Goal: Task Accomplishment & Management: Use online tool/utility

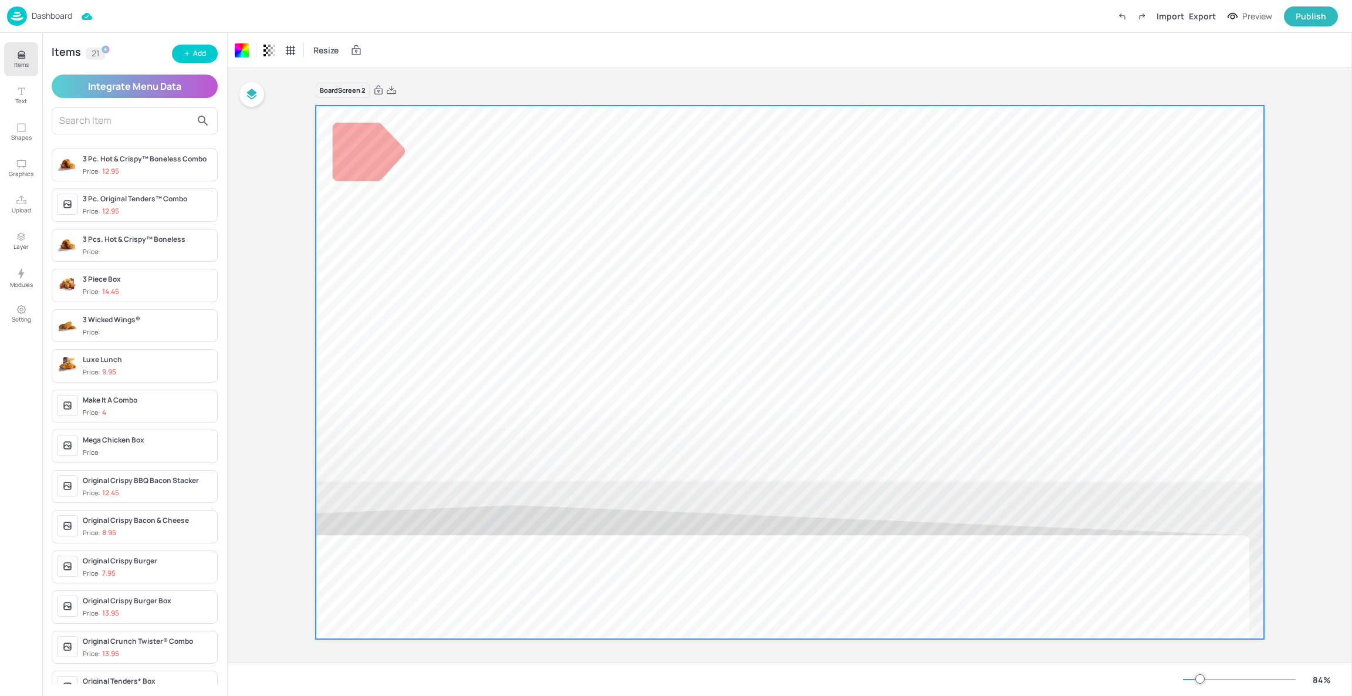
click at [129, 118] on input "text" at bounding box center [125, 121] width 132 height 19
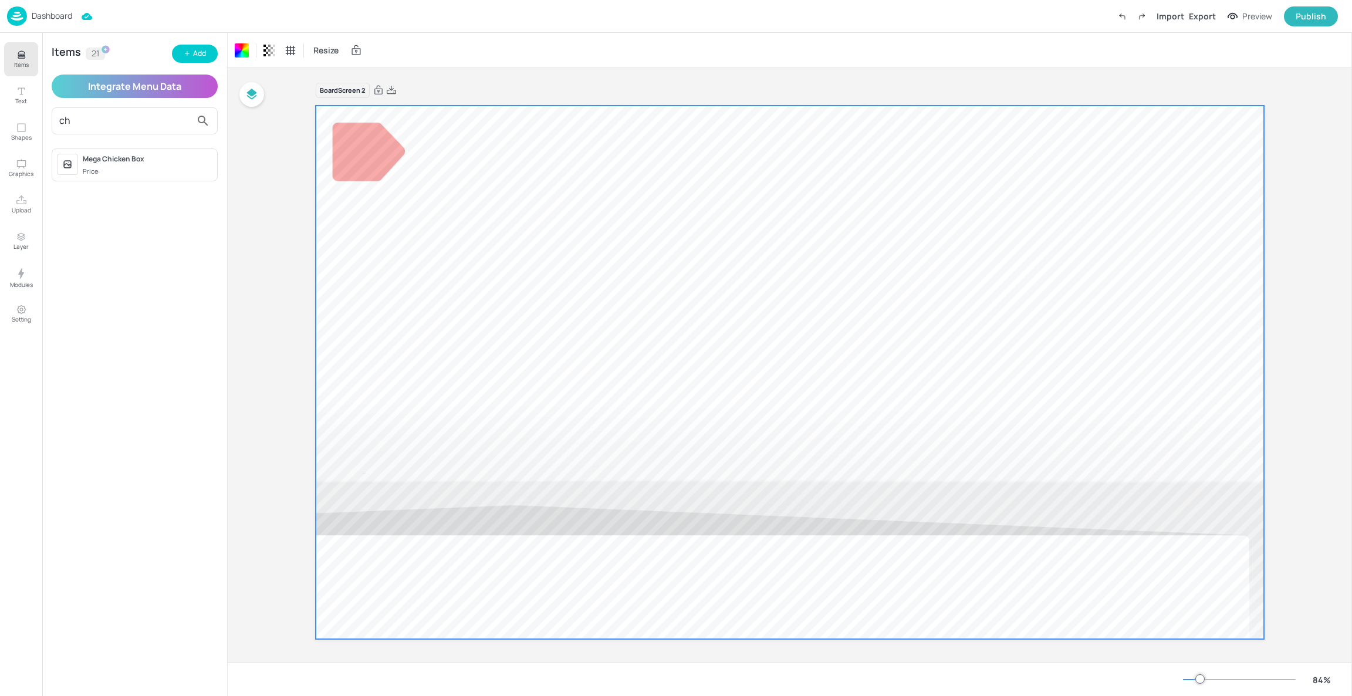
type input "c"
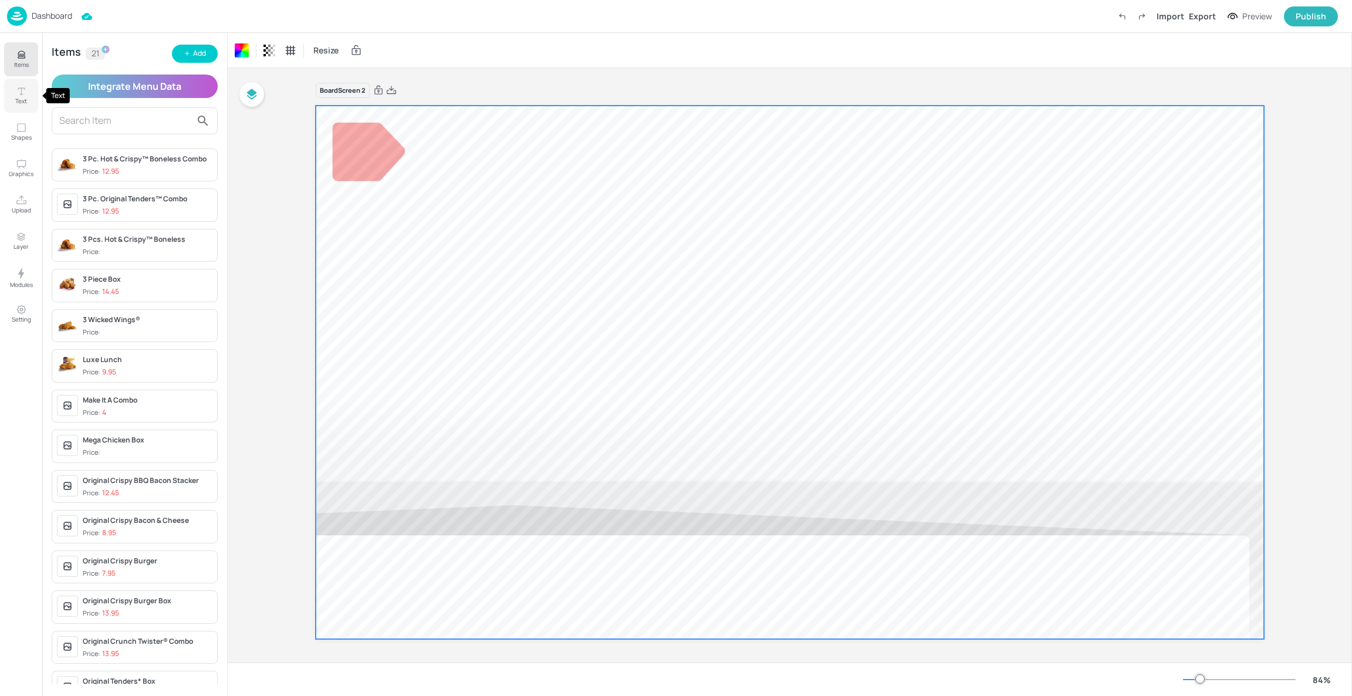
click at [26, 95] on icon "Text" at bounding box center [21, 91] width 11 height 11
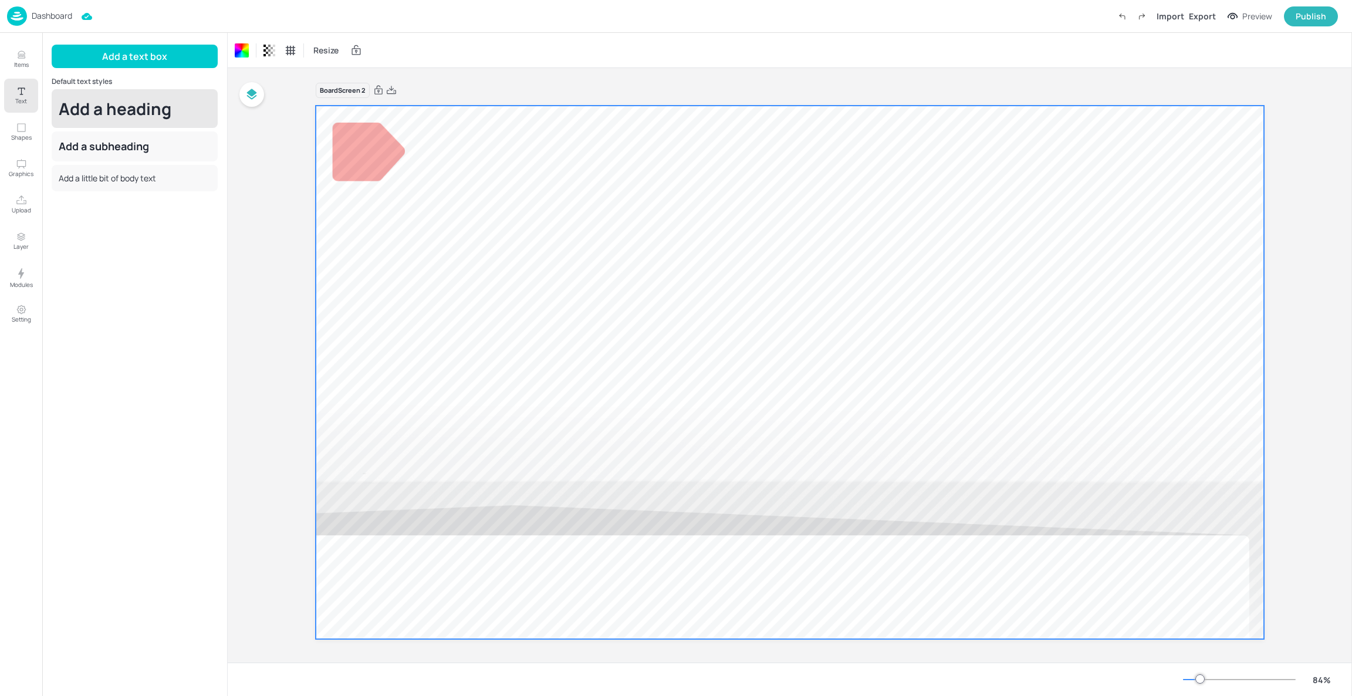
click at [110, 103] on div "Add a heading" at bounding box center [135, 108] width 166 height 39
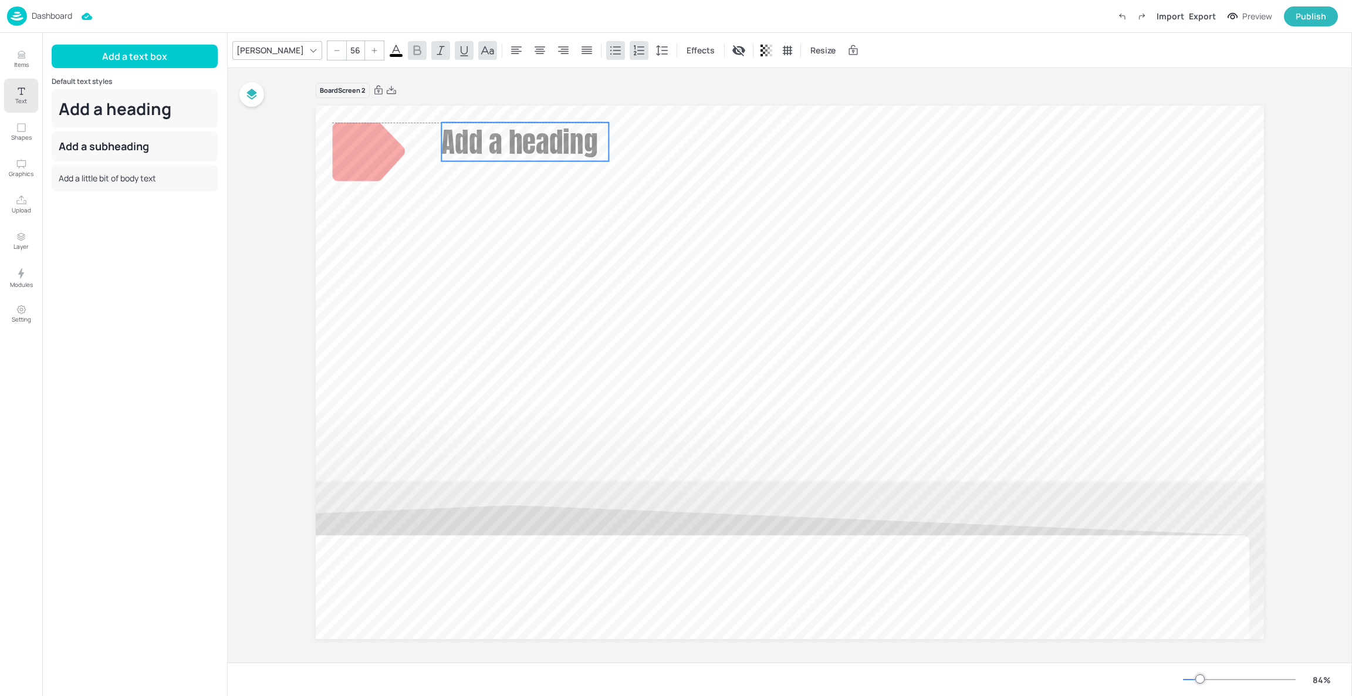
drag, startPoint x: 478, startPoint y: 171, endPoint x: 529, endPoint y: 136, distance: 61.7
click at [529, 136] on span "Add a heading" at bounding box center [519, 142] width 156 height 42
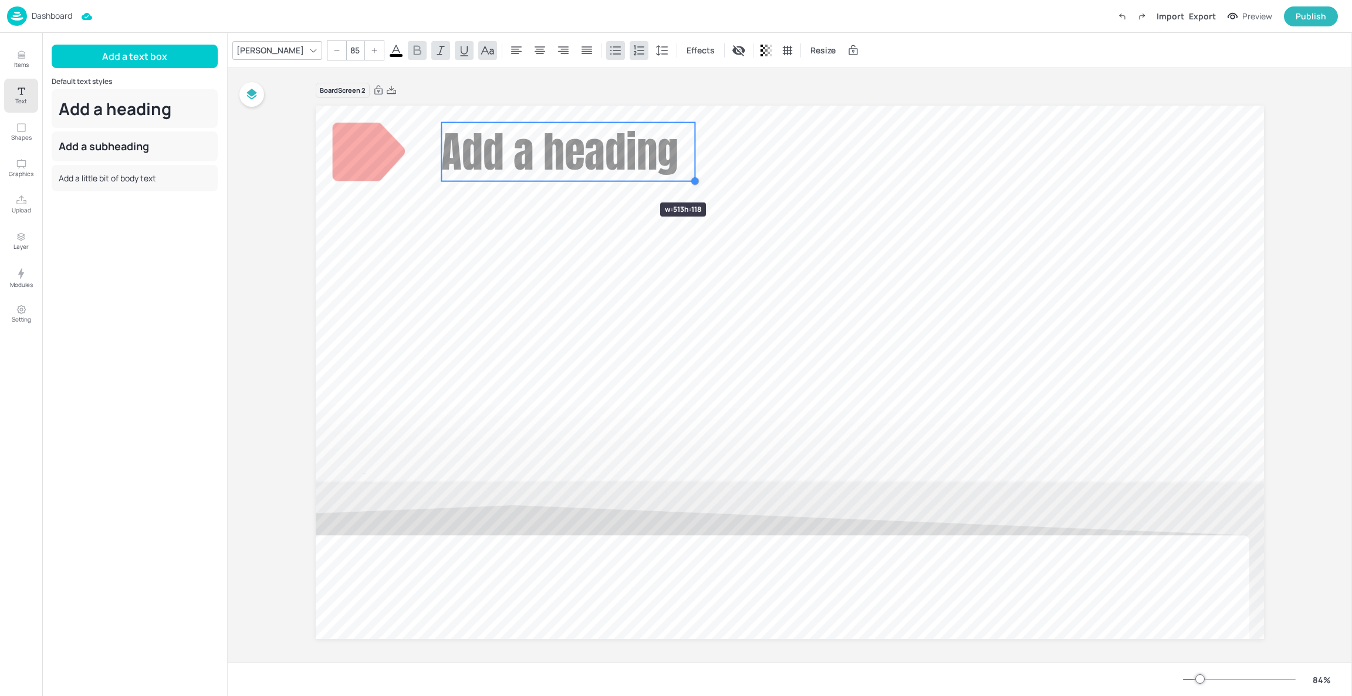
type input "85.9"
drag, startPoint x: 605, startPoint y: 161, endPoint x: 626, endPoint y: 182, distance: 29.9
click at [626, 182] on div "Add a heading" at bounding box center [790, 373] width 949 height 534
click at [609, 168] on span "Add a heading" at bounding box center [560, 151] width 239 height 63
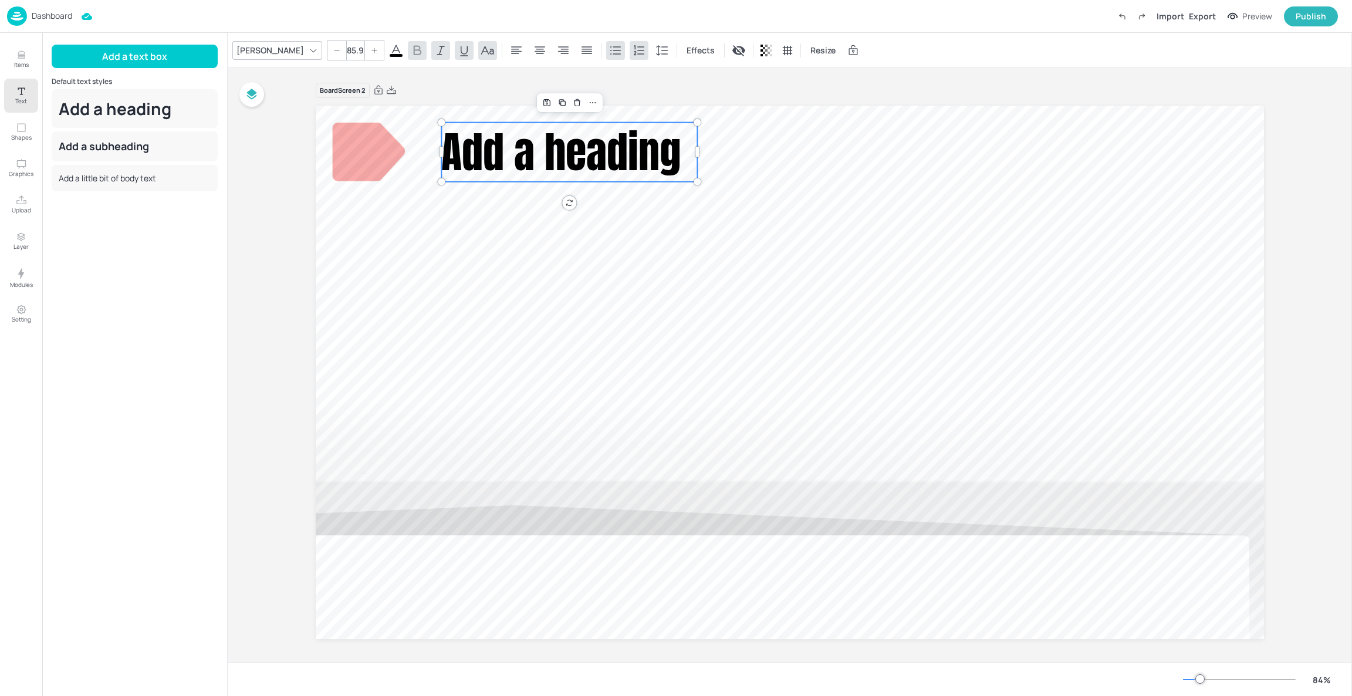
click at [609, 168] on span "Add a heading" at bounding box center [560, 151] width 239 height 63
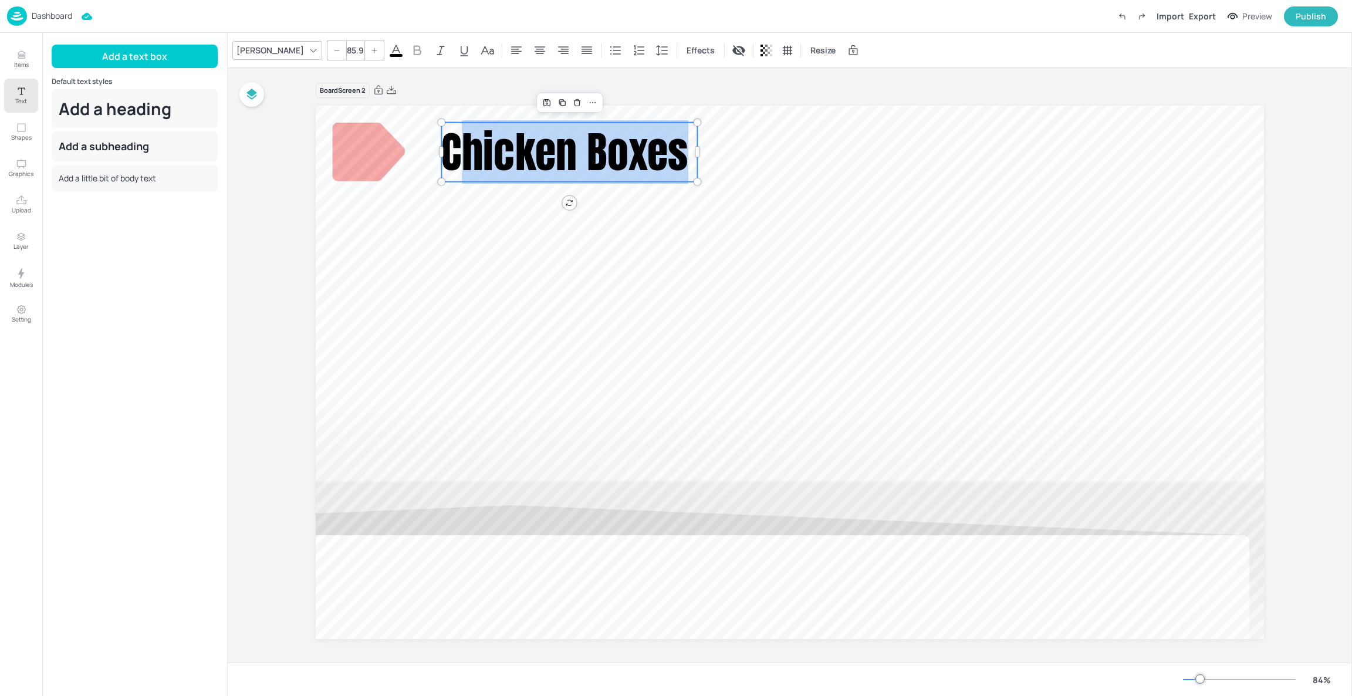
drag, startPoint x: 683, startPoint y: 157, endPoint x: 453, endPoint y: 171, distance: 230.5
click at [453, 171] on span "Chicken Boxes" at bounding box center [564, 151] width 247 height 63
click at [647, 140] on span "Chicken Boxes" at bounding box center [564, 151] width 247 height 63
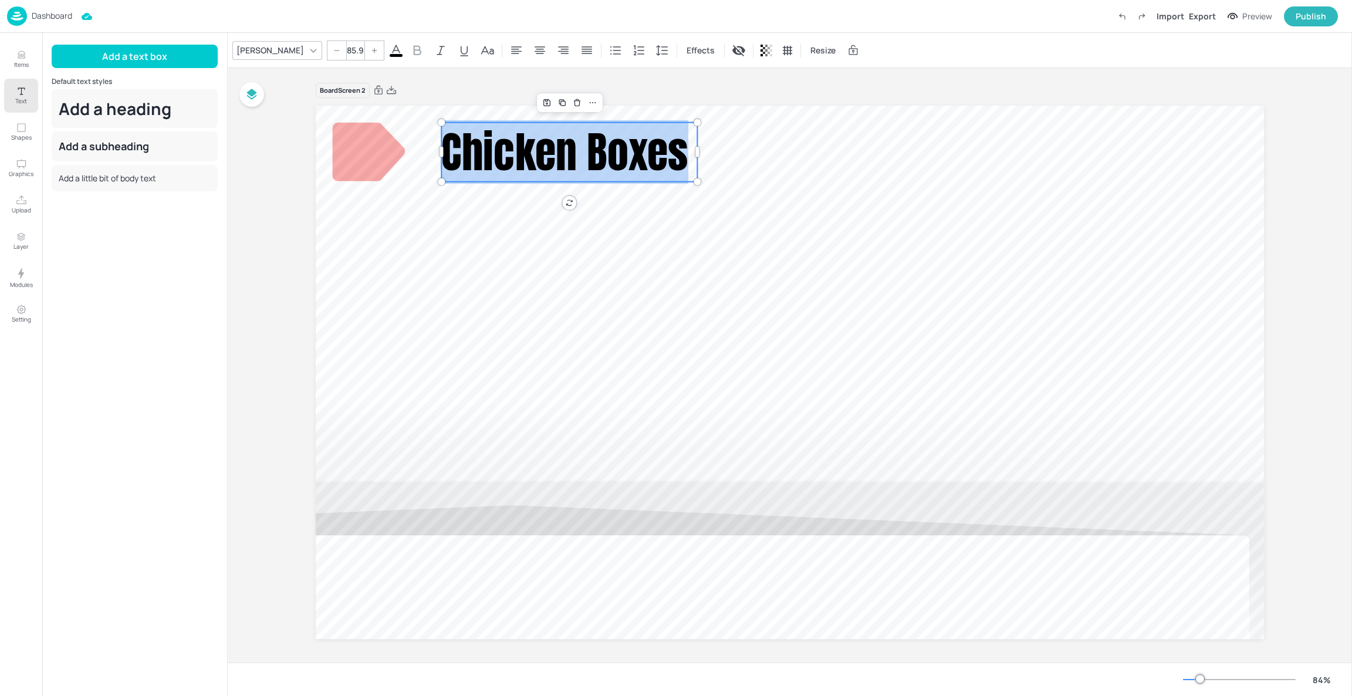
click at [647, 140] on span "Chicken Boxes" at bounding box center [564, 151] width 247 height 63
click at [481, 43] on icon at bounding box center [488, 50] width 14 height 14
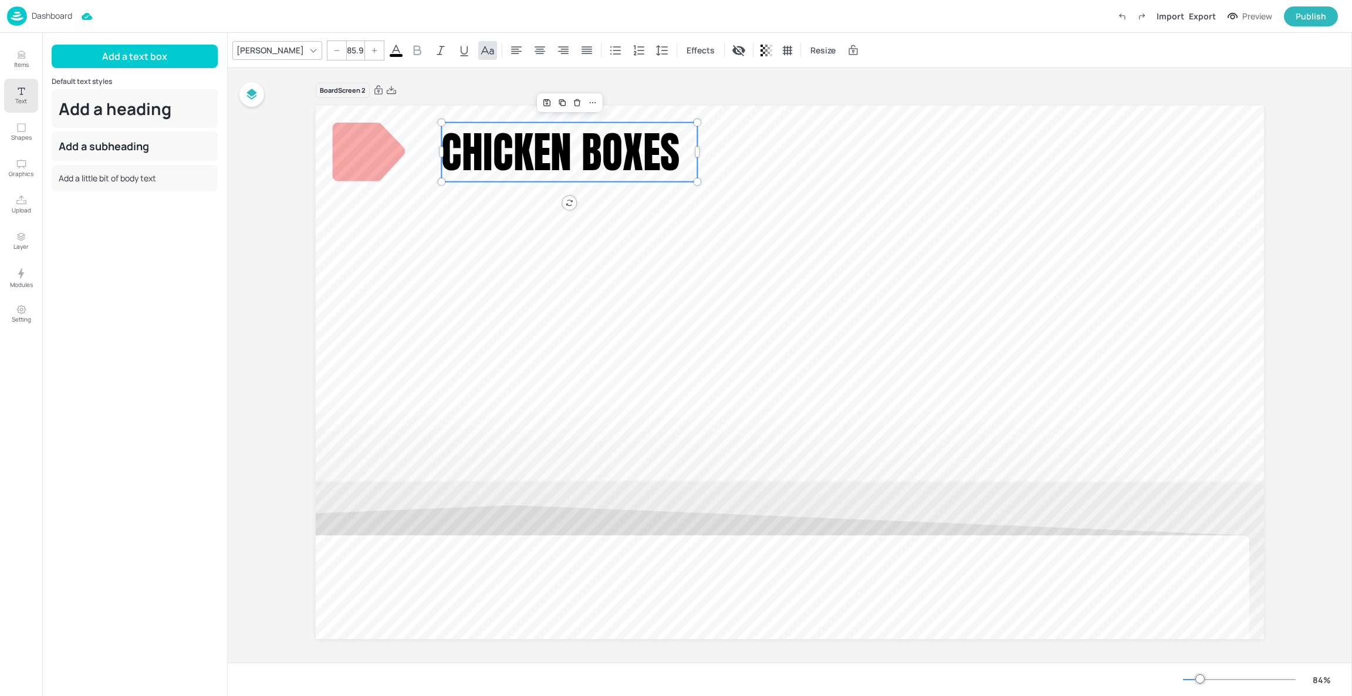
click at [306, 51] on div at bounding box center [313, 50] width 14 height 14
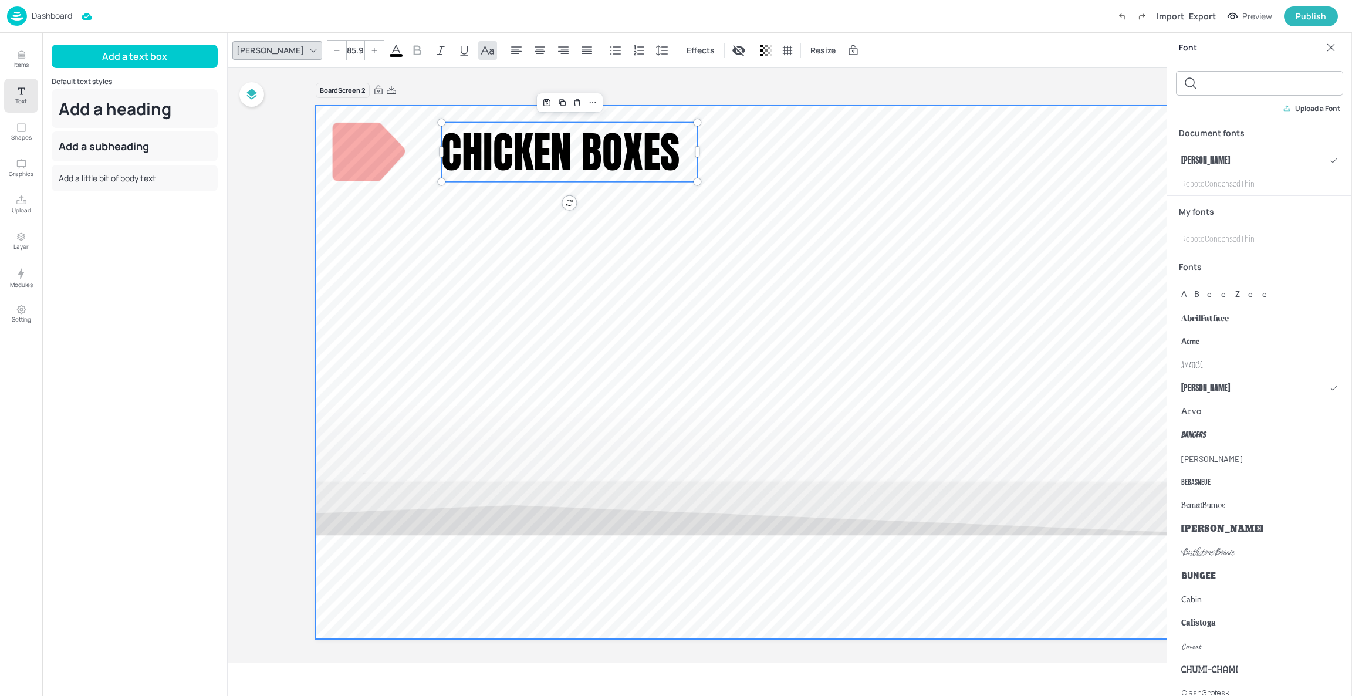
click at [908, 253] on div at bounding box center [790, 373] width 949 height 534
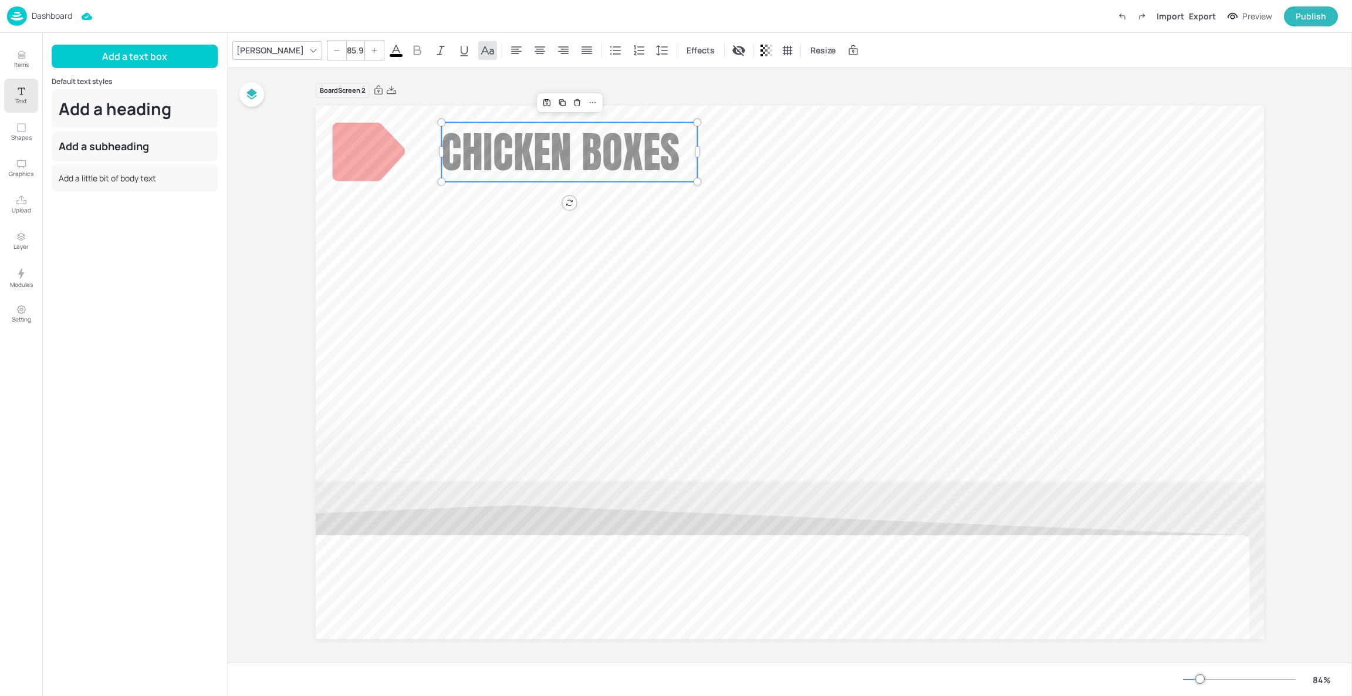
click at [543, 166] on span "Chicken Boxes" at bounding box center [560, 151] width 238 height 63
click at [255, 55] on div "[PERSON_NAME]" at bounding box center [270, 50] width 72 height 17
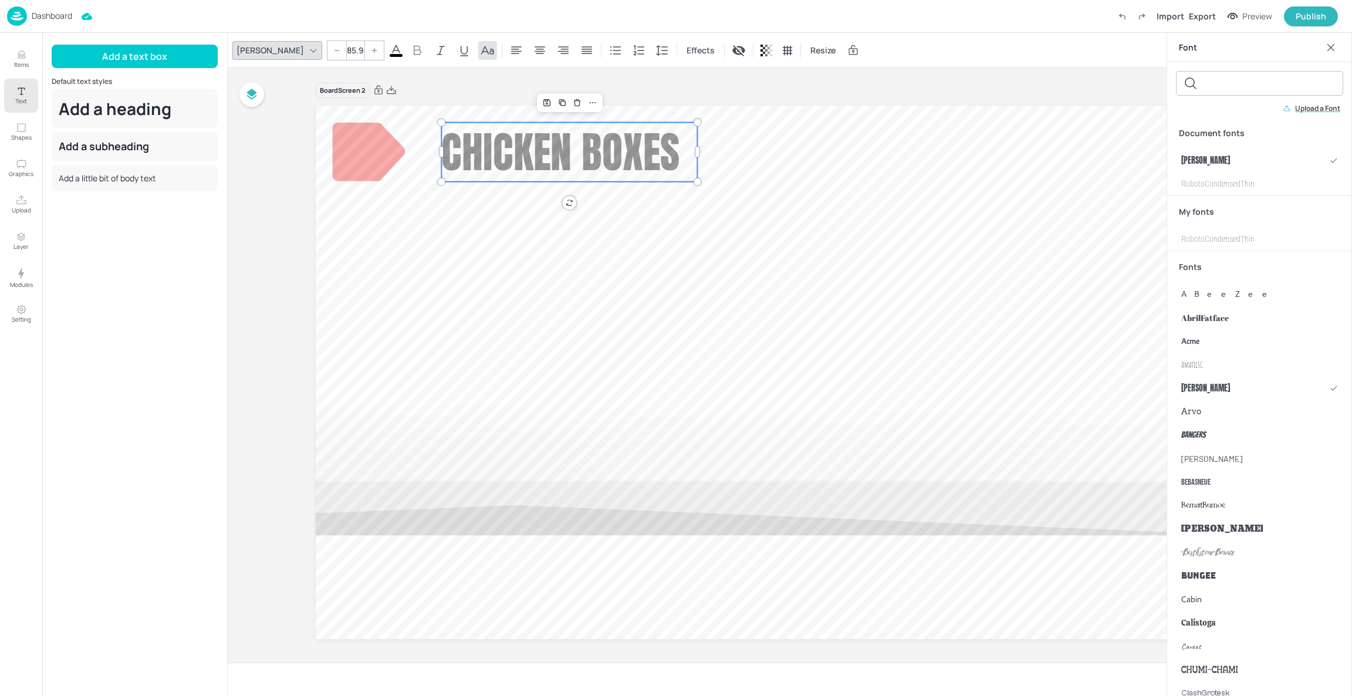
click at [908, 88] on input "text" at bounding box center [1269, 83] width 133 height 23
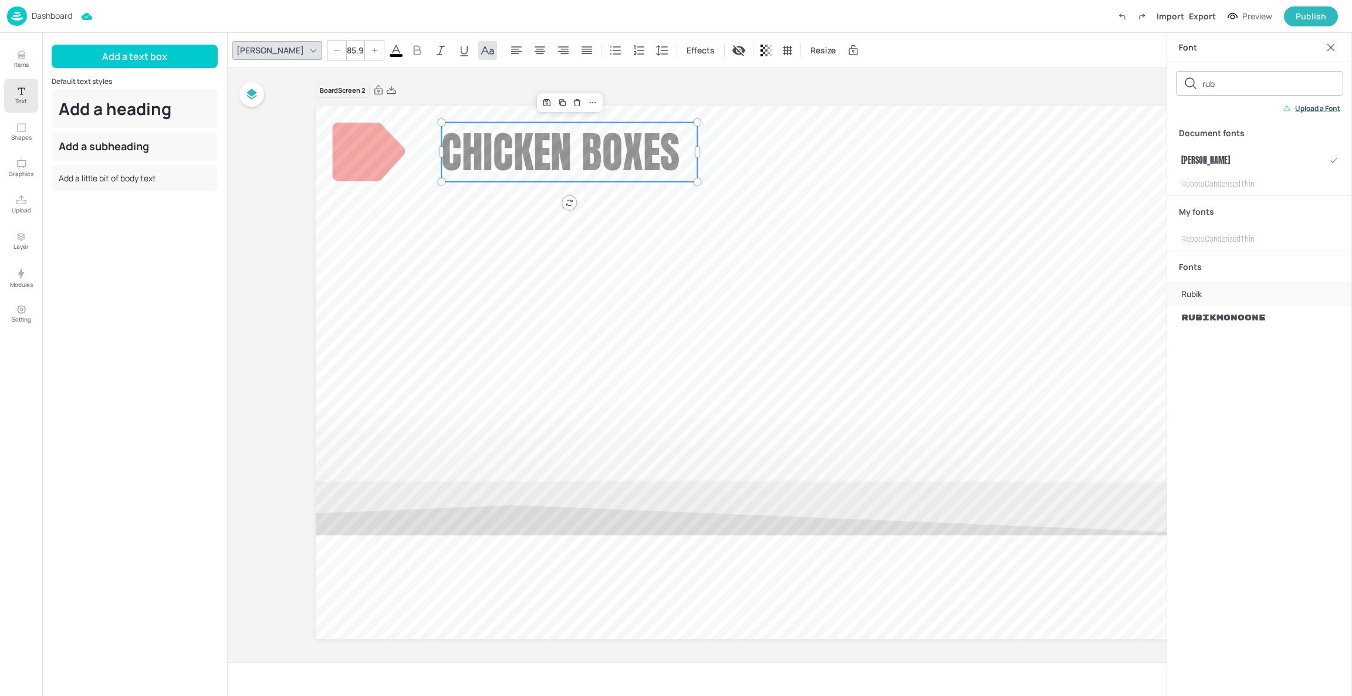
type input "rub"
click at [908, 298] on div "Rubik" at bounding box center [1259, 293] width 185 height 23
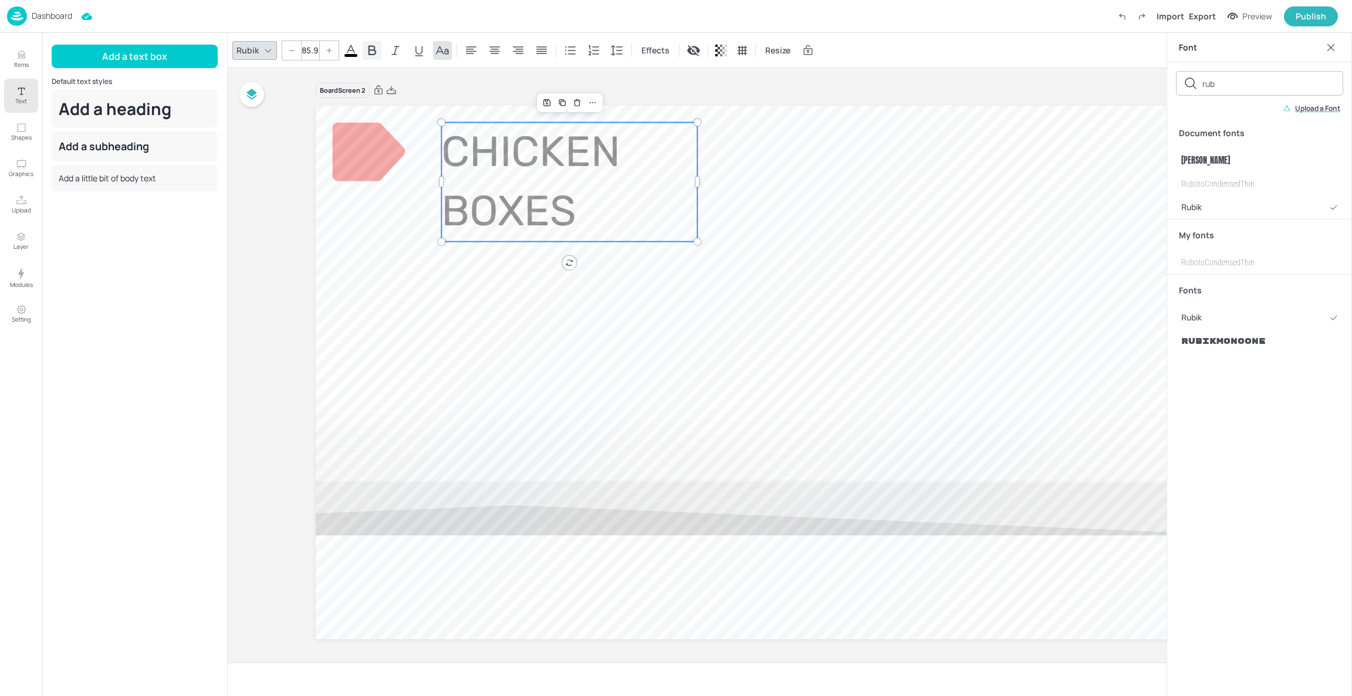
click at [367, 52] on icon at bounding box center [372, 50] width 14 height 14
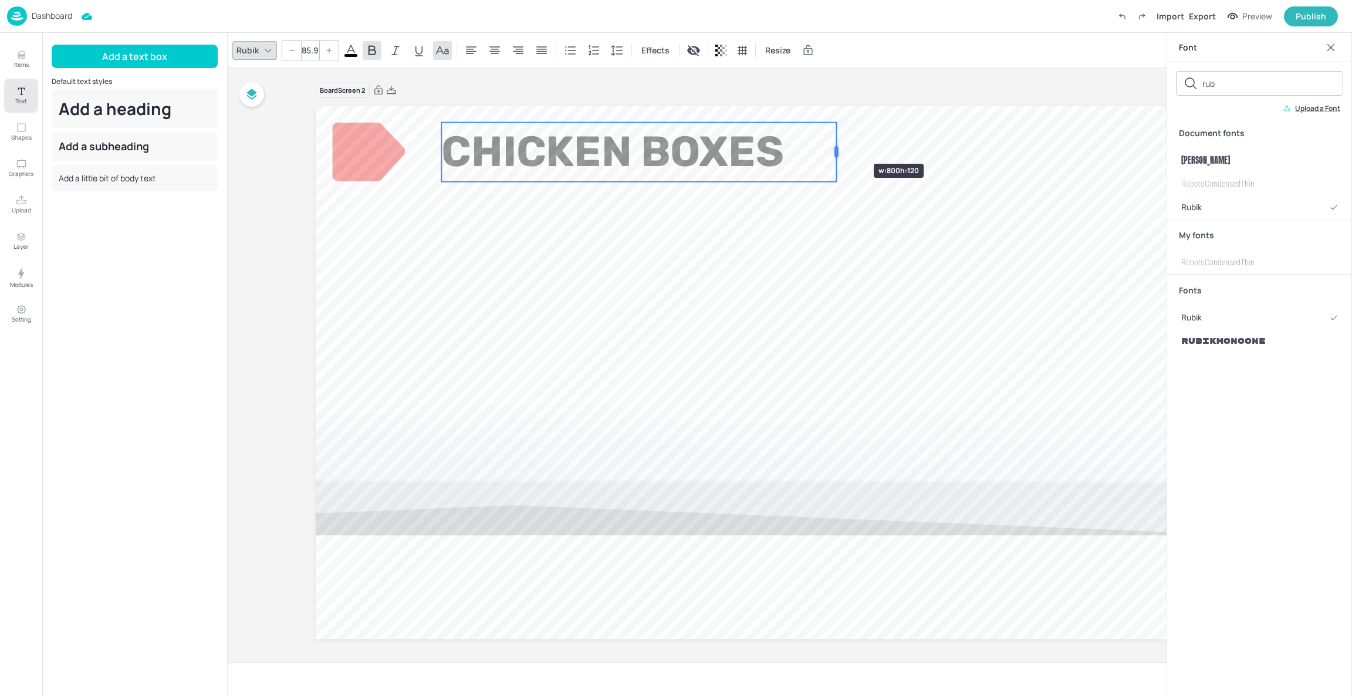
drag, startPoint x: 700, startPoint y: 181, endPoint x: 839, endPoint y: 143, distance: 144.2
click at [839, 143] on div at bounding box center [836, 152] width 9 height 59
click at [908, 343] on span "RubikMonoOne" at bounding box center [1224, 341] width 85 height 12
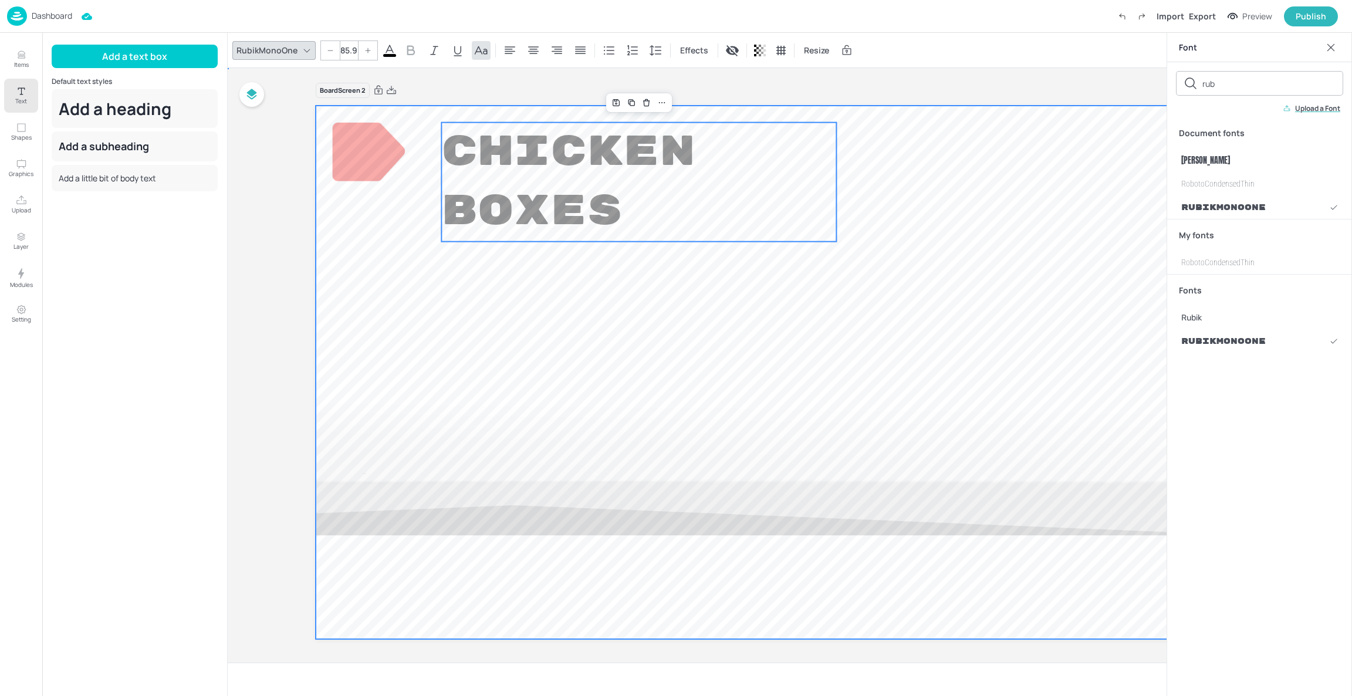
click at [559, 337] on div at bounding box center [790, 373] width 949 height 534
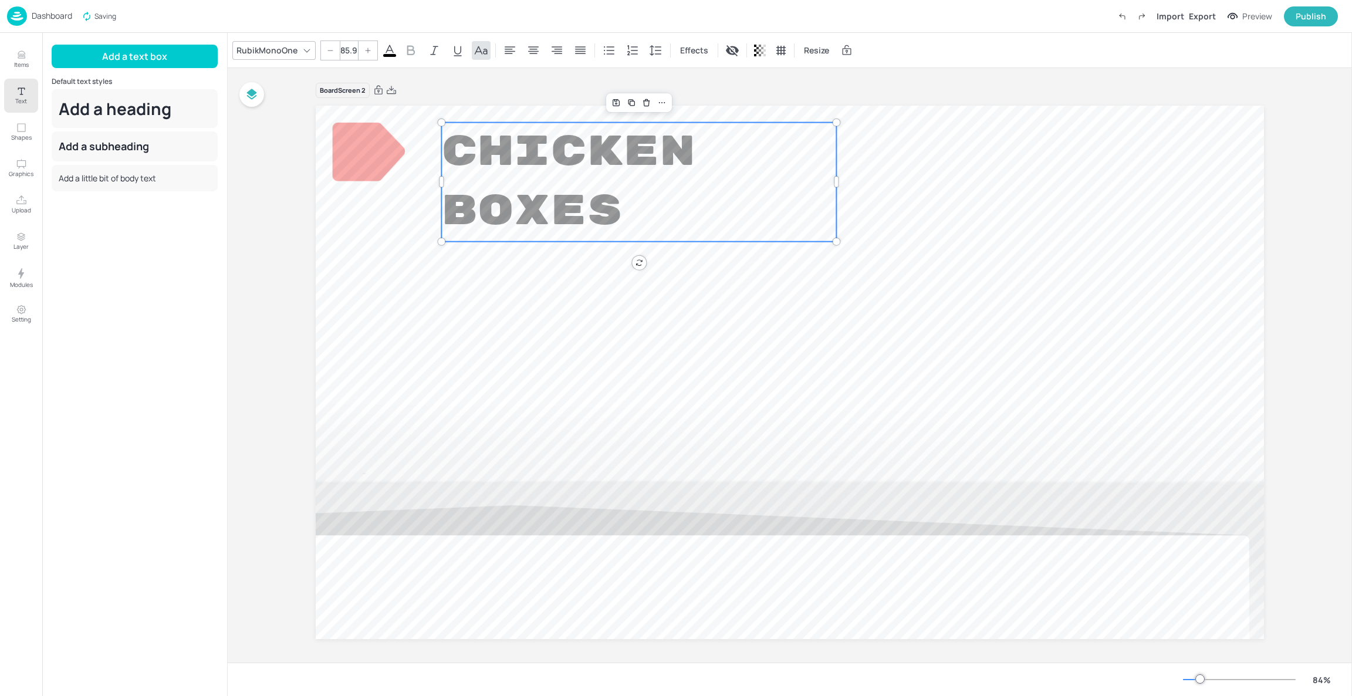
click at [552, 237] on span "Chicken Boxes" at bounding box center [568, 182] width 255 height 112
click at [279, 47] on div "RubikMonoOne" at bounding box center [267, 50] width 66 height 17
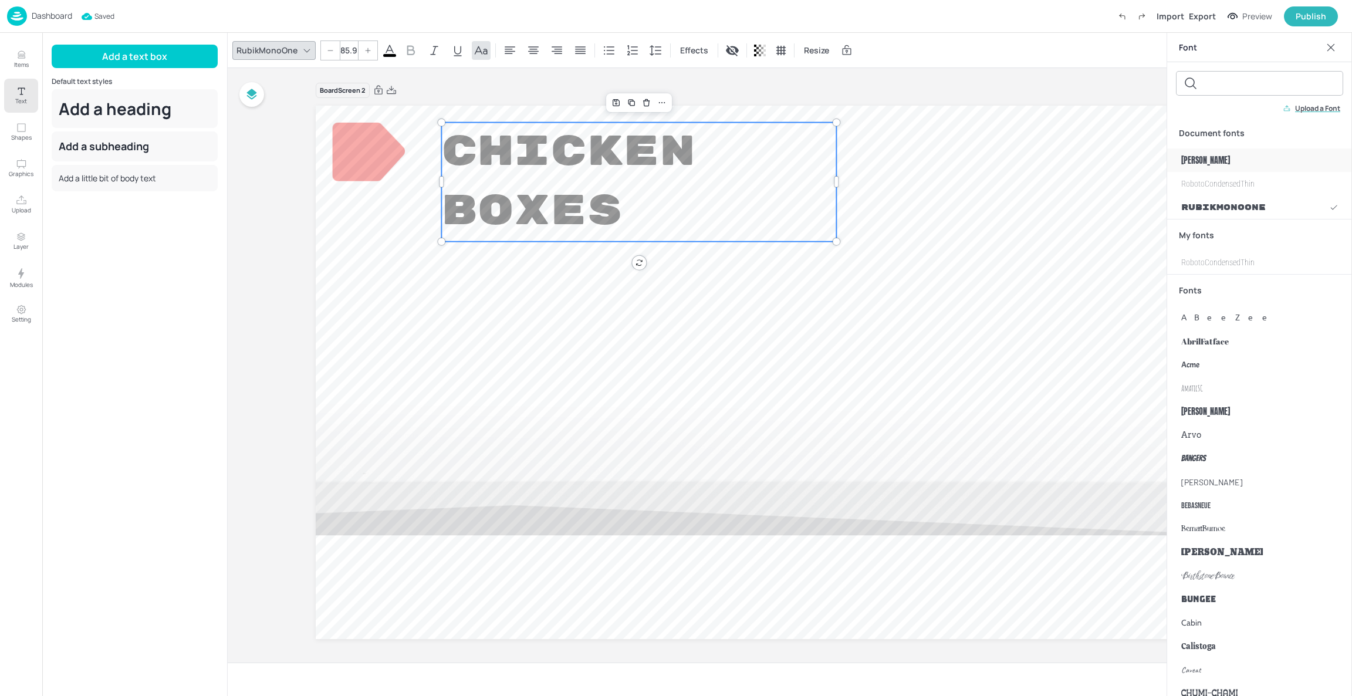
click at [908, 153] on div "[PERSON_NAME]" at bounding box center [1259, 160] width 185 height 23
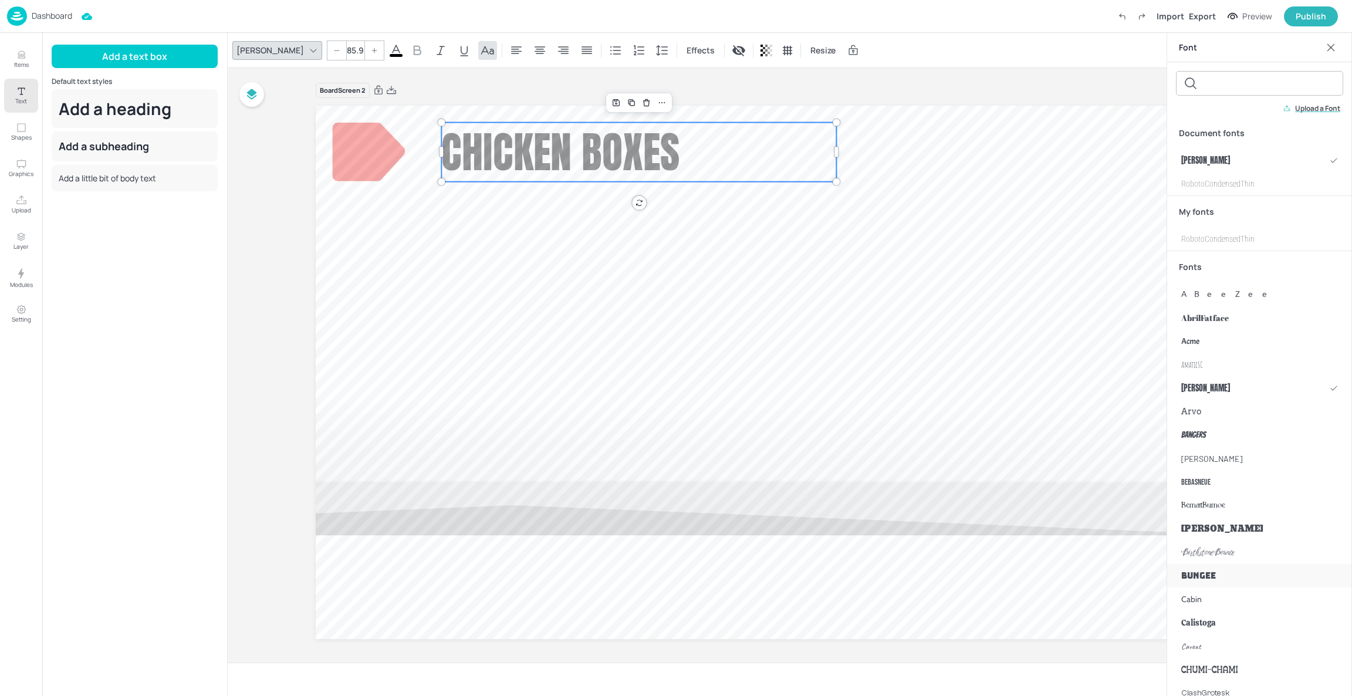
click at [908, 573] on span "Bungee" at bounding box center [1199, 576] width 35 height 12
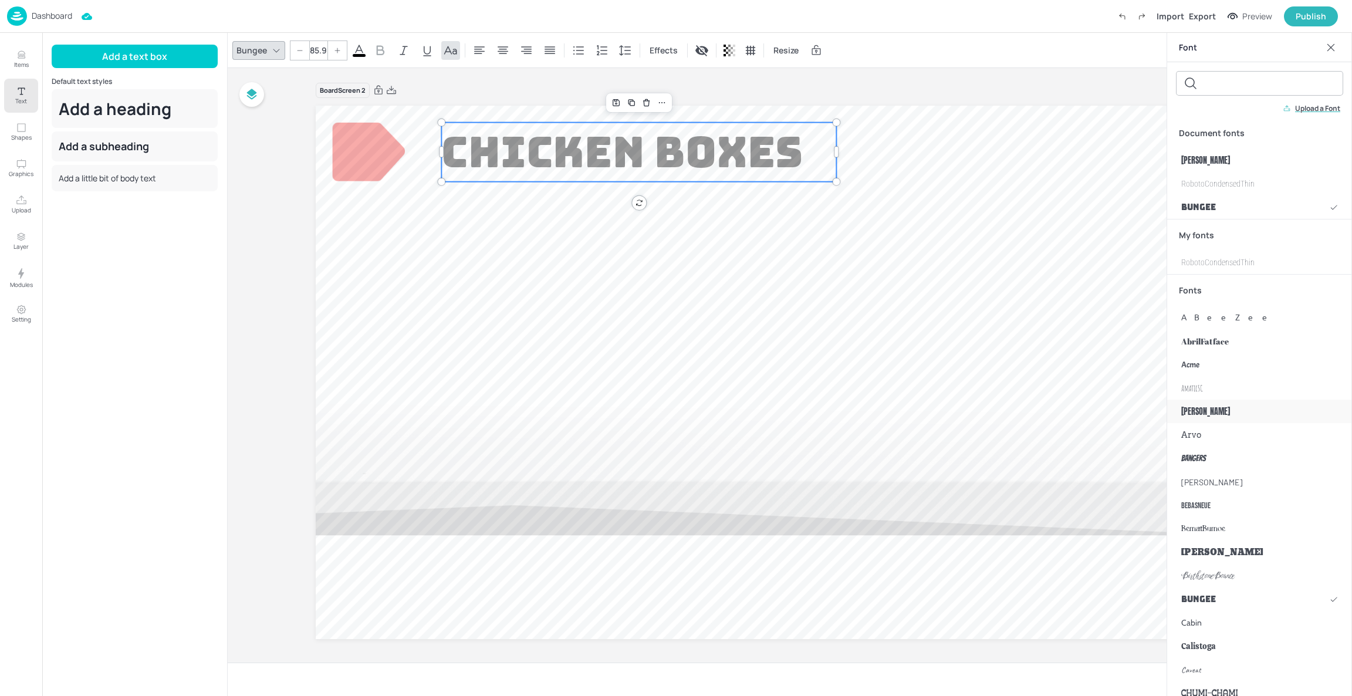
click at [908, 412] on div "[PERSON_NAME]" at bounding box center [1259, 411] width 185 height 23
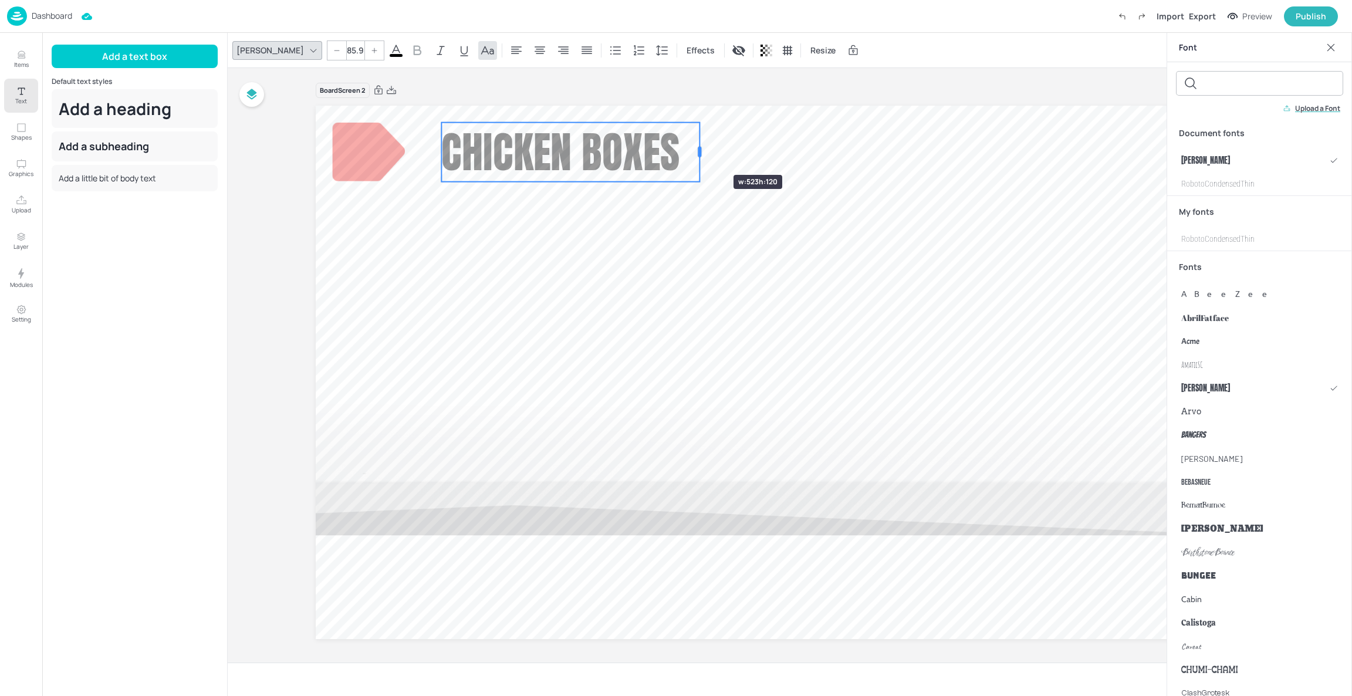
drag, startPoint x: 835, startPoint y: 147, endPoint x: 698, endPoint y: 154, distance: 136.9
click at [698, 154] on div at bounding box center [700, 152] width 4 height 11
drag, startPoint x: 589, startPoint y: 157, endPoint x: 569, endPoint y: 158, distance: 20.0
click at [569, 158] on span "Chicken Boxes" at bounding box center [540, 151] width 238 height 63
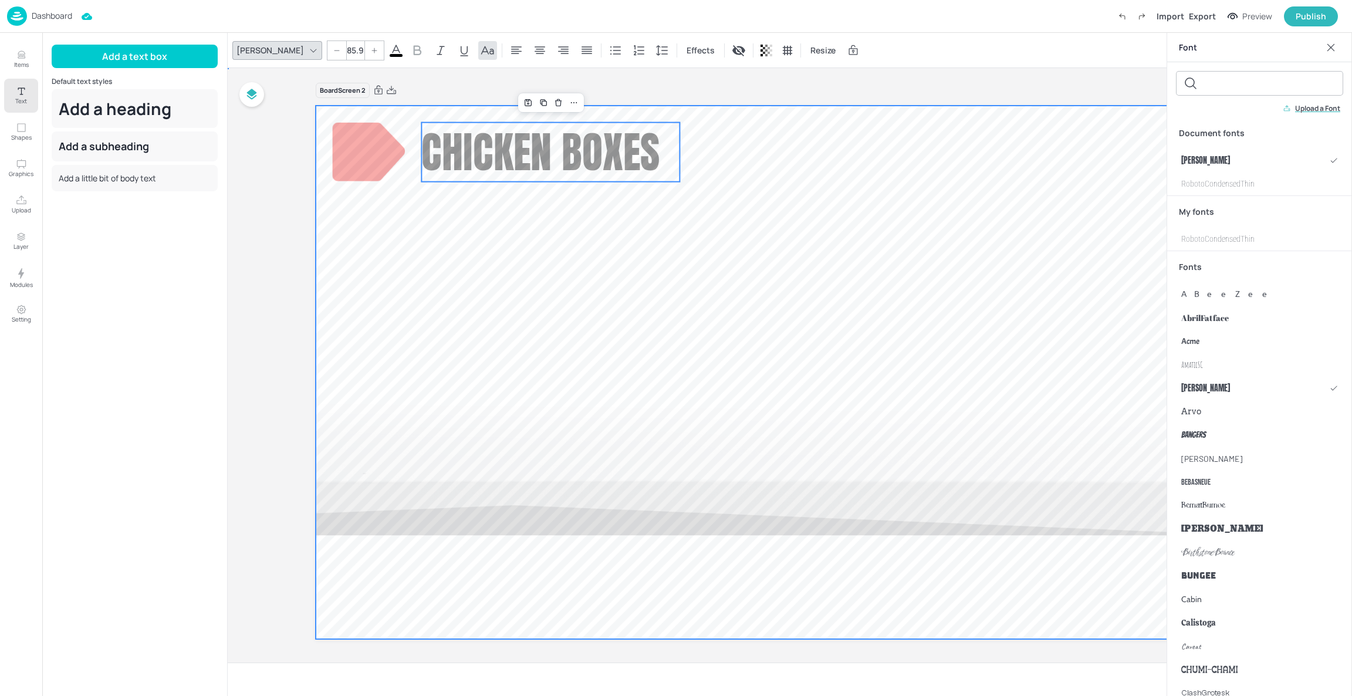
click at [837, 168] on div at bounding box center [790, 373] width 949 height 534
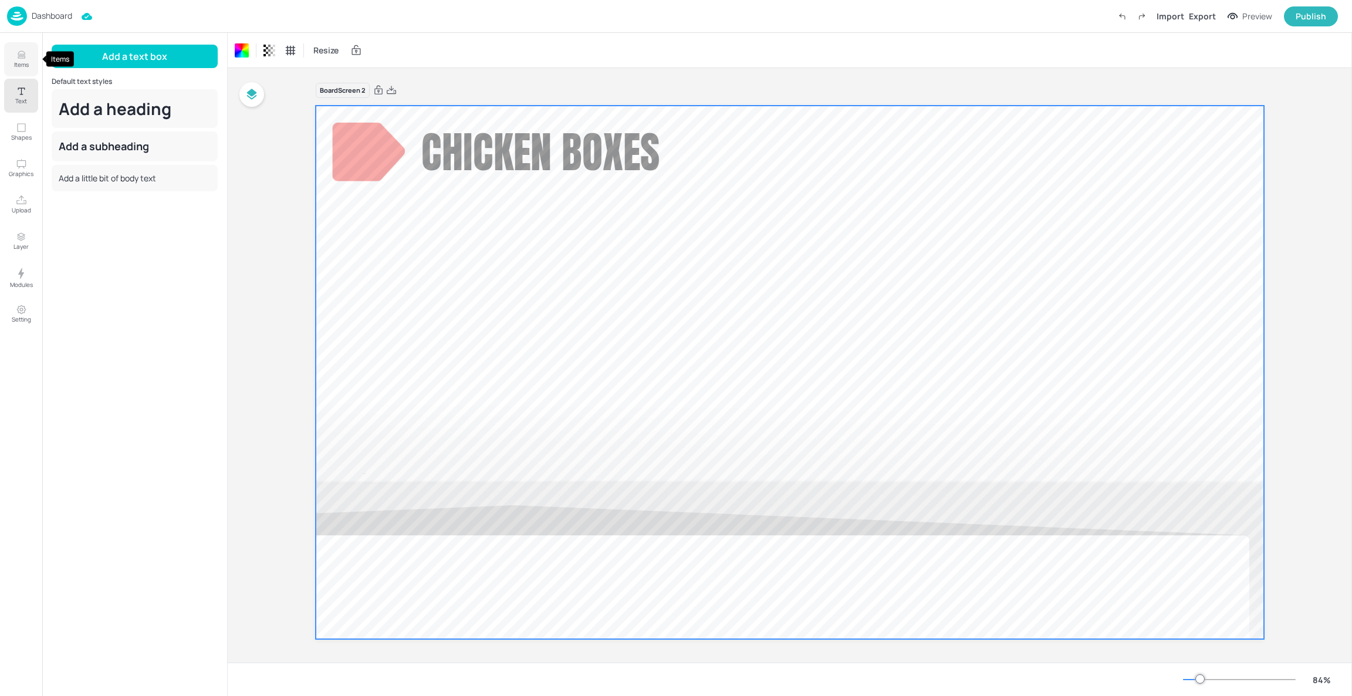
click at [12, 44] on button "Items" at bounding box center [21, 59] width 34 height 34
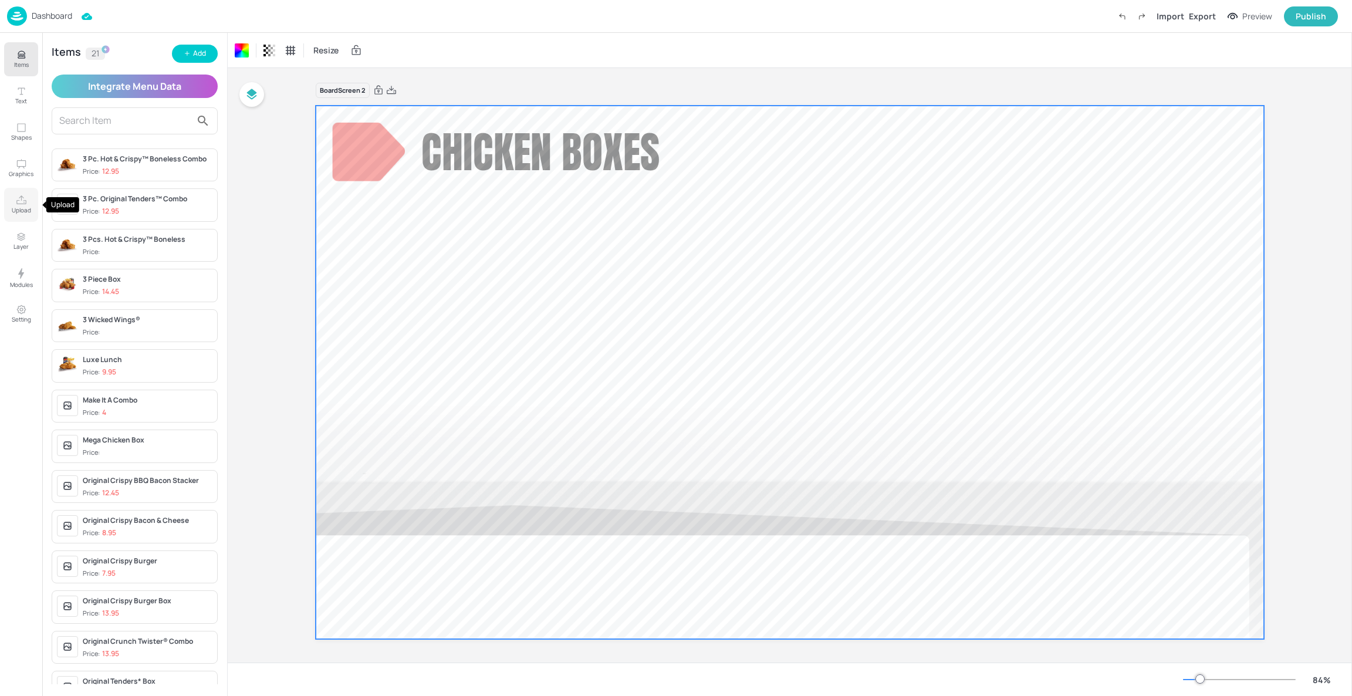
click at [15, 207] on p "Upload" at bounding box center [21, 210] width 19 height 8
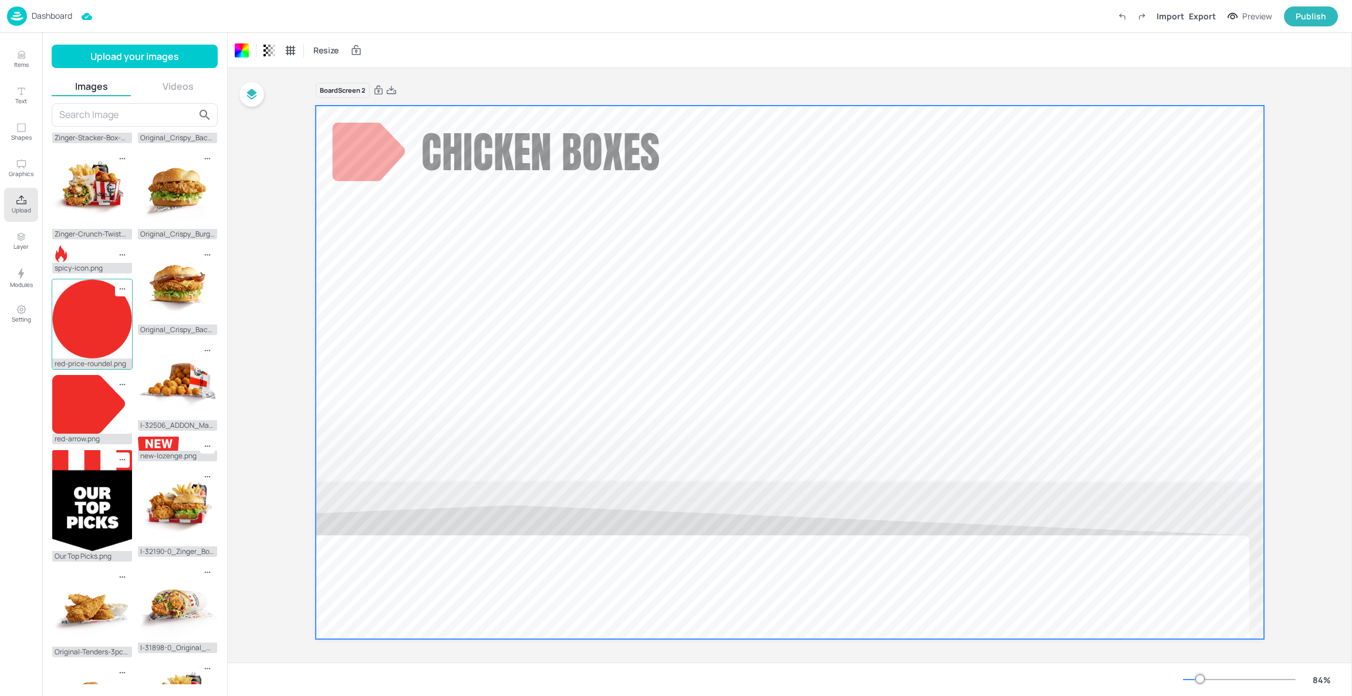
scroll to position [176, 0]
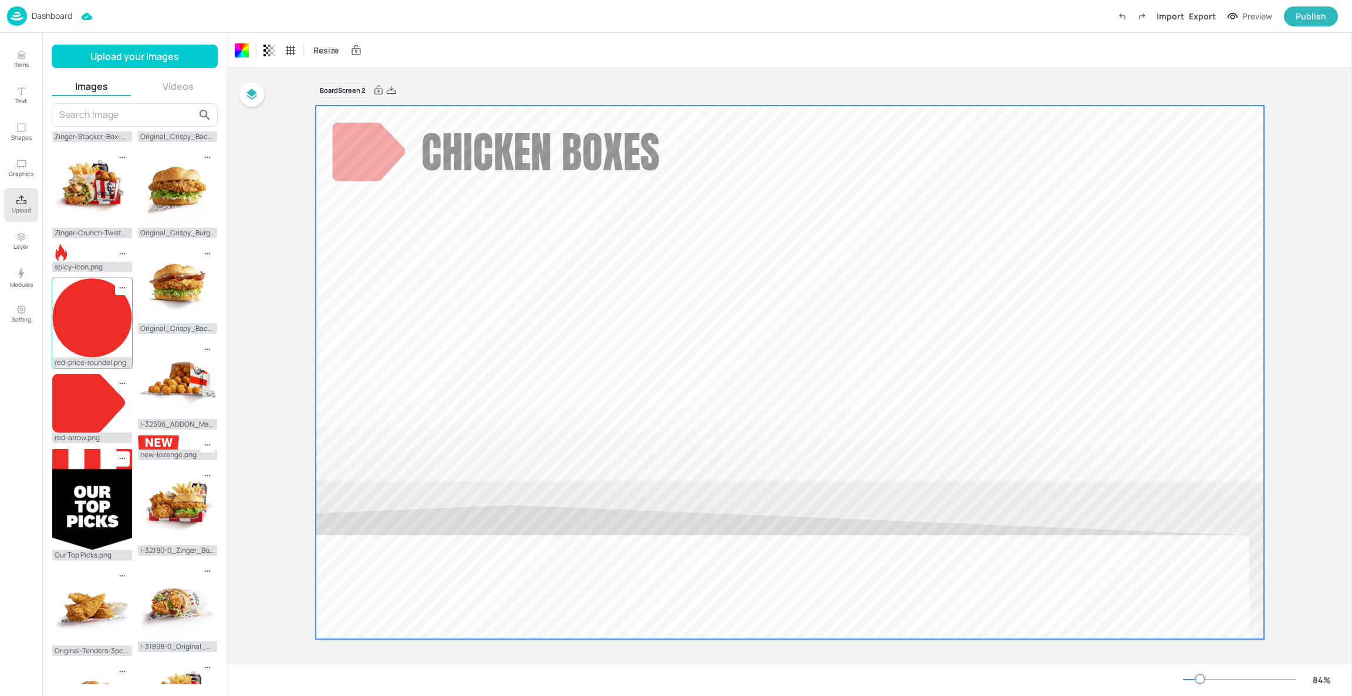
click at [87, 517] on img at bounding box center [92, 499] width 80 height 101
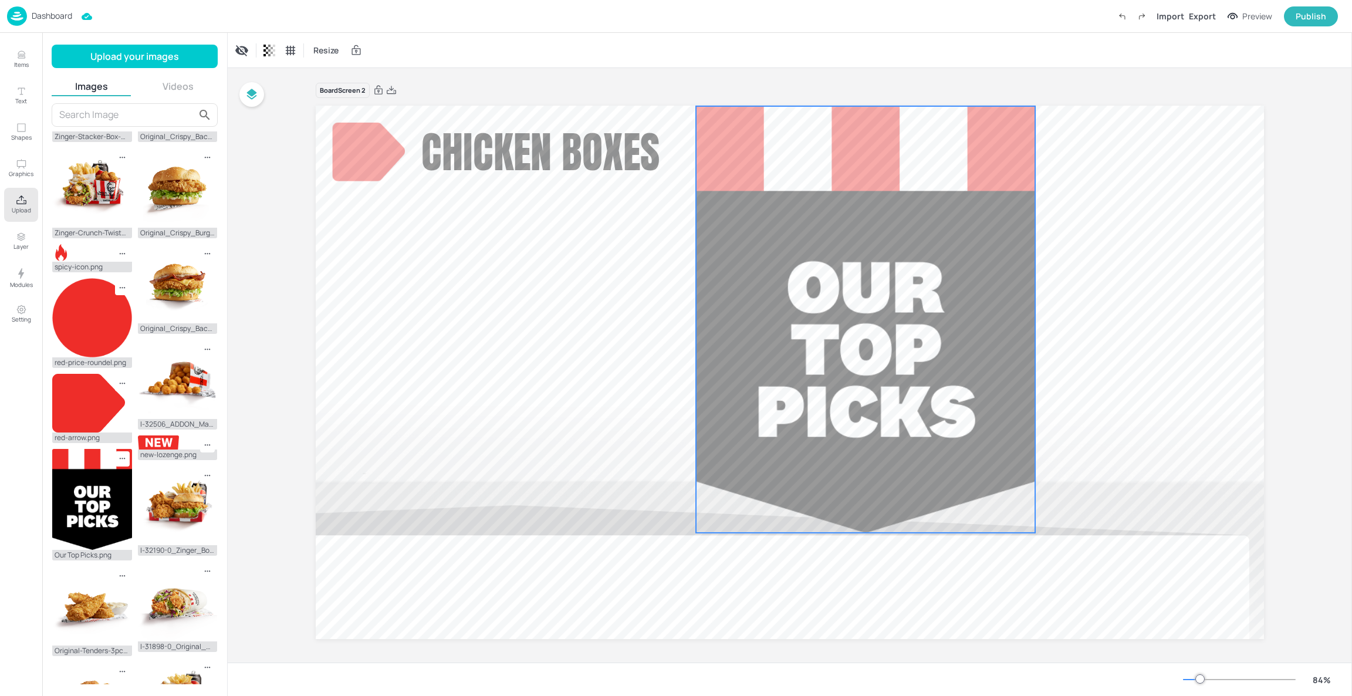
drag, startPoint x: 809, startPoint y: 335, endPoint x: 885, endPoint y: 282, distance: 92.3
click at [885, 282] on div at bounding box center [865, 319] width 339 height 427
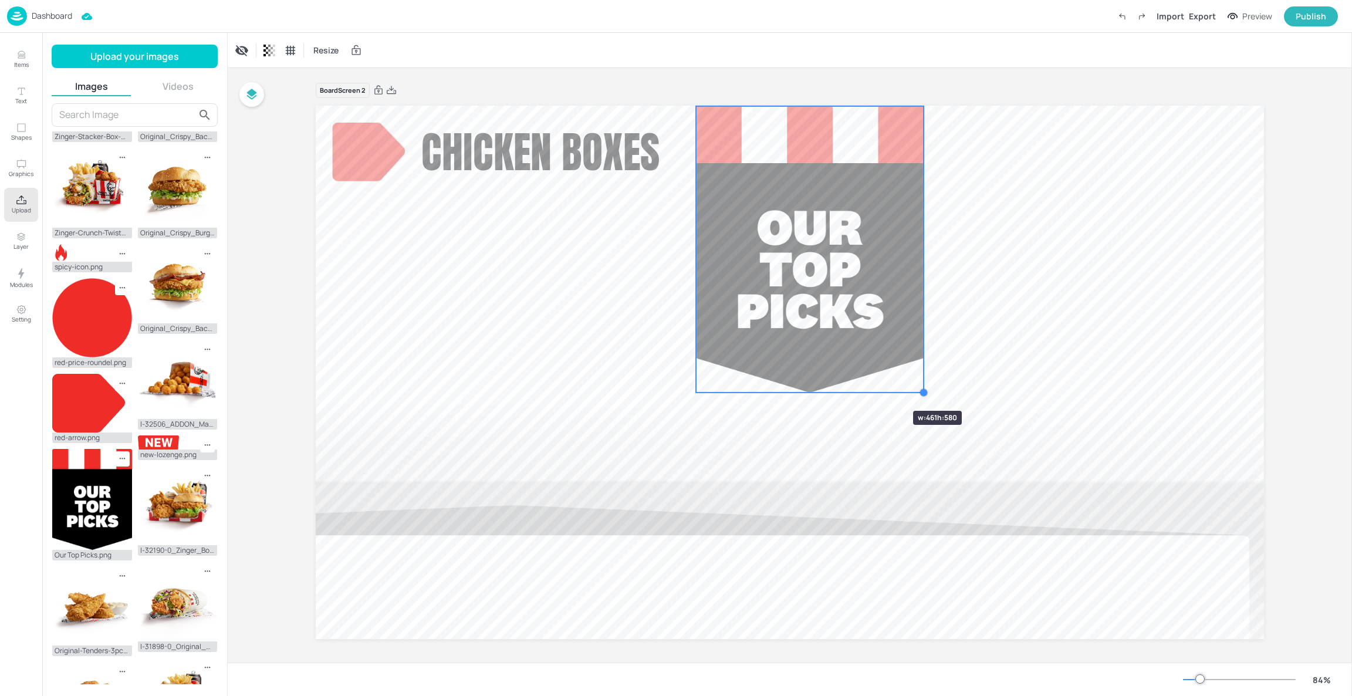
drag, startPoint x: 1030, startPoint y: 530, endPoint x: 876, endPoint y: 389, distance: 209.0
click at [876, 389] on div "Chicken Boxes" at bounding box center [790, 373] width 949 height 534
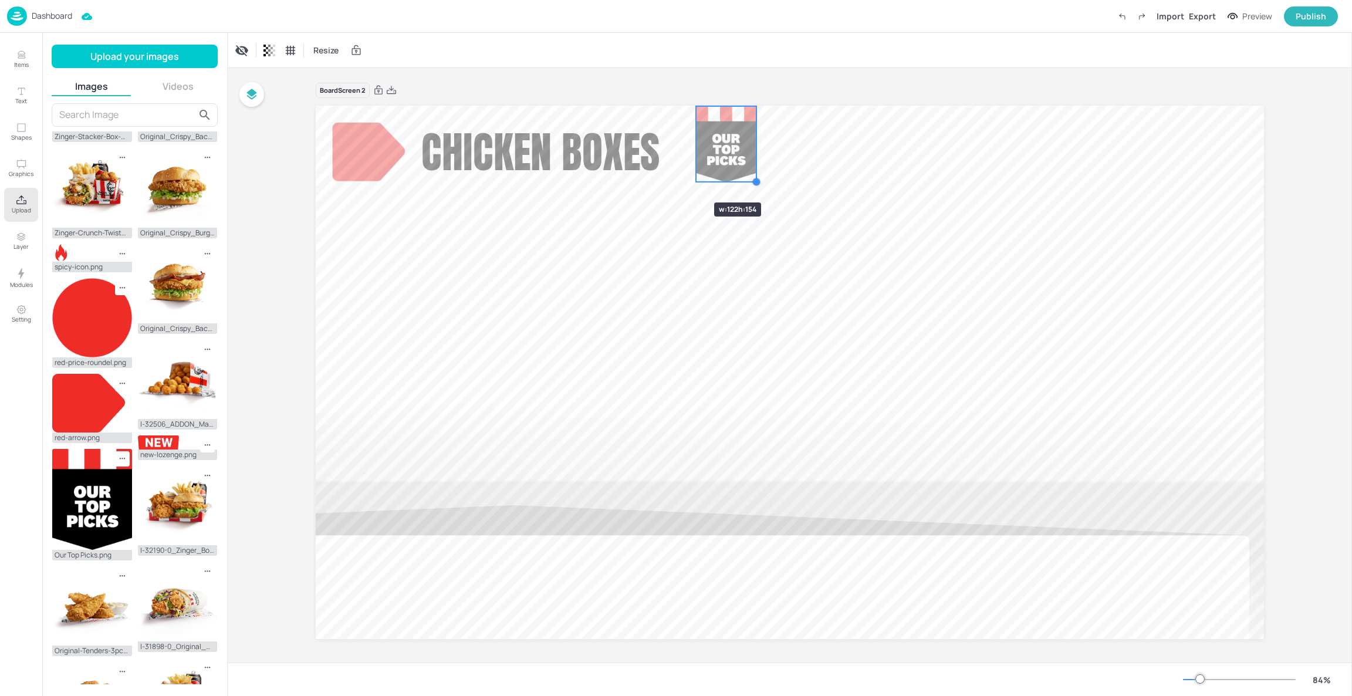
drag, startPoint x: 921, startPoint y: 391, endPoint x: 679, endPoint y: 181, distance: 320.0
click at [679, 181] on div "Chicken Boxes" at bounding box center [790, 373] width 949 height 534
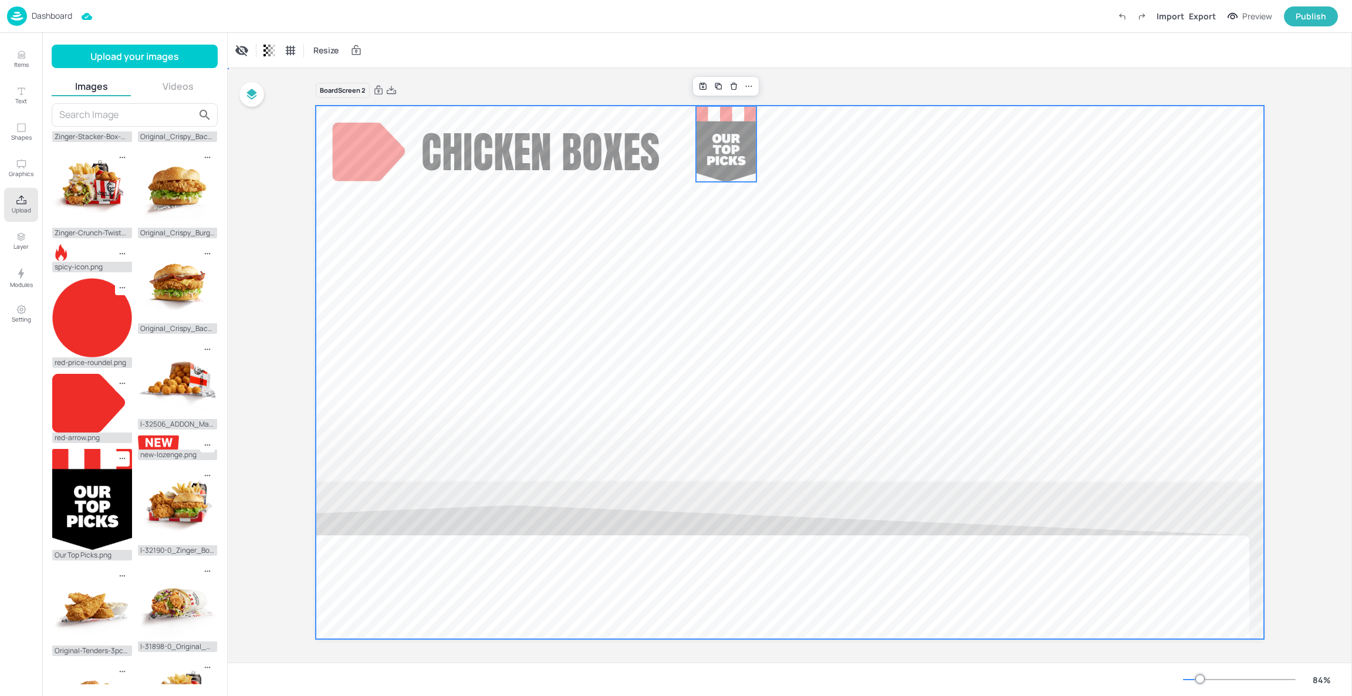
click at [908, 262] on div at bounding box center [790, 373] width 949 height 534
click at [714, 146] on div at bounding box center [726, 144] width 60 height 76
click at [849, 245] on div at bounding box center [790, 373] width 949 height 534
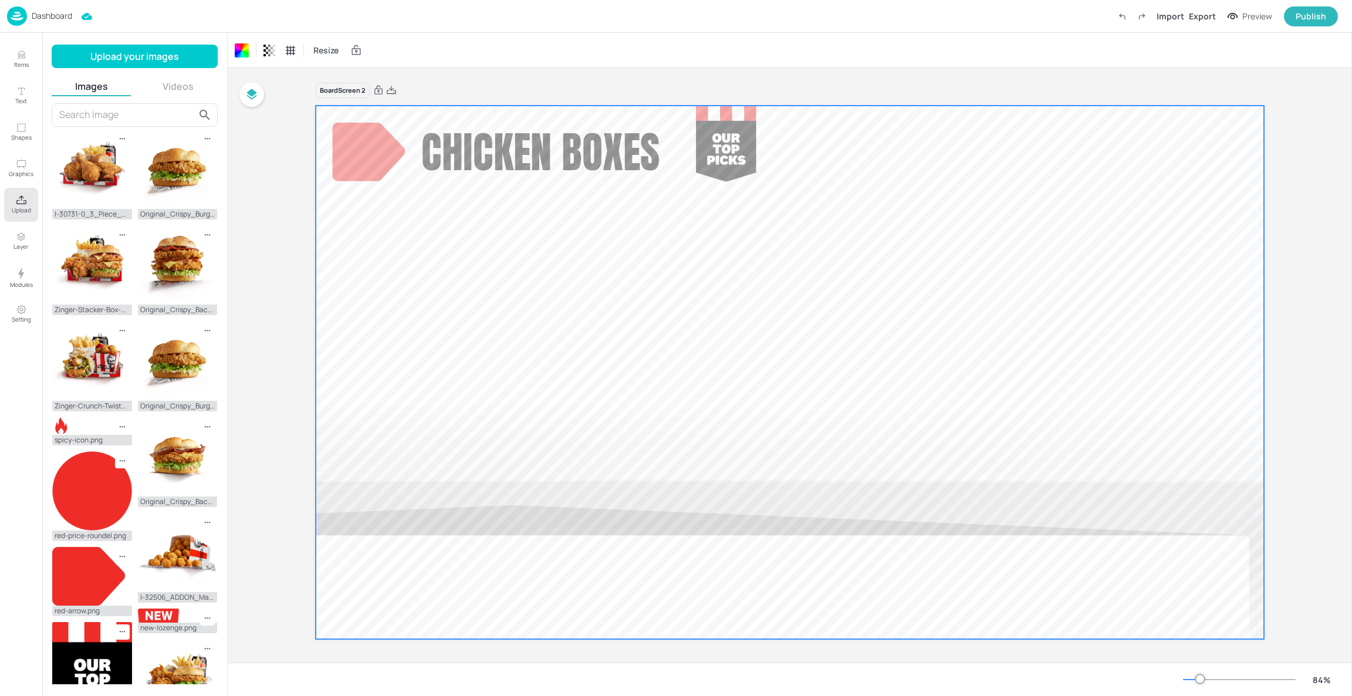
scroll to position [0, 0]
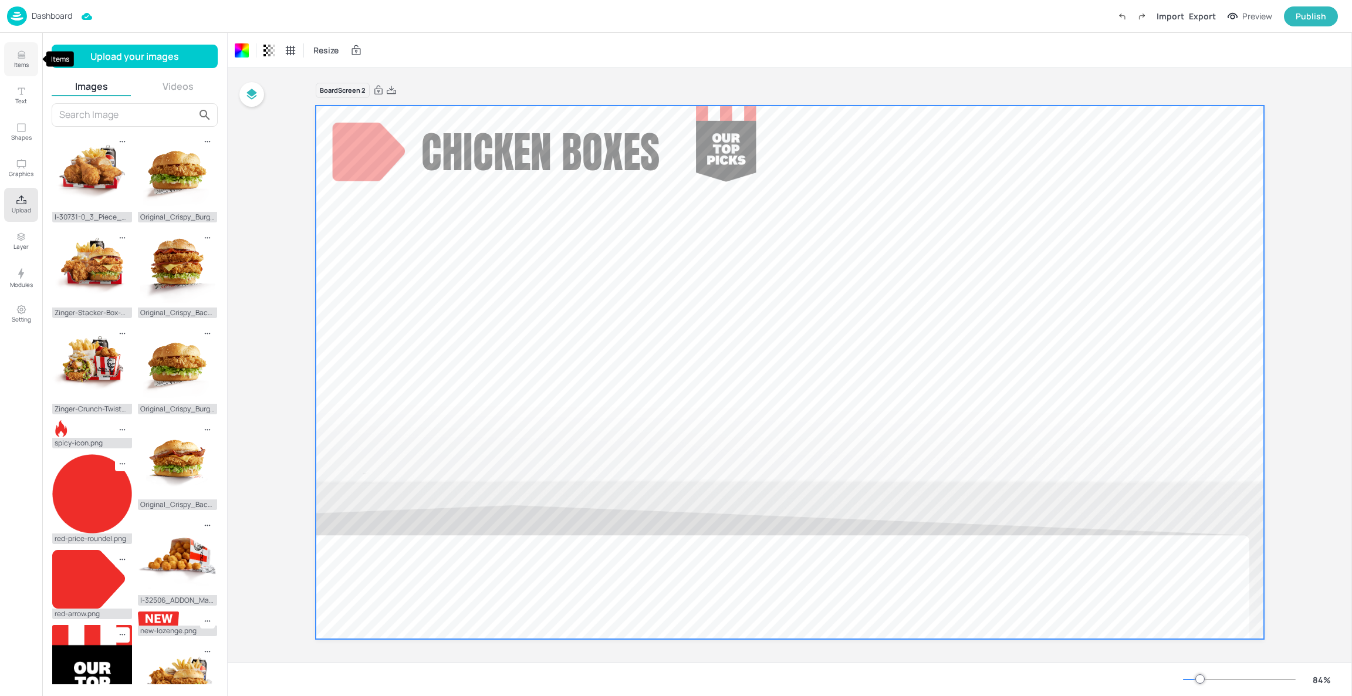
click at [16, 59] on icon "Items" at bounding box center [21, 54] width 11 height 11
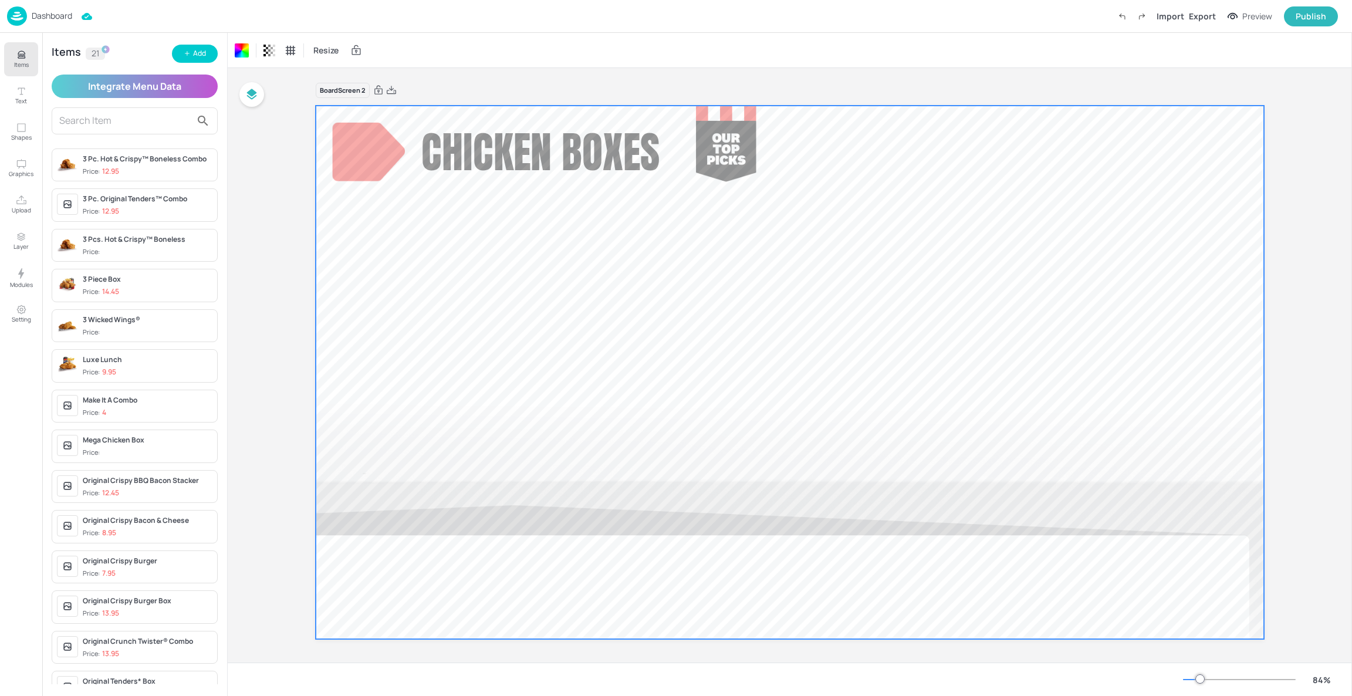
click at [104, 129] on input "text" at bounding box center [125, 121] width 132 height 19
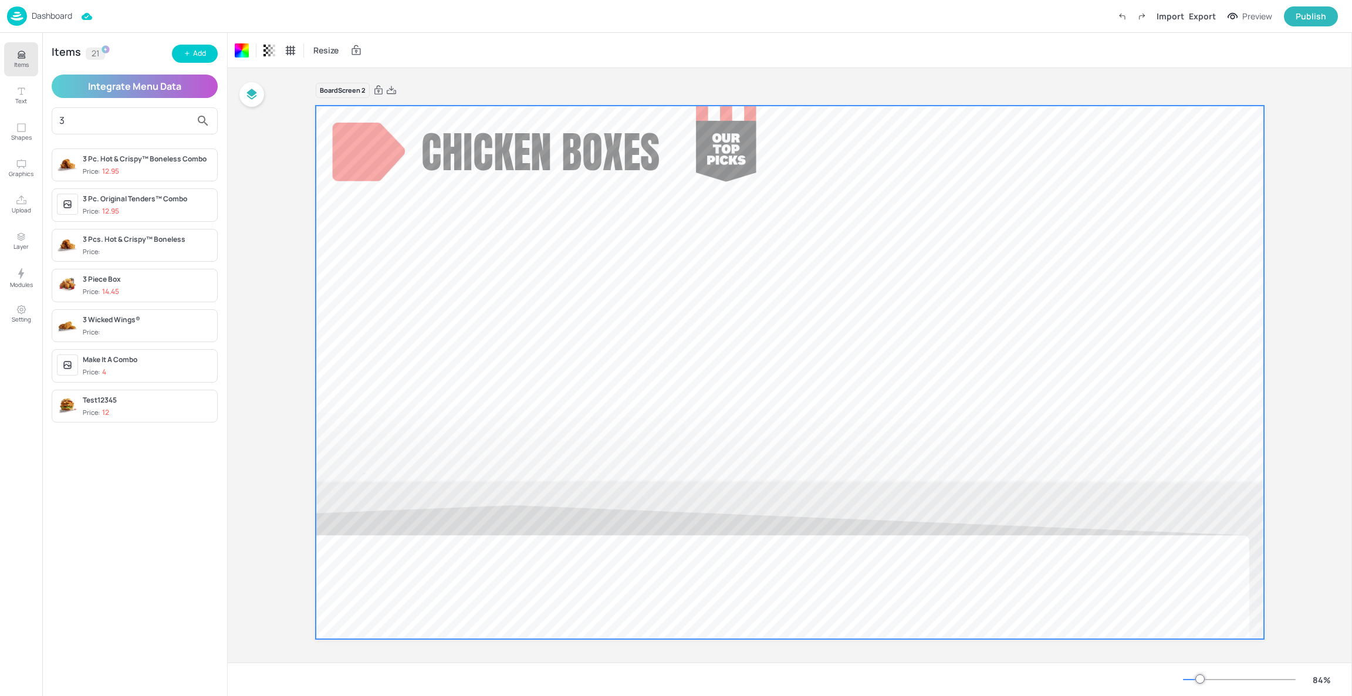
type input "3"
click at [134, 286] on div "3 Piece Box Price: 14.45" at bounding box center [148, 285] width 130 height 23
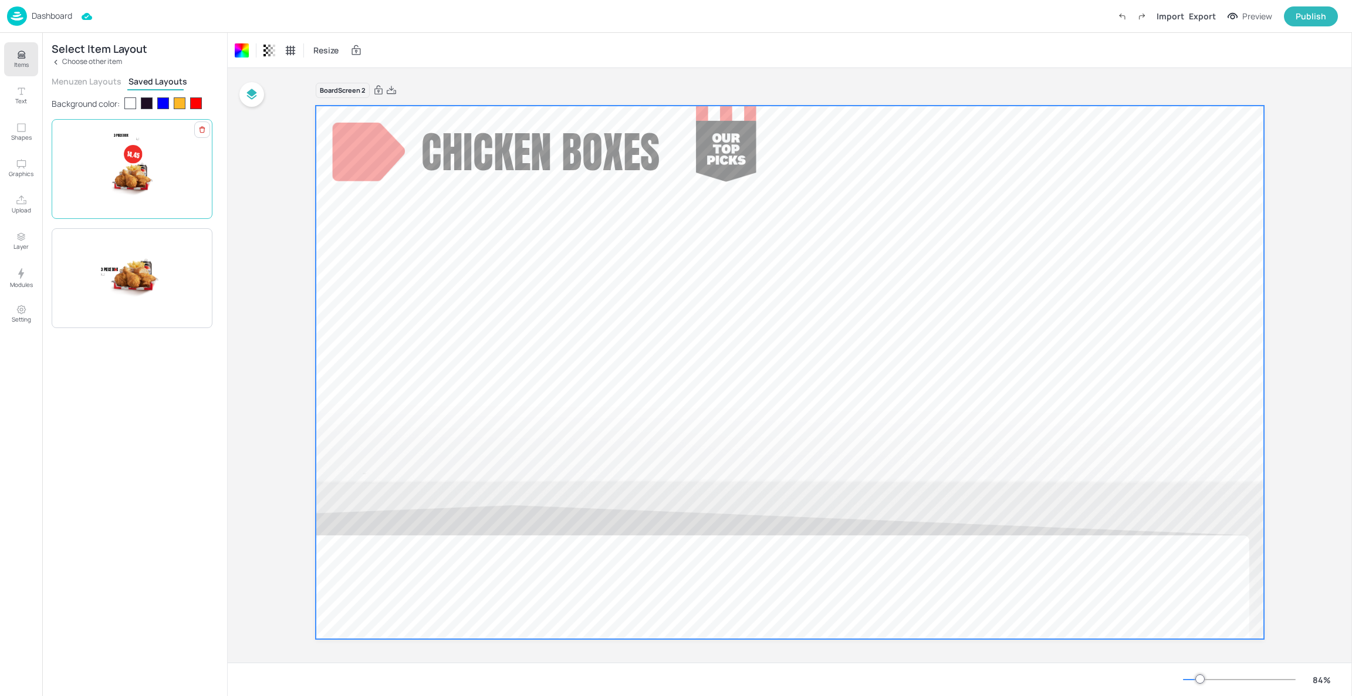
click at [151, 147] on div "14.45 3 Piece Box kJ" at bounding box center [132, 169] width 50 height 70
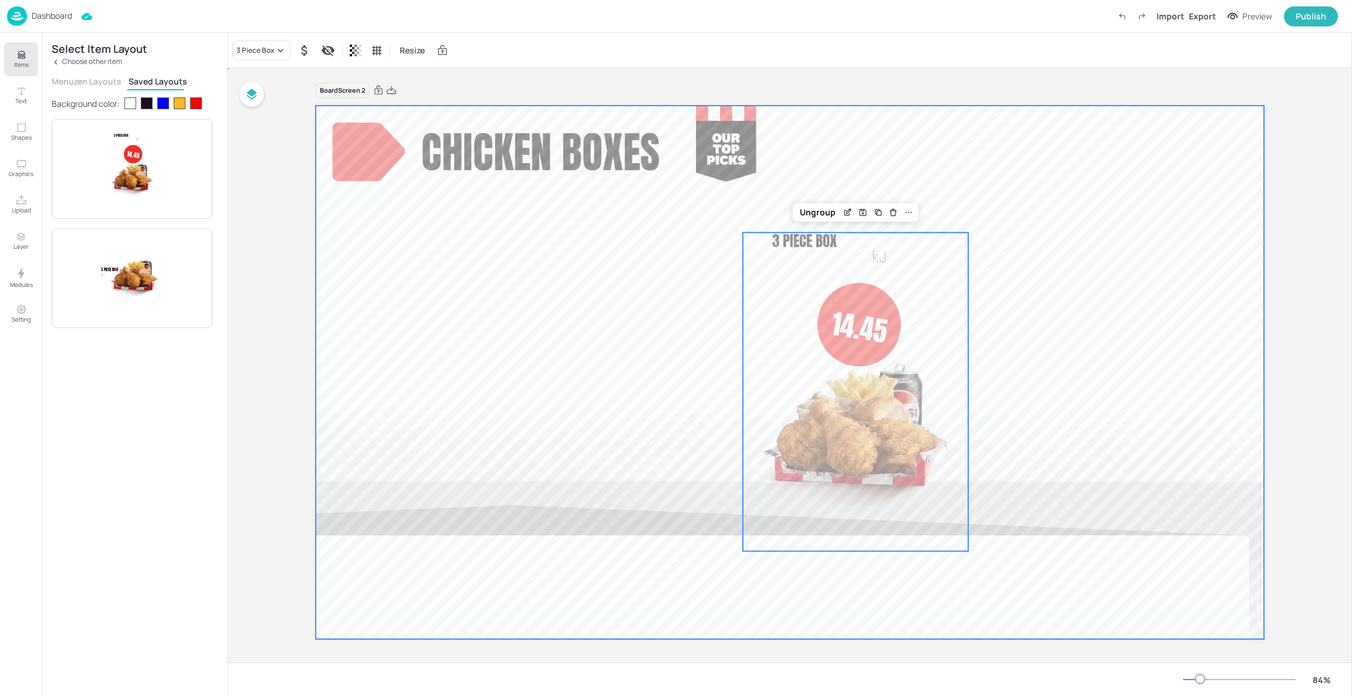
click at [908, 359] on div at bounding box center [790, 373] width 949 height 534
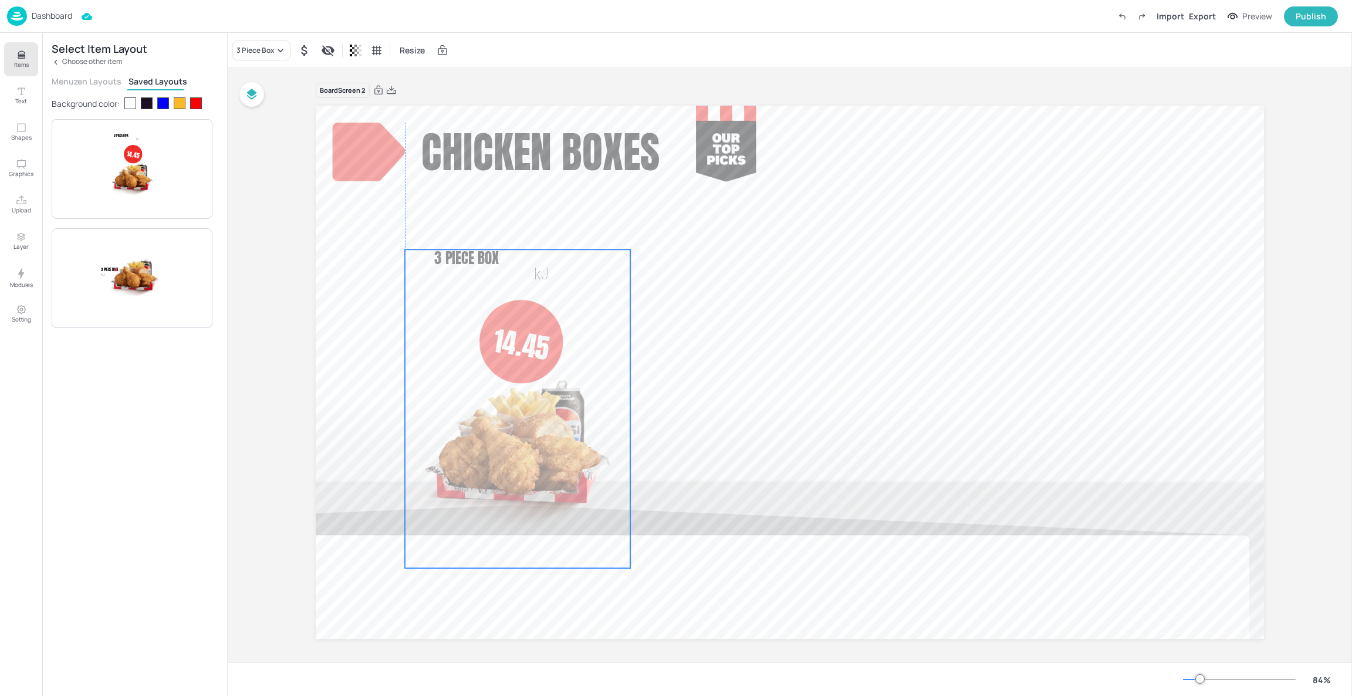
drag, startPoint x: 856, startPoint y: 418, endPoint x: 519, endPoint y: 436, distance: 337.4
click at [519, 436] on img at bounding box center [517, 457] width 225 height 224
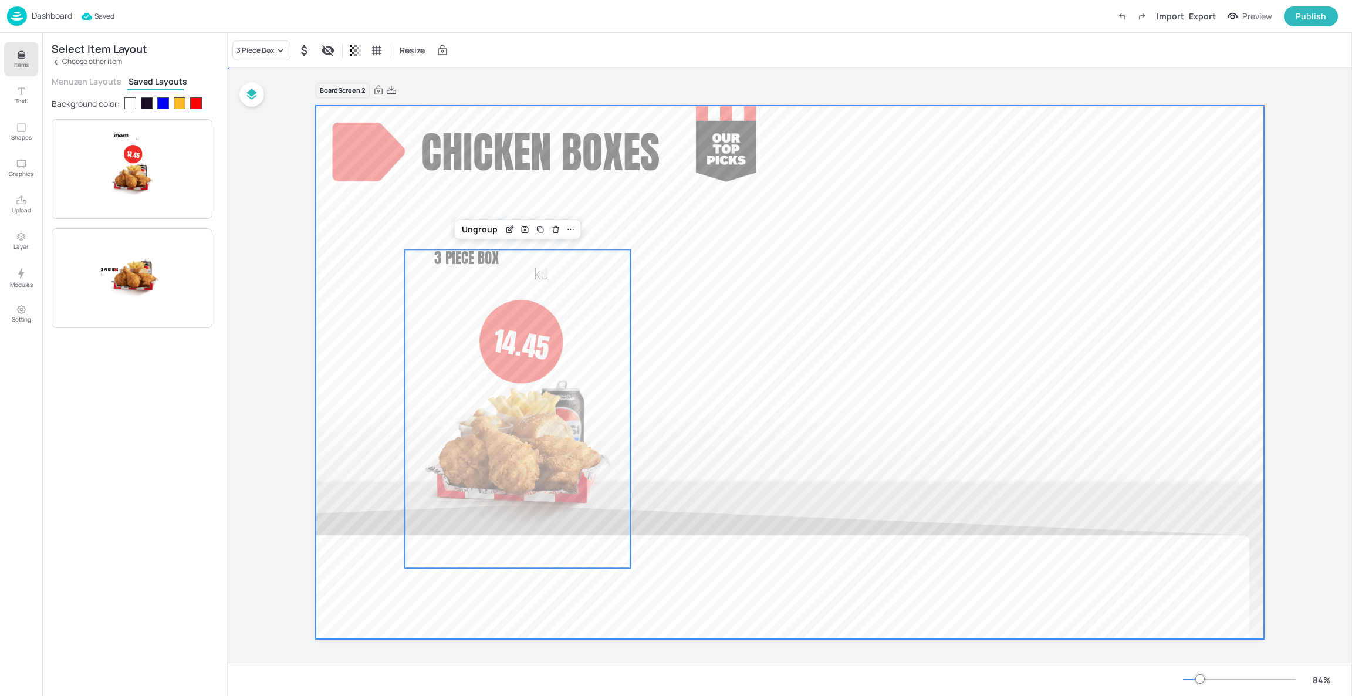
click at [696, 326] on div at bounding box center [790, 373] width 949 height 534
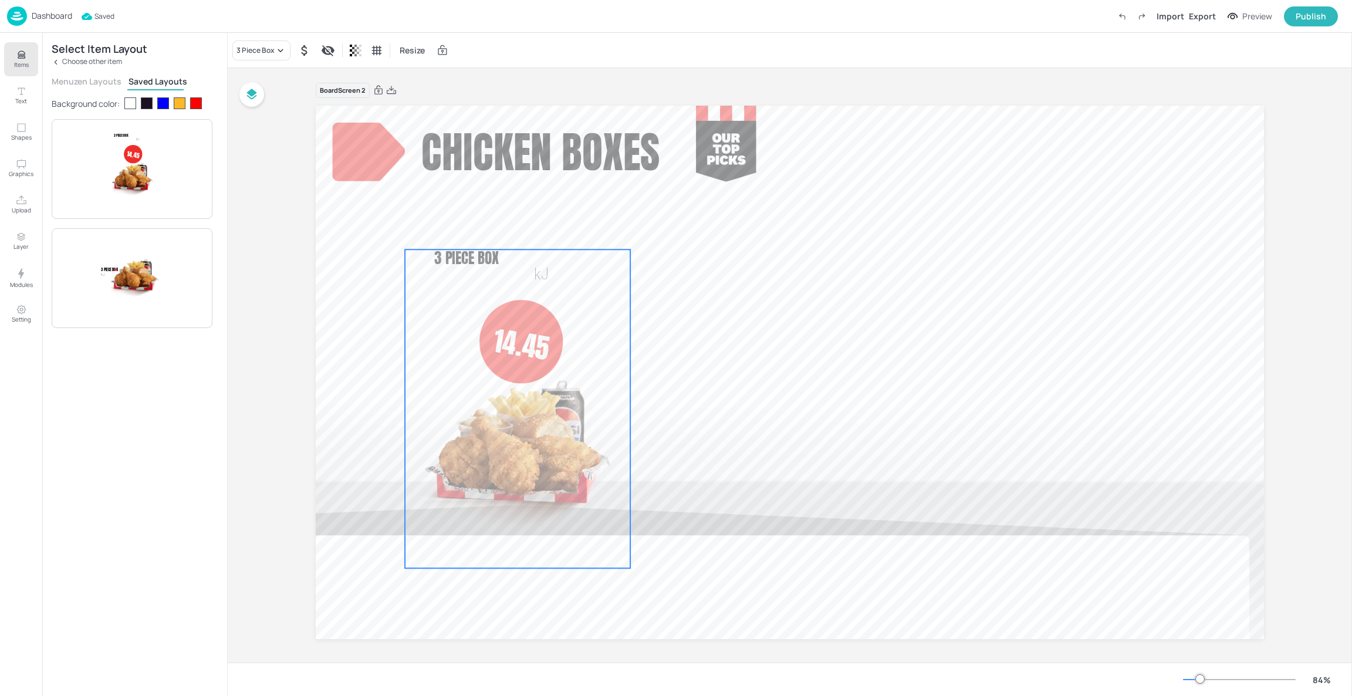
click at [457, 262] on span "3 Piece Box" at bounding box center [466, 258] width 65 height 22
click at [475, 230] on div "Ungroup" at bounding box center [479, 229] width 45 height 15
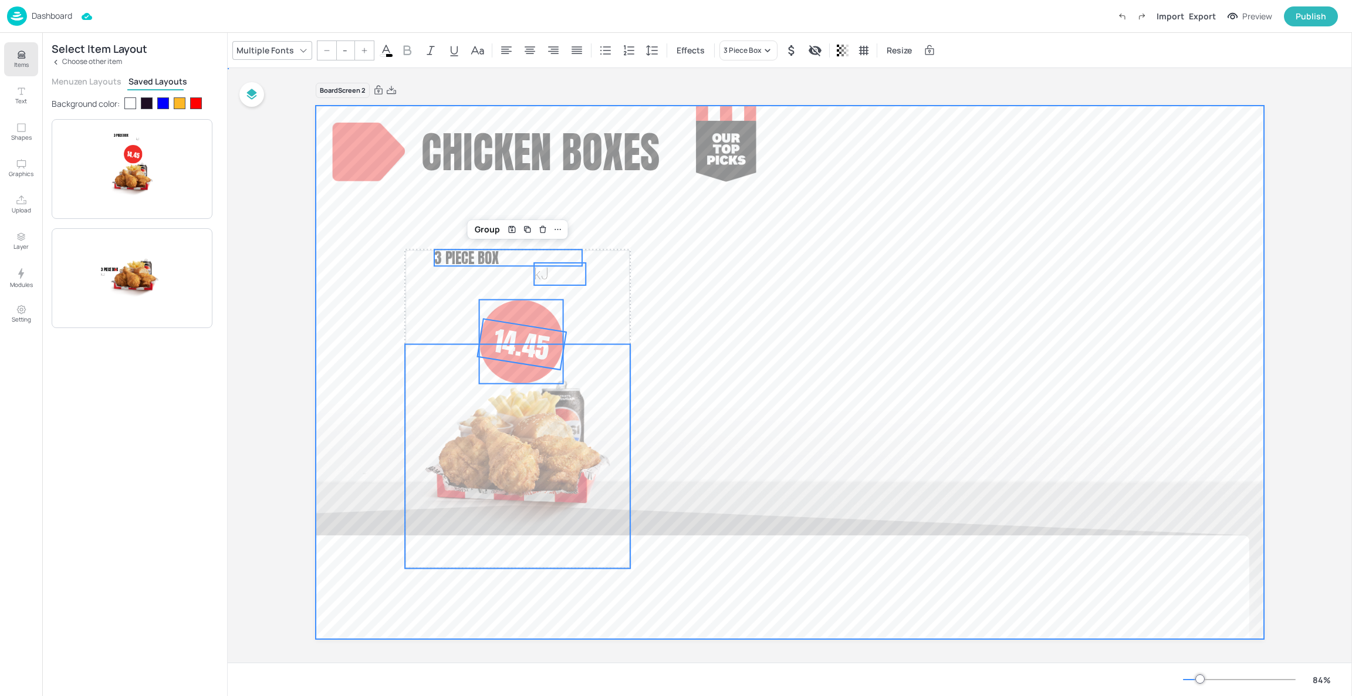
click at [703, 375] on div at bounding box center [790, 373] width 949 height 534
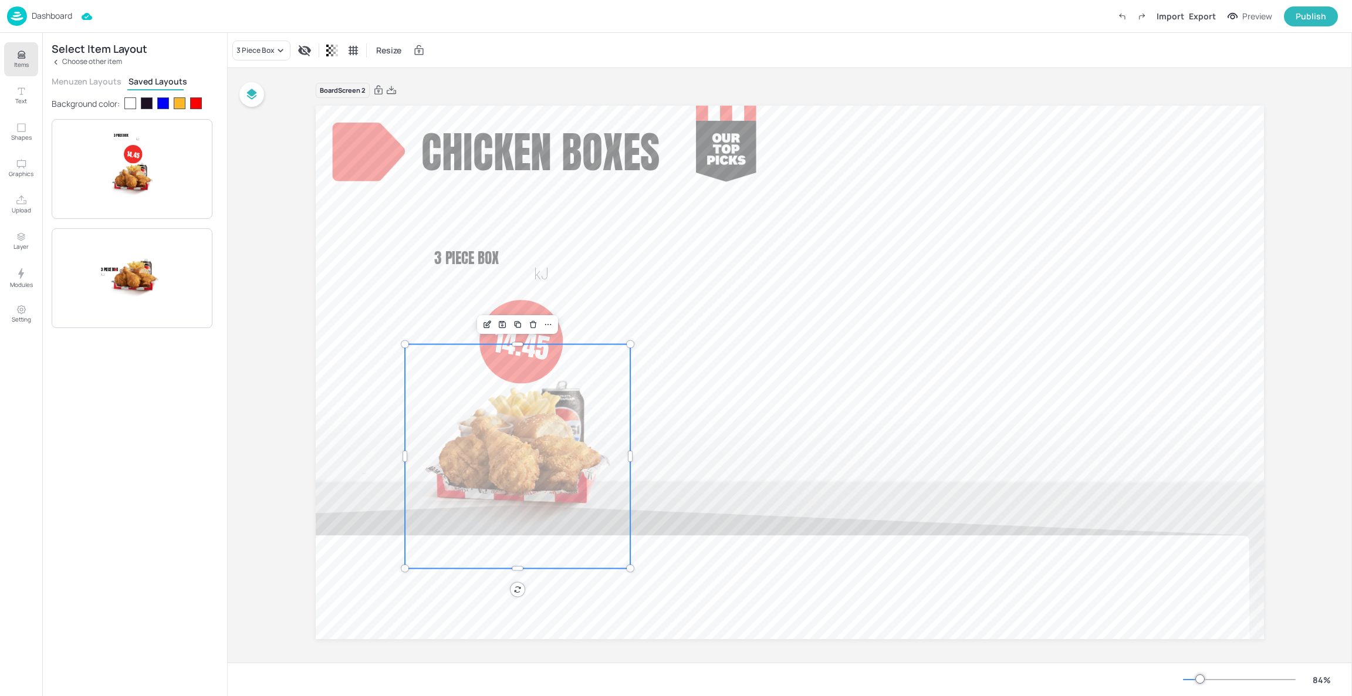
click at [558, 444] on img at bounding box center [517, 457] width 225 height 224
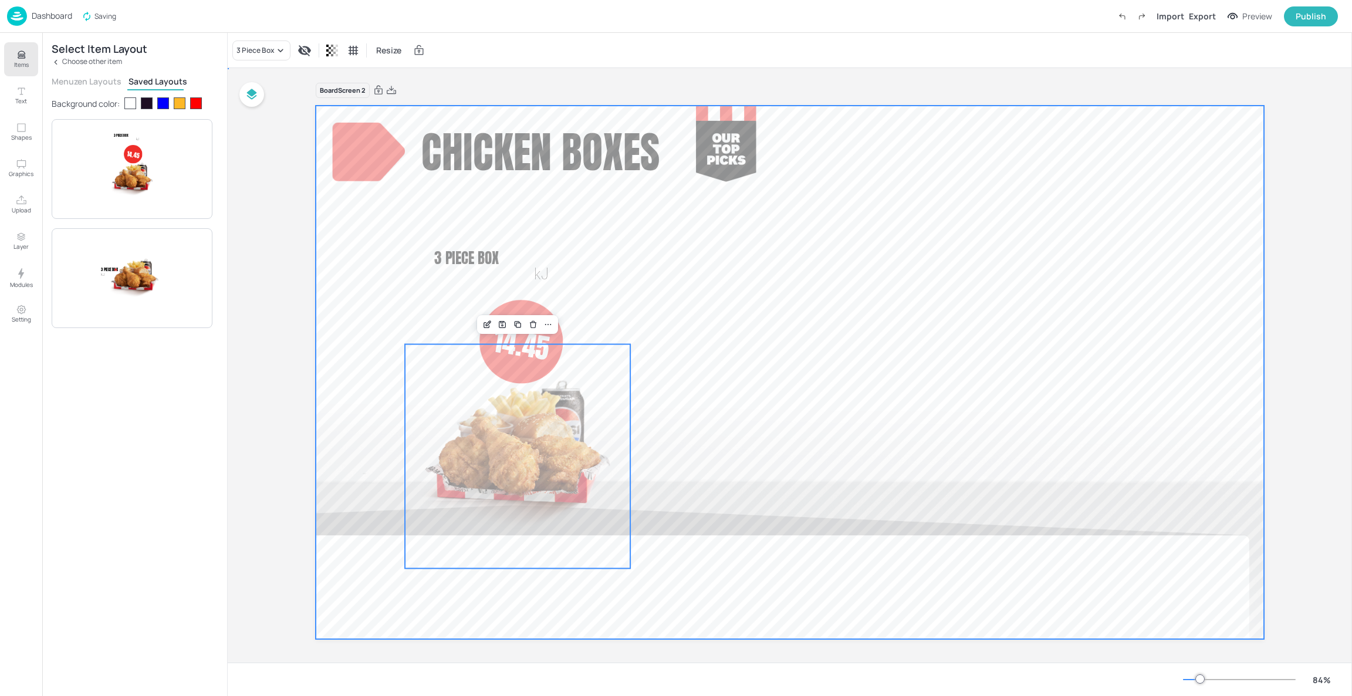
click at [632, 573] on div at bounding box center [790, 373] width 949 height 534
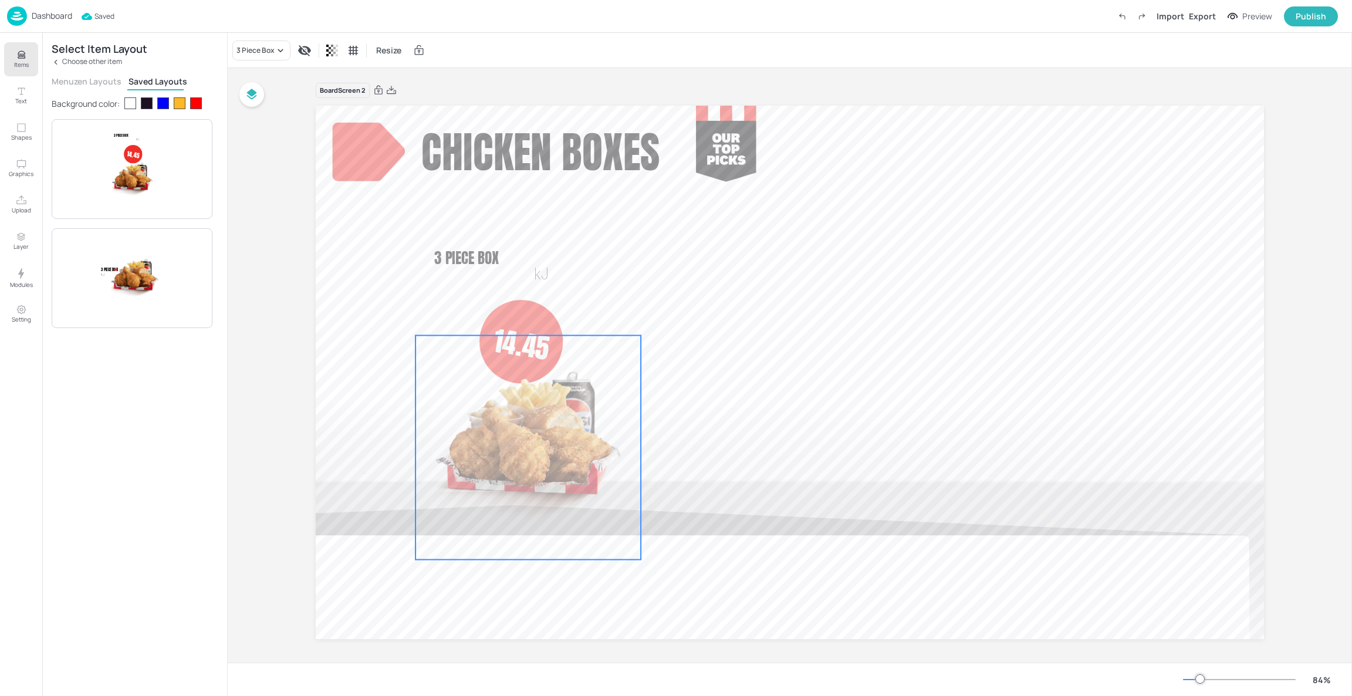
drag, startPoint x: 550, startPoint y: 435, endPoint x: 562, endPoint y: 431, distance: 12.4
click at [562, 431] on img at bounding box center [528, 448] width 225 height 224
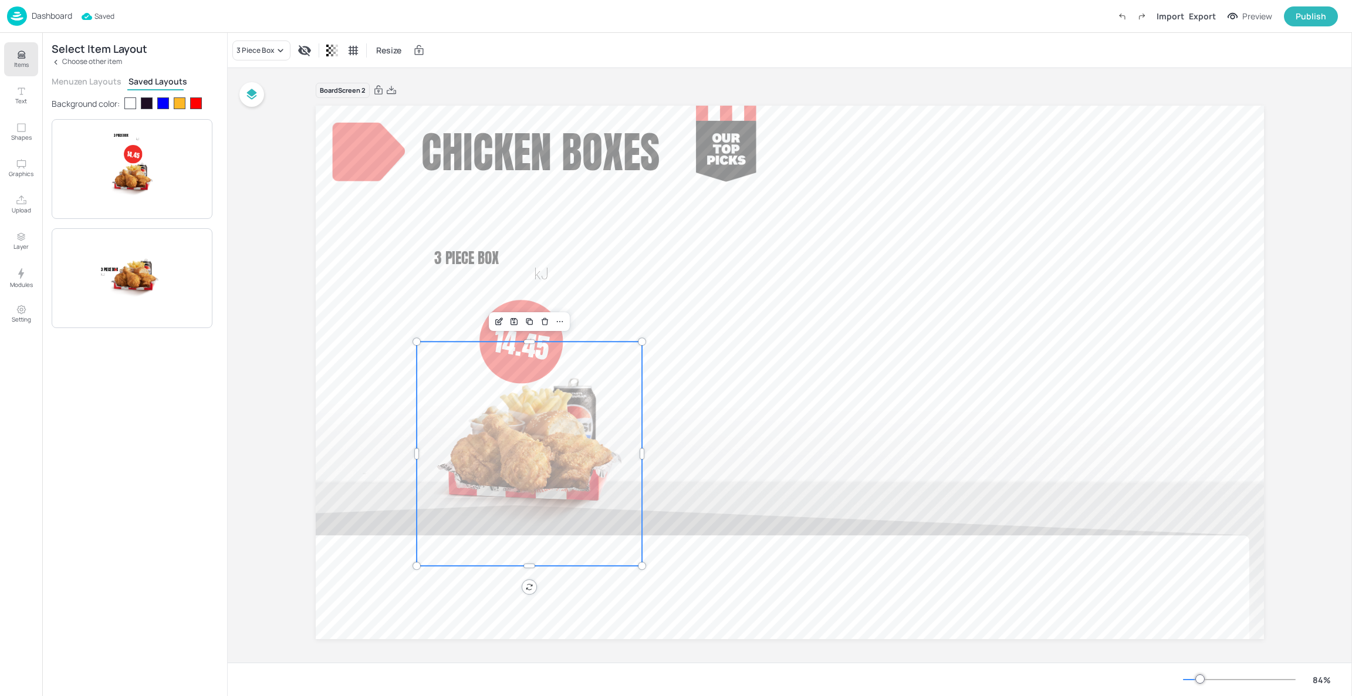
click at [562, 431] on img at bounding box center [529, 454] width 225 height 224
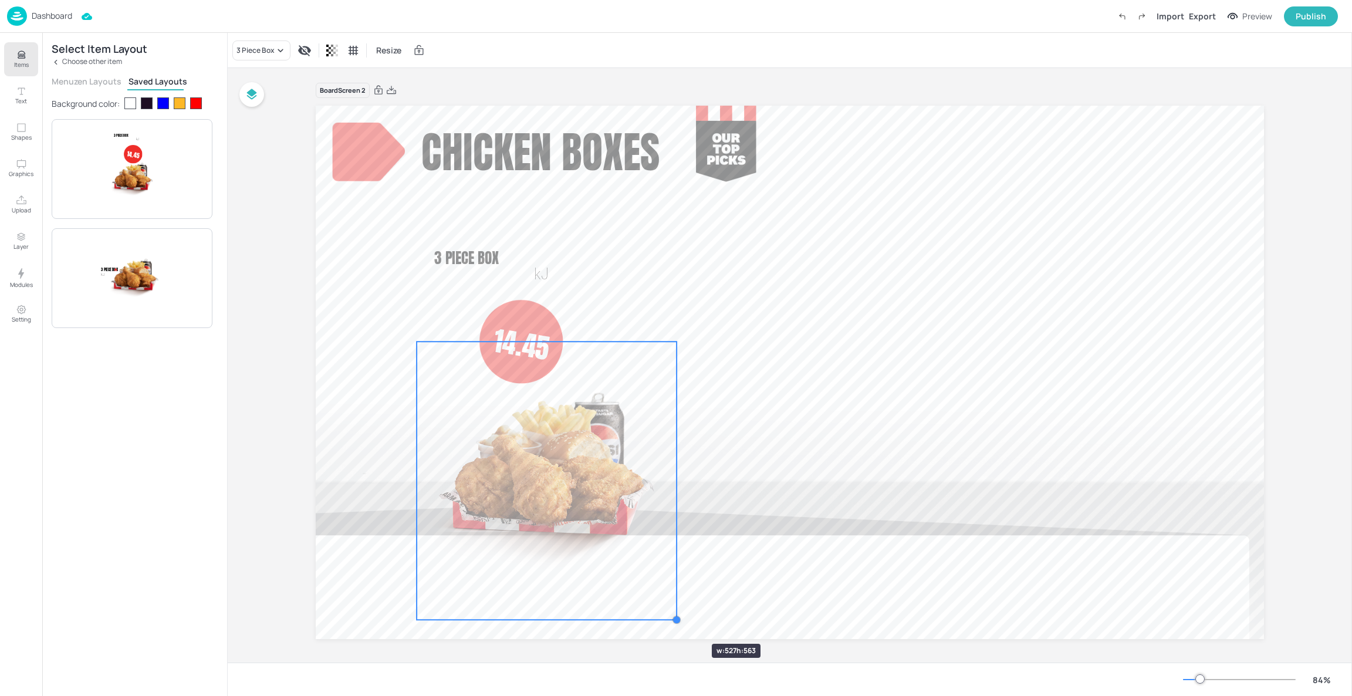
drag, startPoint x: 642, startPoint y: 569, endPoint x: 677, endPoint y: 623, distance: 64.6
click at [677, 623] on div at bounding box center [676, 619] width 9 height 9
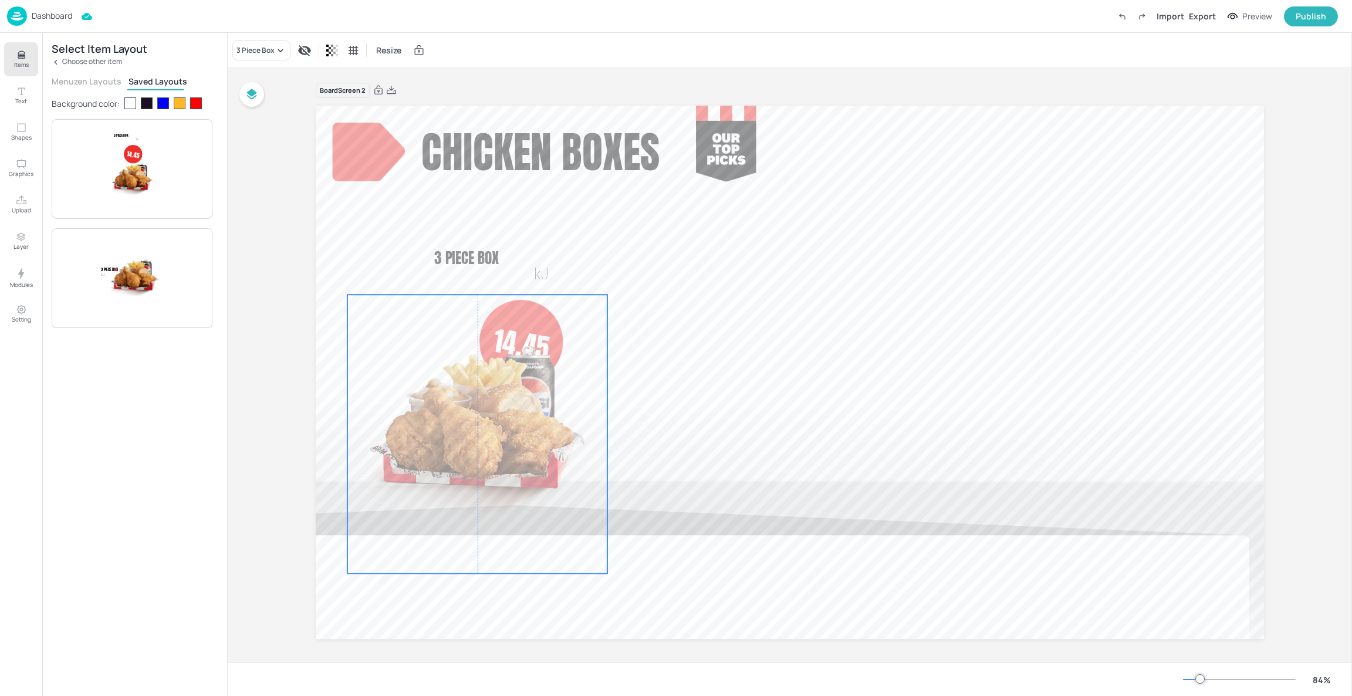
drag, startPoint x: 612, startPoint y: 514, endPoint x: 541, endPoint y: 467, distance: 85.6
click at [541, 467] on img at bounding box center [477, 434] width 260 height 279
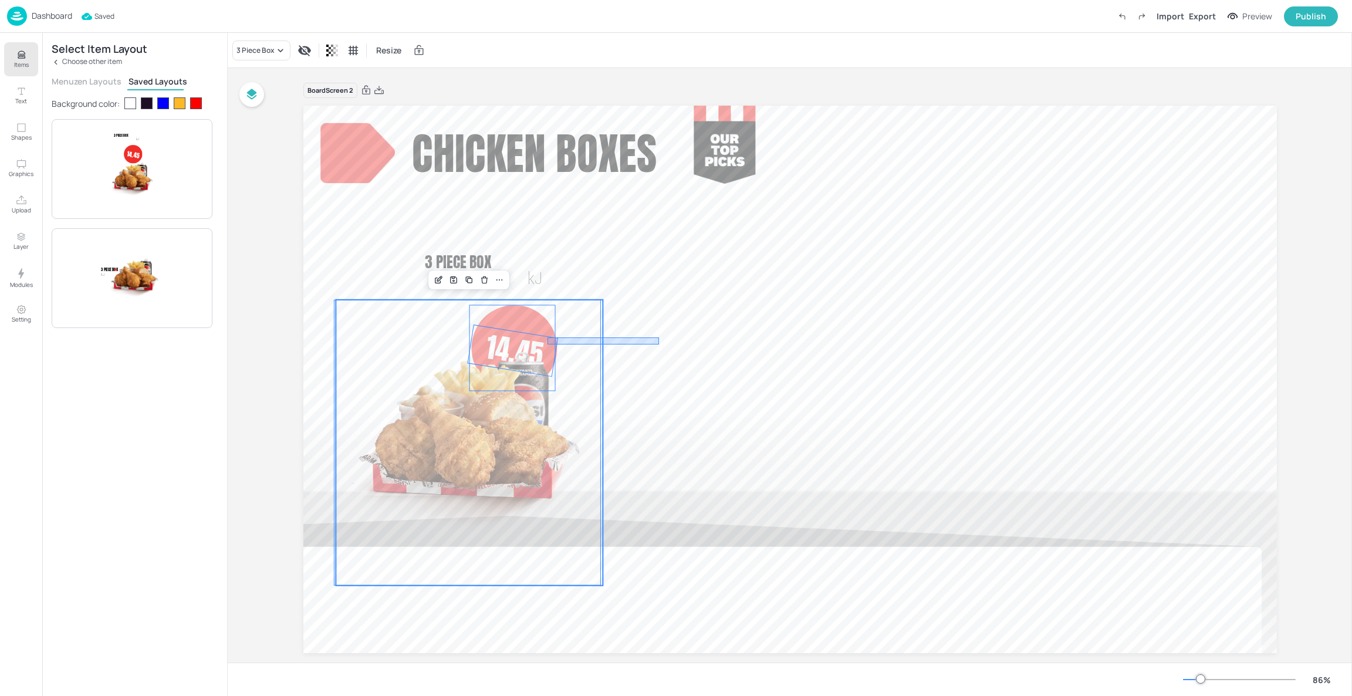
drag, startPoint x: 659, startPoint y: 345, endPoint x: 527, endPoint y: 329, distance: 132.9
click at [527, 329] on img at bounding box center [469, 443] width 267 height 286
click at [577, 355] on img at bounding box center [469, 443] width 267 height 286
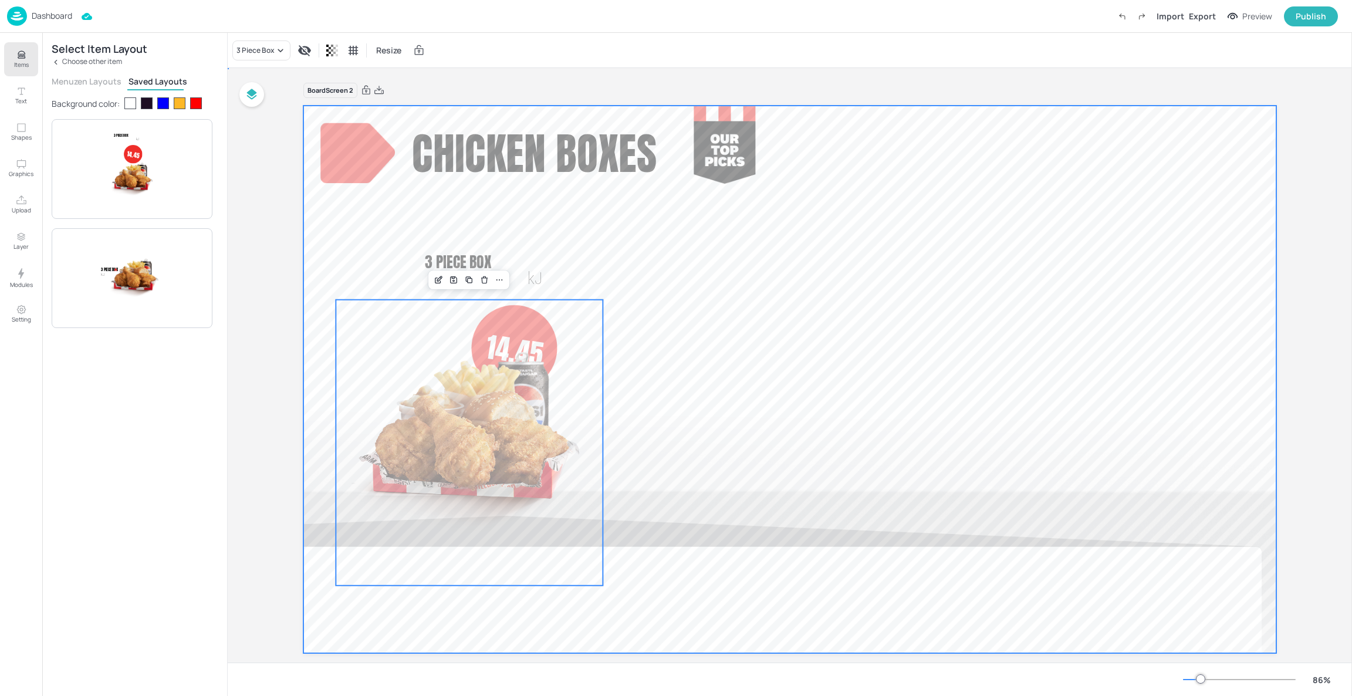
click at [674, 330] on div at bounding box center [790, 380] width 974 height 548
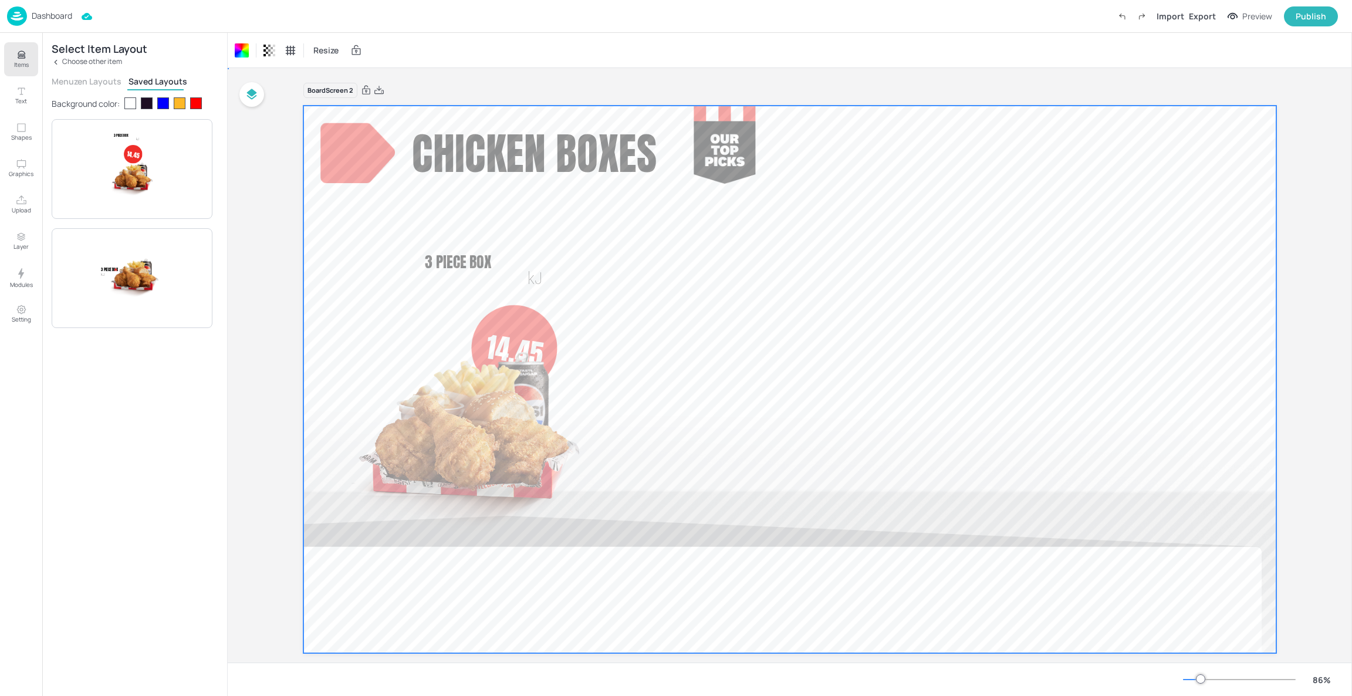
click at [674, 330] on div at bounding box center [790, 380] width 974 height 548
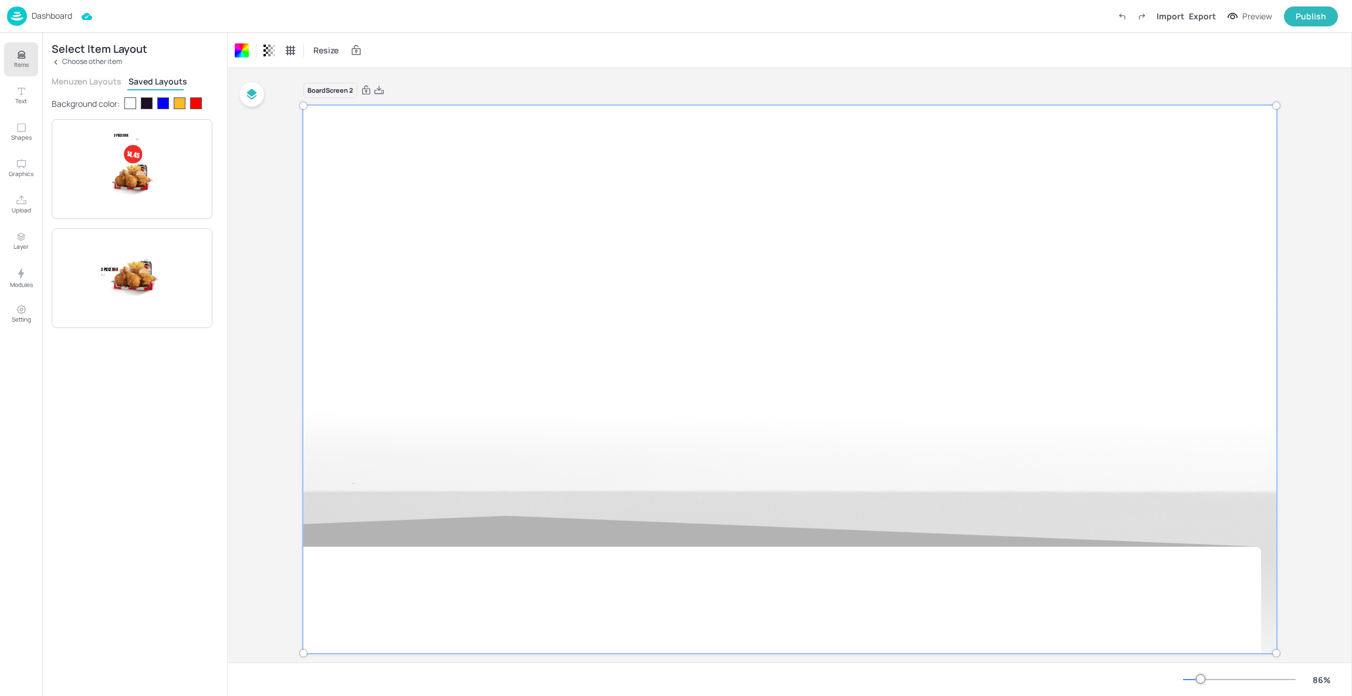
click at [555, 339] on div at bounding box center [790, 380] width 988 height 562
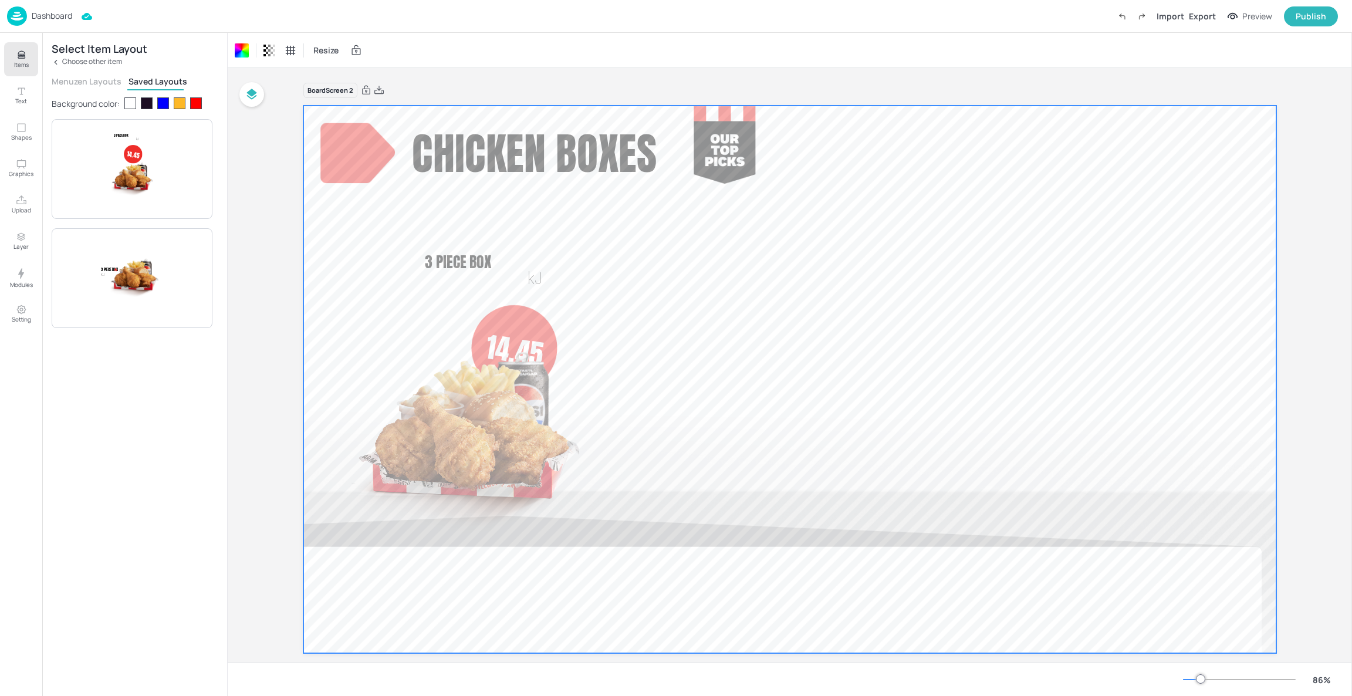
click at [284, 380] on div "Board Screen 2 Chicken Boxes 14.45 3 Piece Box kJ" at bounding box center [791, 375] width 1040 height 615
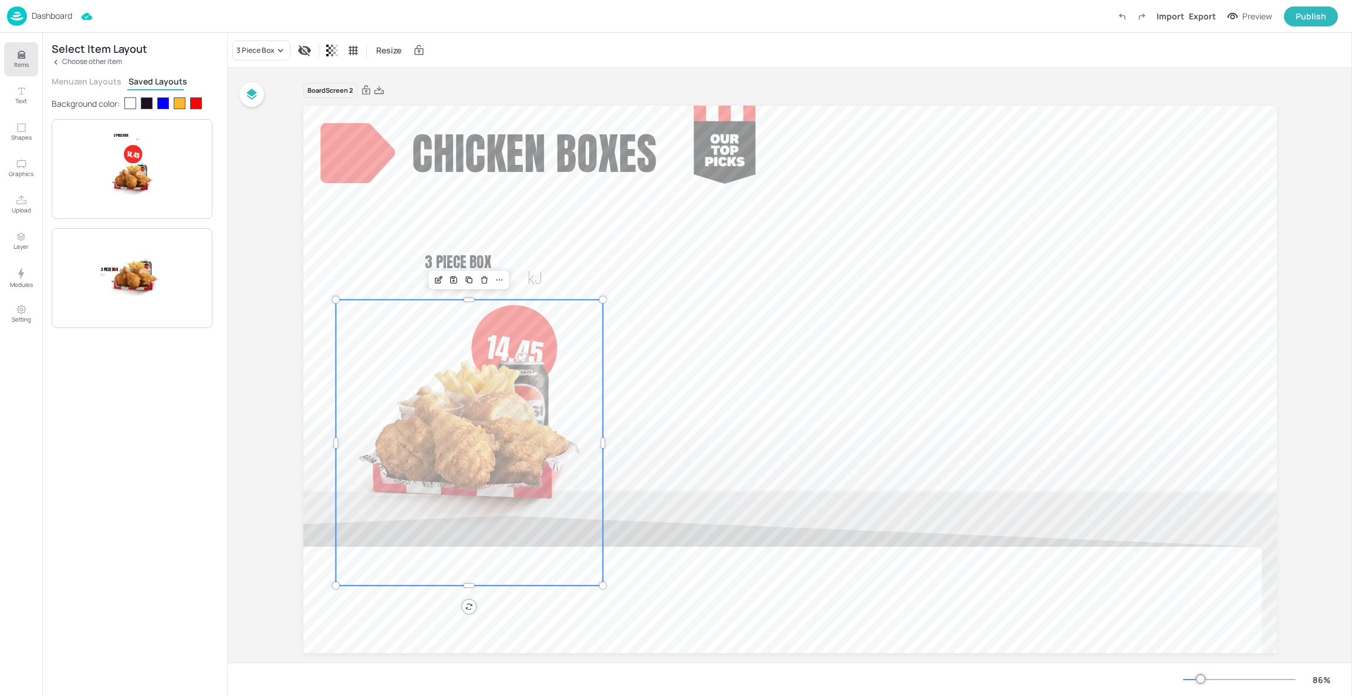
click at [522, 339] on img at bounding box center [469, 443] width 267 height 286
drag, startPoint x: 463, startPoint y: 297, endPoint x: 453, endPoint y: 296, distance: 10.6
click at [453, 296] on div at bounding box center [469, 298] width 267 height 9
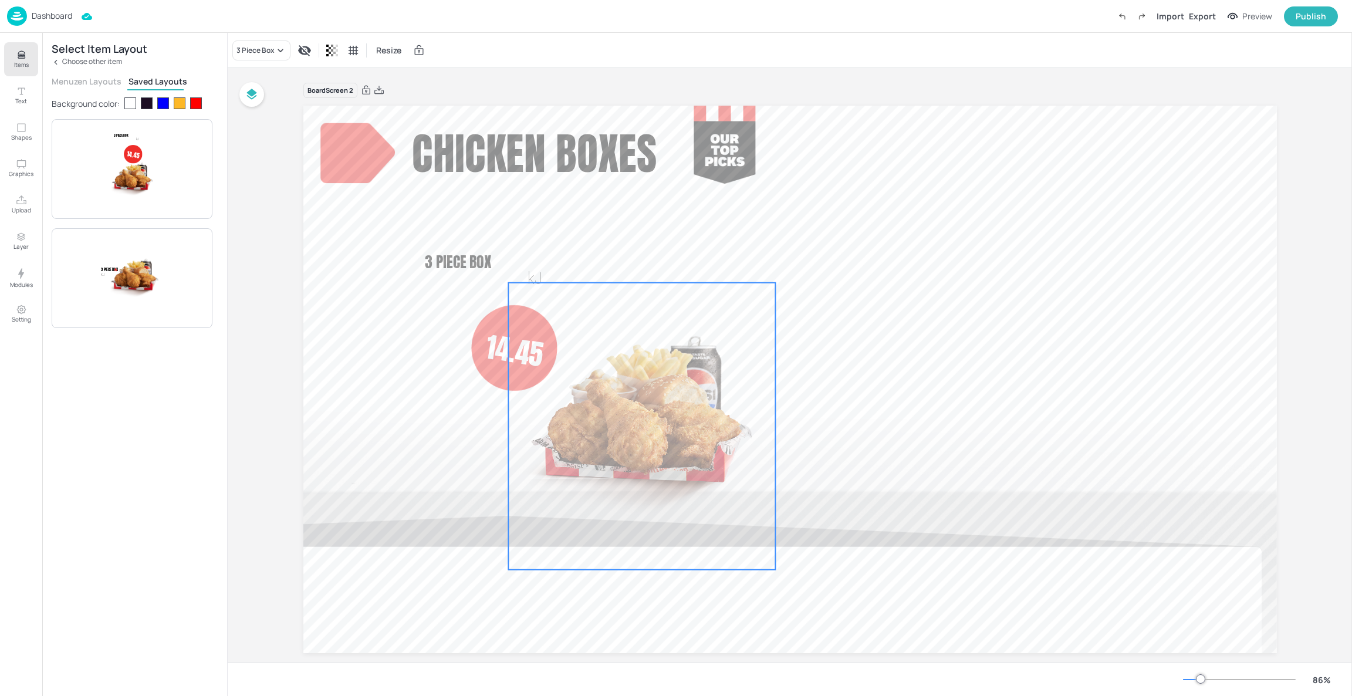
drag, startPoint x: 492, startPoint y: 427, endPoint x: 765, endPoint y: 421, distance: 273.0
click at [765, 421] on img at bounding box center [641, 426] width 267 height 287
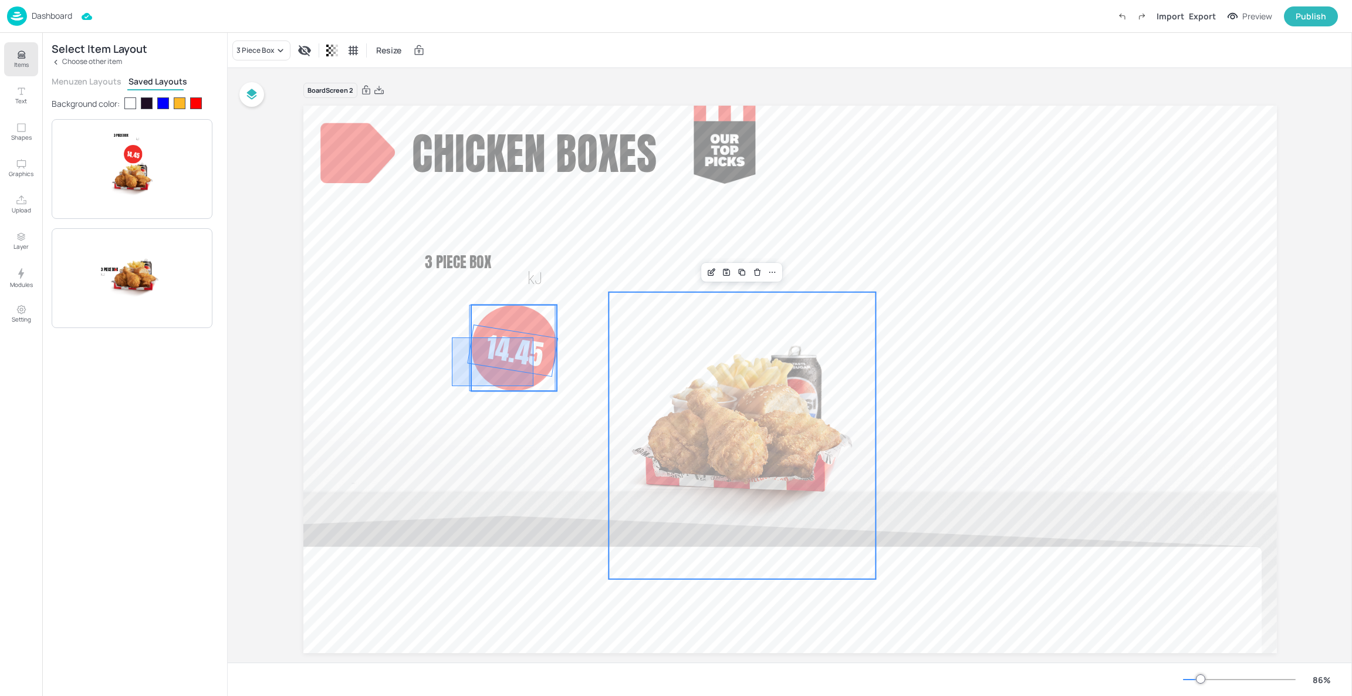
drag, startPoint x: 452, startPoint y: 338, endPoint x: 534, endPoint y: 386, distance: 95.0
click at [534, 106] on div "Chicken Boxes 14.45 3 Piece Box kJ" at bounding box center [790, 106] width 974 height 0
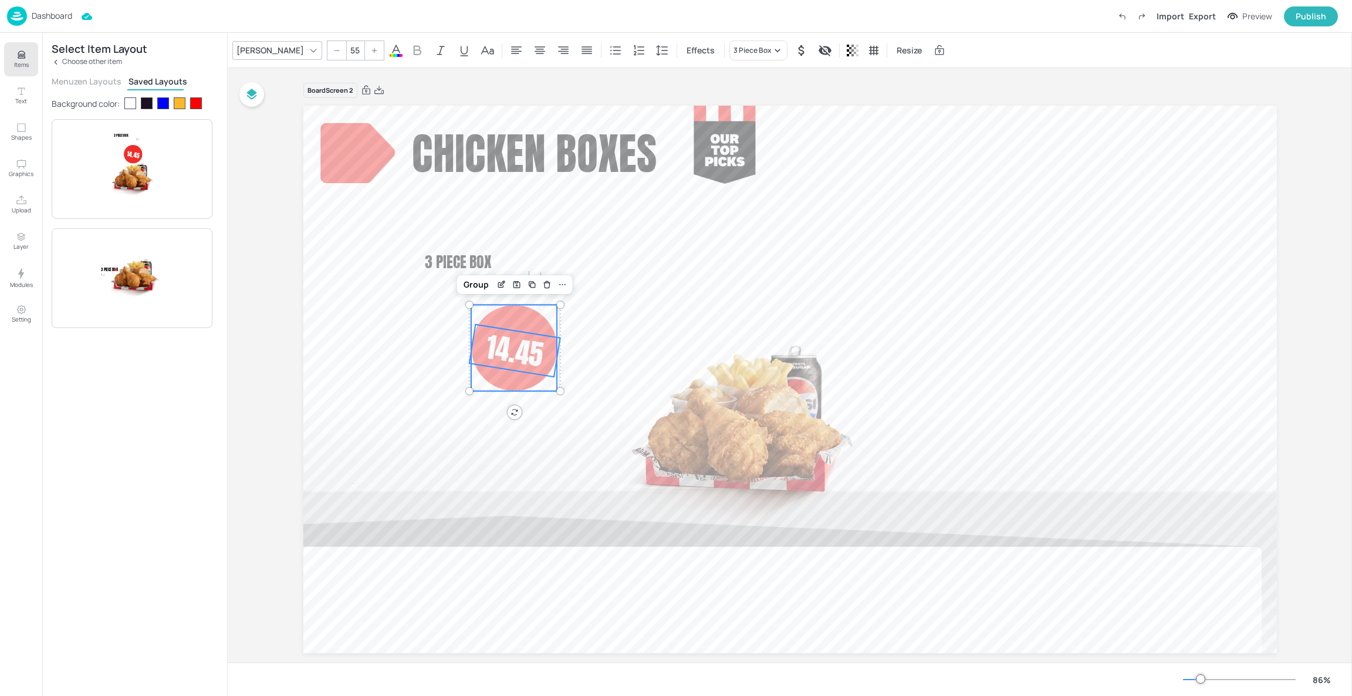
drag, startPoint x: 426, startPoint y: 335, endPoint x: 414, endPoint y: 336, distance: 11.8
click at [471, 331] on div at bounding box center [514, 348] width 86 height 86
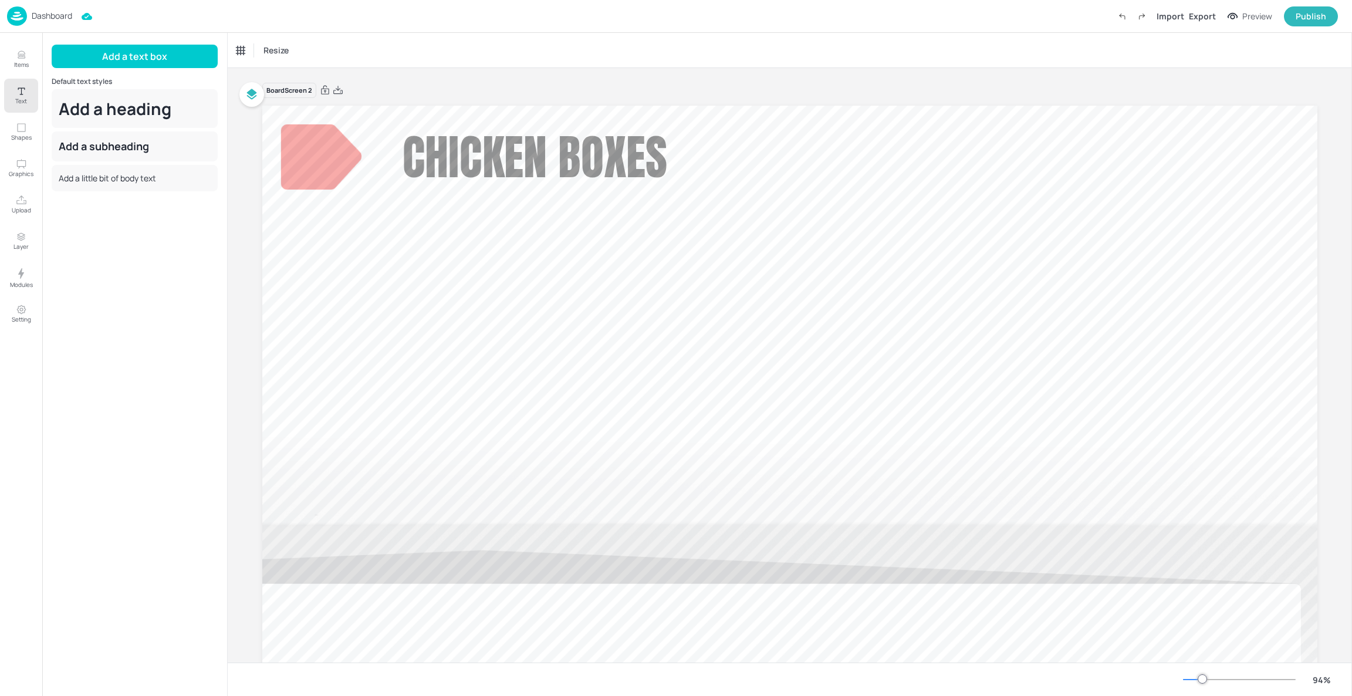
click at [58, 18] on p "Dashboard" at bounding box center [52, 16] width 41 height 8
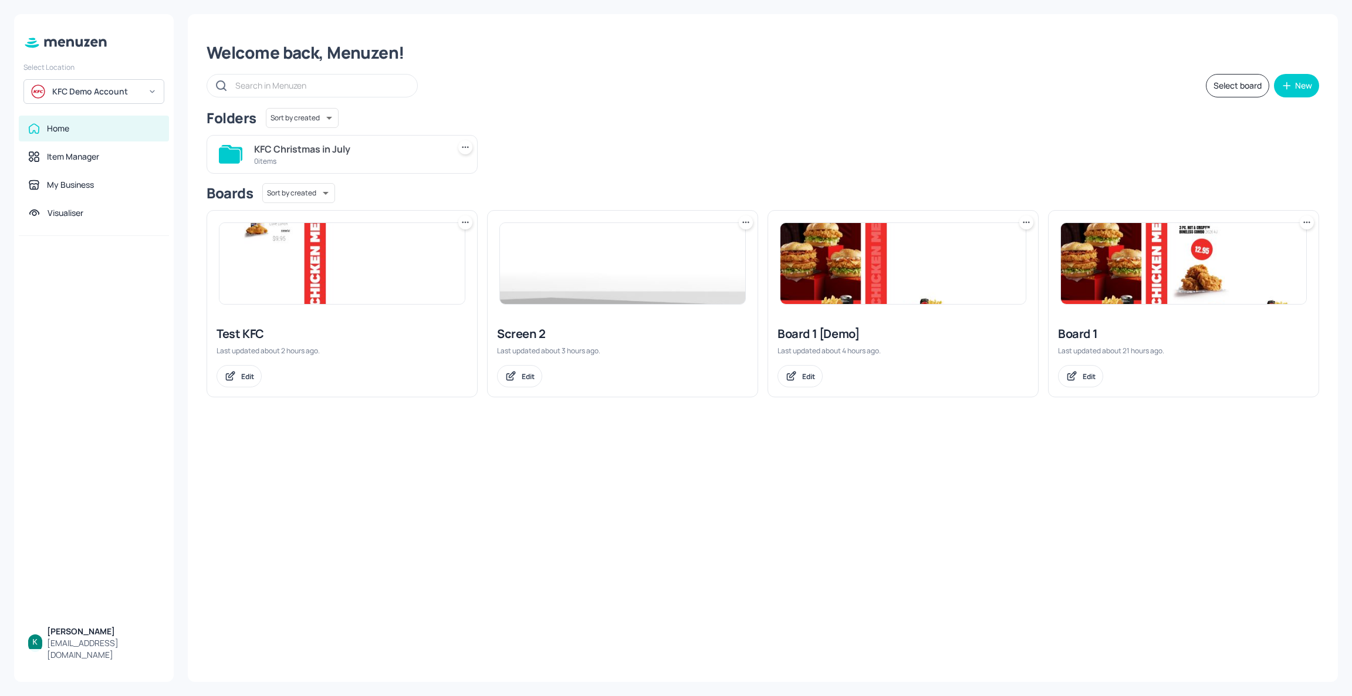
click at [1186, 313] on div at bounding box center [1184, 264] width 270 height 106
click at [1178, 295] on img at bounding box center [1183, 263] width 245 height 81
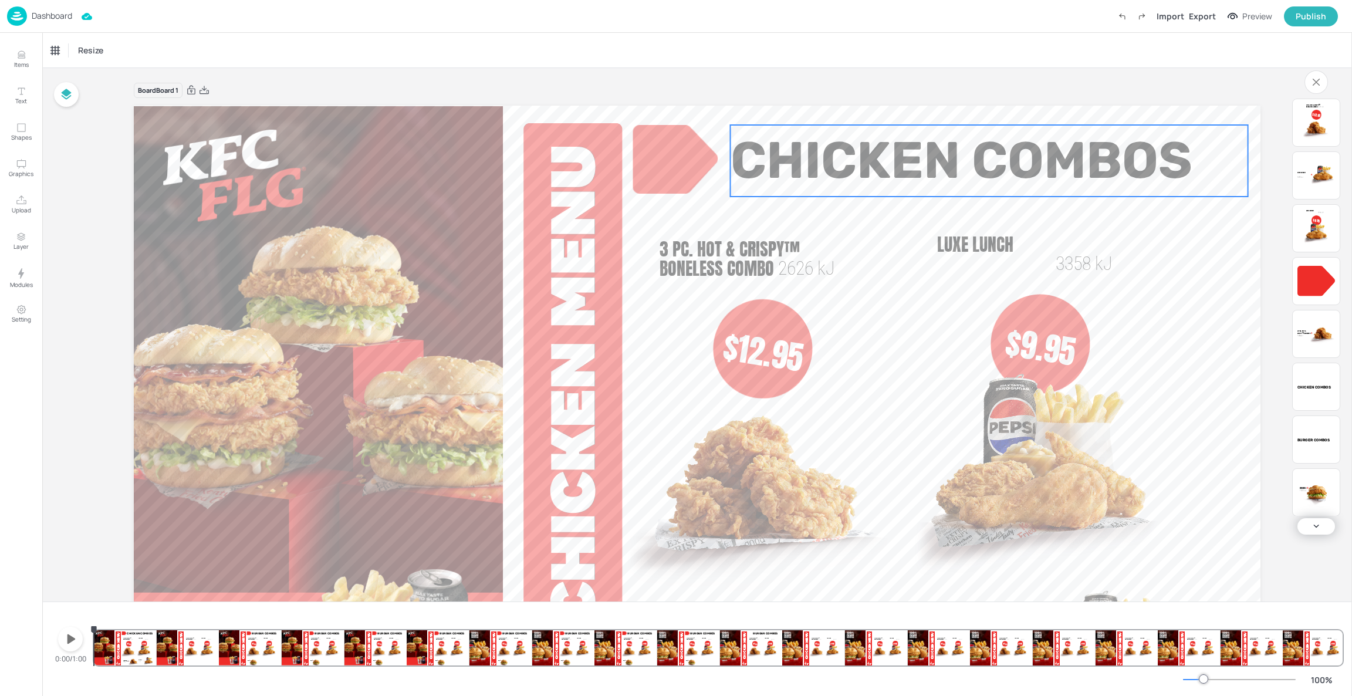
click at [946, 161] on span "Chicken Combos" at bounding box center [962, 160] width 462 height 60
click at [48, 14] on p "Dashboard" at bounding box center [52, 16] width 41 height 8
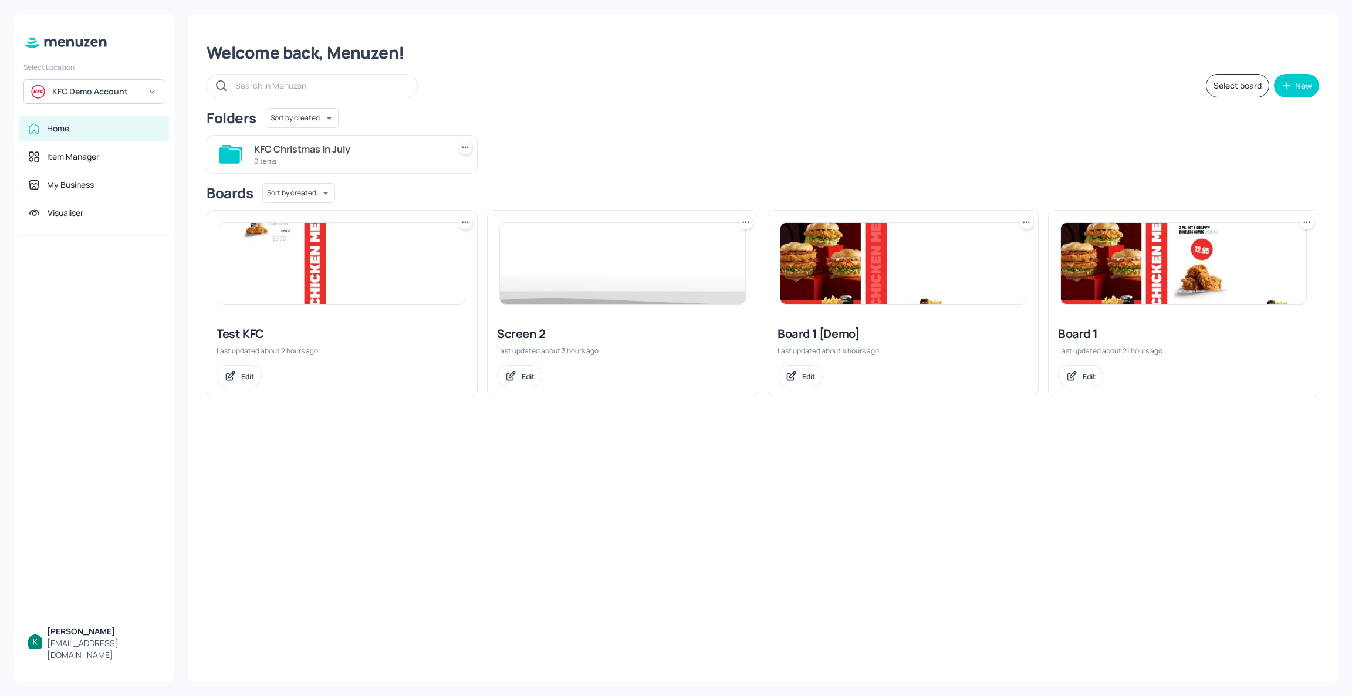
click at [1075, 338] on div "Board 1" at bounding box center [1183, 334] width 251 height 16
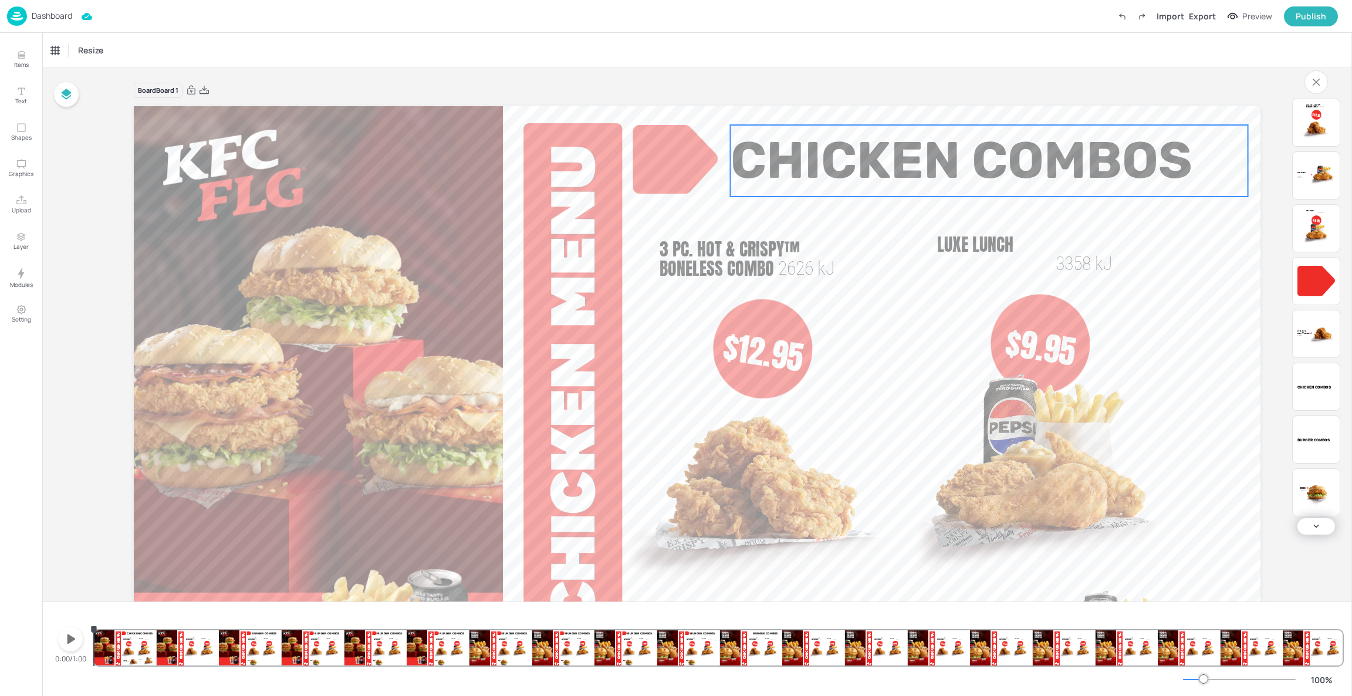
click at [950, 162] on span "Chicken Combos" at bounding box center [962, 160] width 462 height 60
click at [39, 14] on p "Dashboard" at bounding box center [52, 16] width 41 height 8
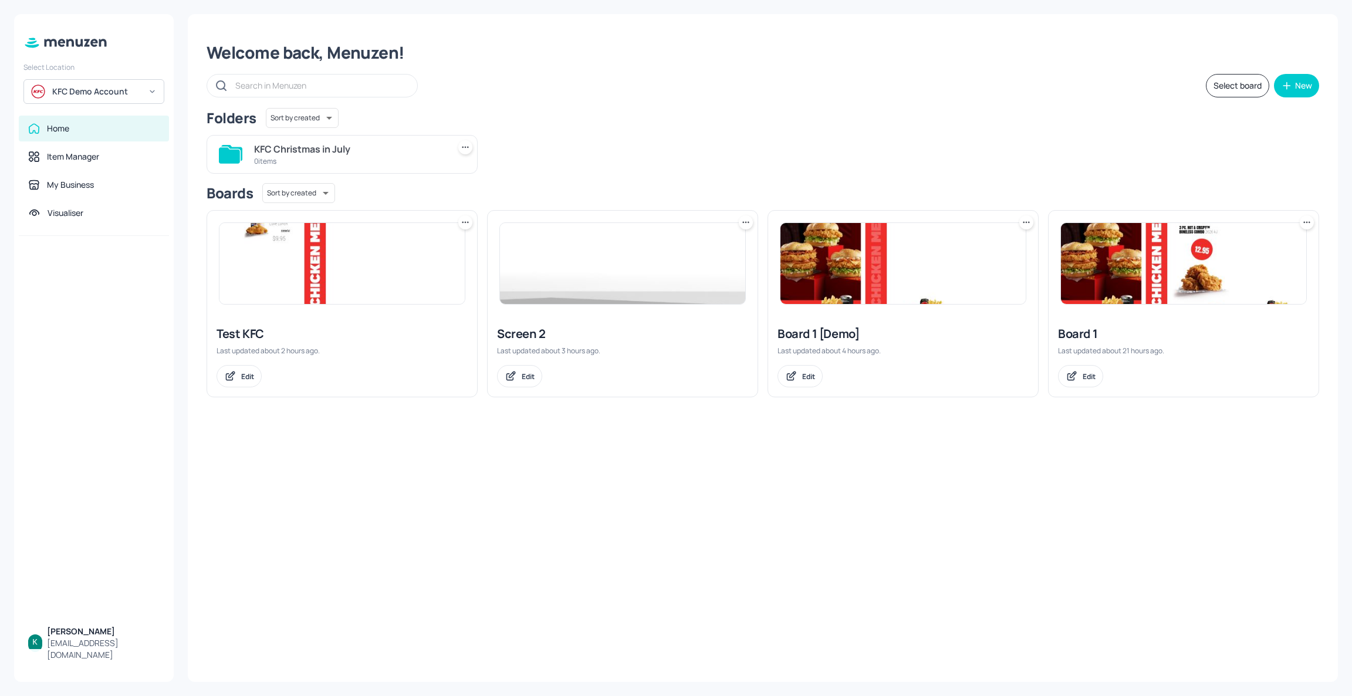
click at [826, 338] on div "Board 1 [Demo]" at bounding box center [903, 334] width 251 height 16
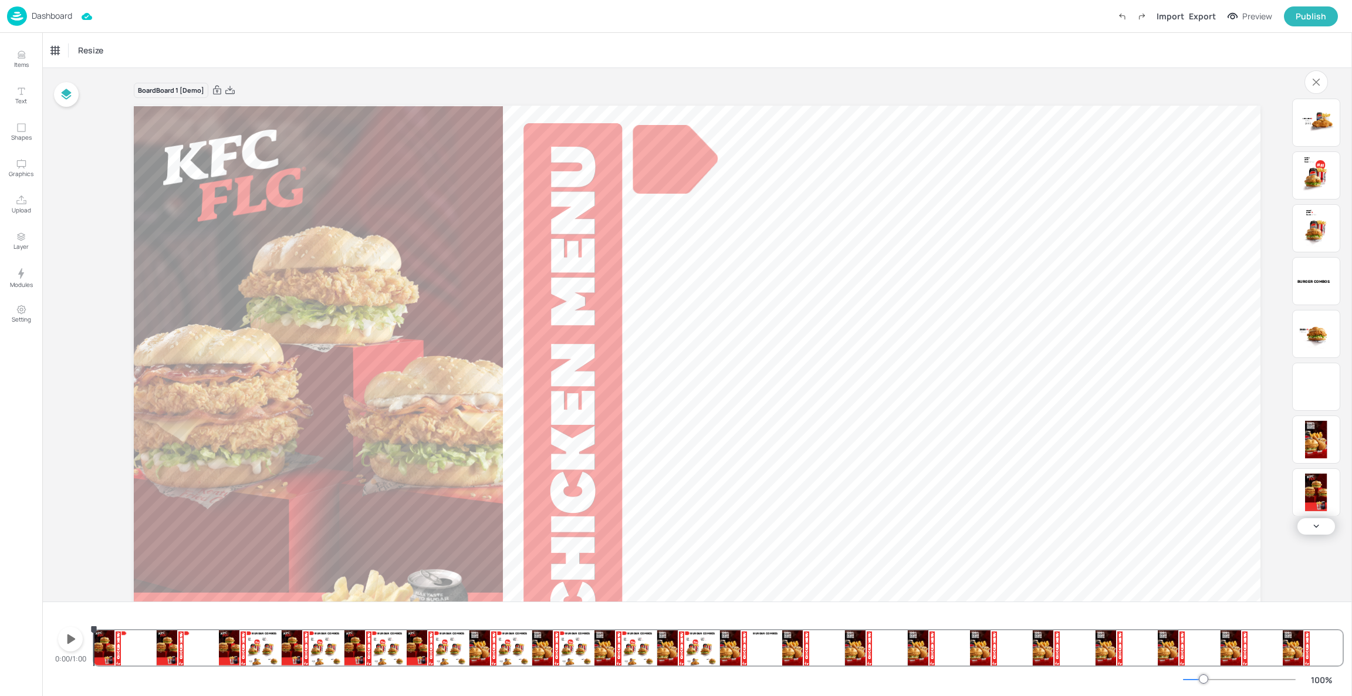
click at [271, 642] on div "Zinger® 1888 kJ Burger Combos Zinger® Combo 3079 kJ $11.95 $9.95 Packed Lunch 3…" at bounding box center [718, 637] width 1249 height 56
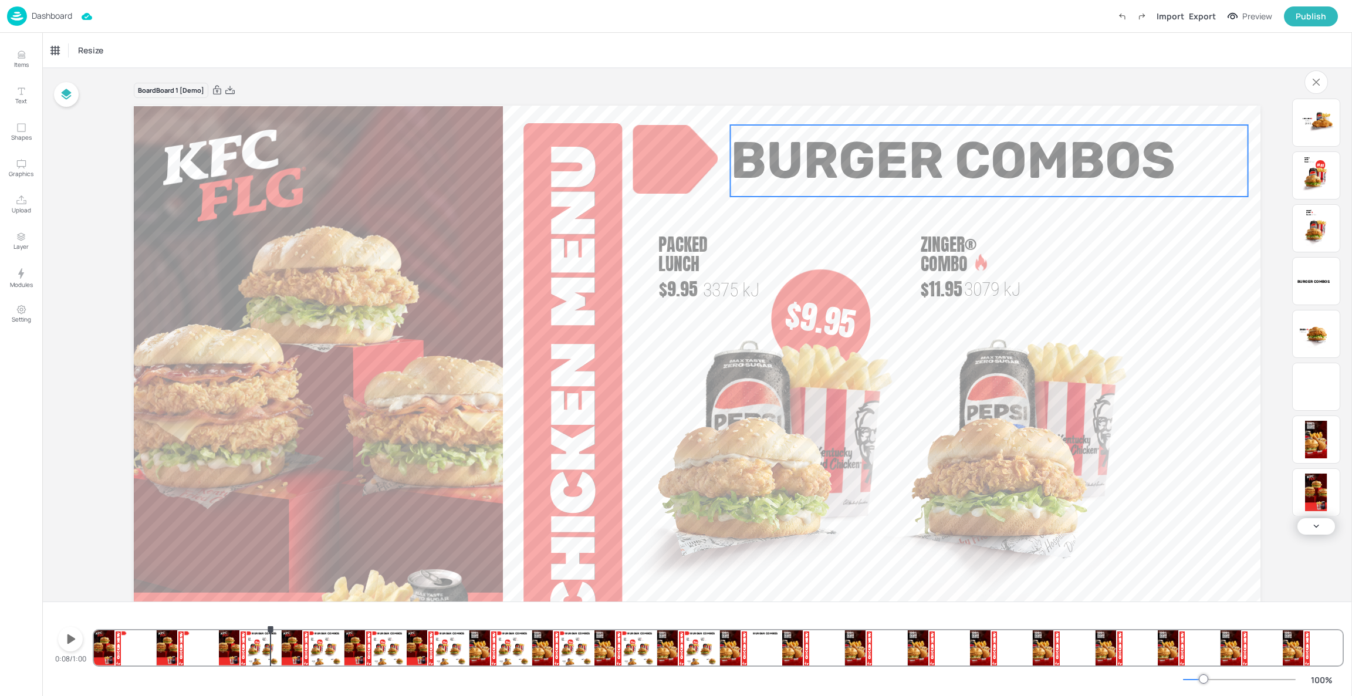
click at [788, 164] on span "Burger Combos" at bounding box center [953, 160] width 445 height 60
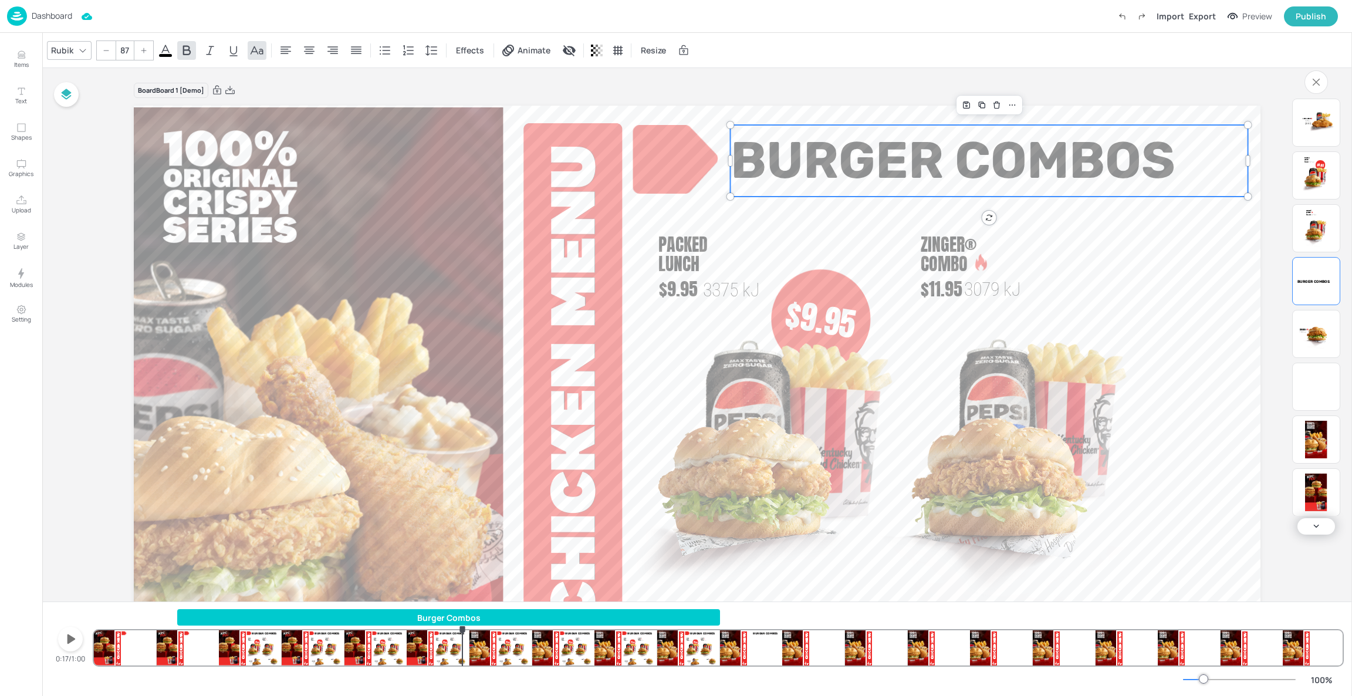
click at [463, 663] on div "Burger Combos Zinger® 1888 kJ Burger Combos Zinger® Combo 3079 kJ $11.95 $9.95 …" at bounding box center [718, 637] width 1249 height 56
click at [505, 647] on div "Burger Combos Zinger® 1888 kJ Burger Combos Zinger® Combo 3079 kJ $11.95 $9.95 …" at bounding box center [718, 637] width 1249 height 56
drag, startPoint x: 502, startPoint y: 629, endPoint x: 516, endPoint y: 632, distance: 14.4
click at [516, 632] on icon "20.24s" at bounding box center [515, 629] width 9 height 9
click at [638, 643] on div "Burger Combos Zinger® 1888 kJ Burger Combos Zinger® Combo 3079 kJ $11.95 $9.95 …" at bounding box center [718, 637] width 1249 height 56
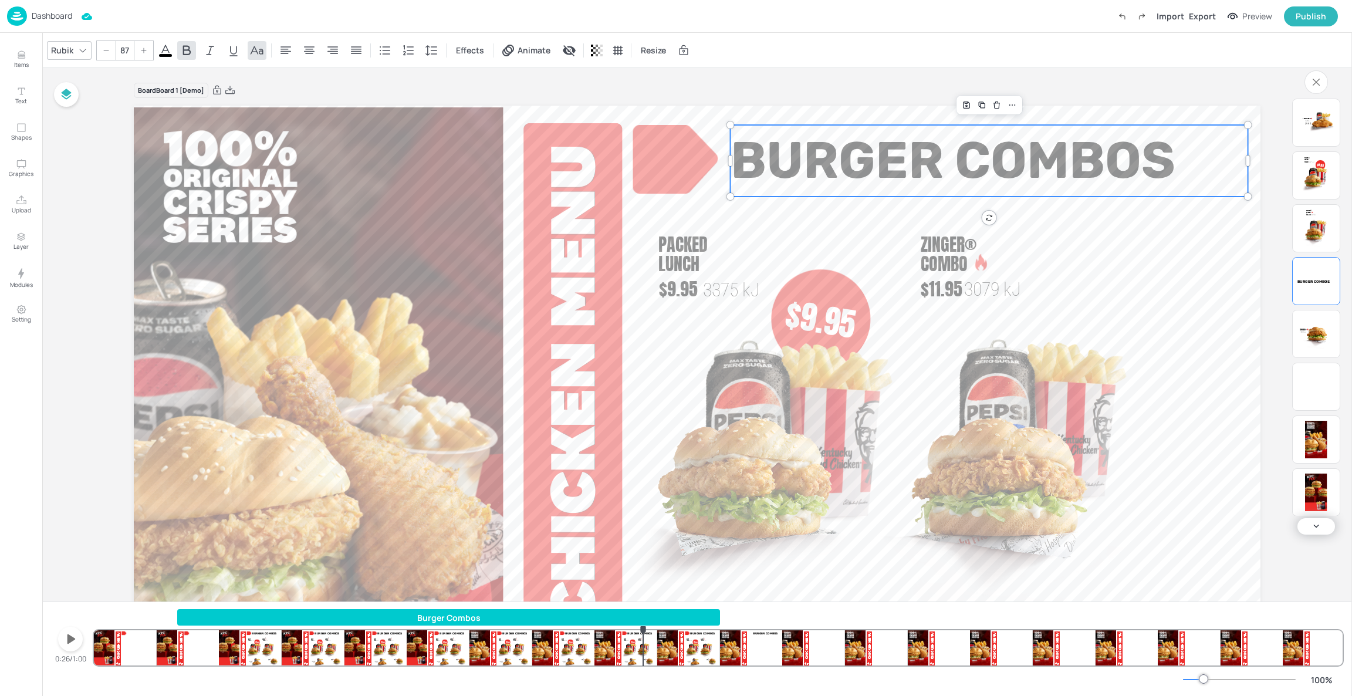
click at [643, 644] on div "Burger Combos Zinger® 1888 kJ Burger Combos Zinger® Combo 3079 kJ $11.95 $9.95 …" at bounding box center [718, 637] width 1249 height 56
click at [658, 649] on div "Burger Combos Zinger® 1888 kJ Burger Combos Zinger® Combo 3079 kJ $11.95 $9.95 …" at bounding box center [718, 637] width 1249 height 56
click at [658, 649] on div at bounding box center [657, 646] width 1 height 40
click at [647, 652] on div "Burger Combos Zinger® 1888 kJ Burger Combos Zinger® Combo 3079 kJ $11.95 $9.95 …" at bounding box center [718, 637] width 1249 height 56
click at [630, 653] on div "Burger Combos Zinger® 1888 kJ Burger Combos Zinger® Combo 3079 kJ $11.95 $9.95 …" at bounding box center [718, 637] width 1249 height 56
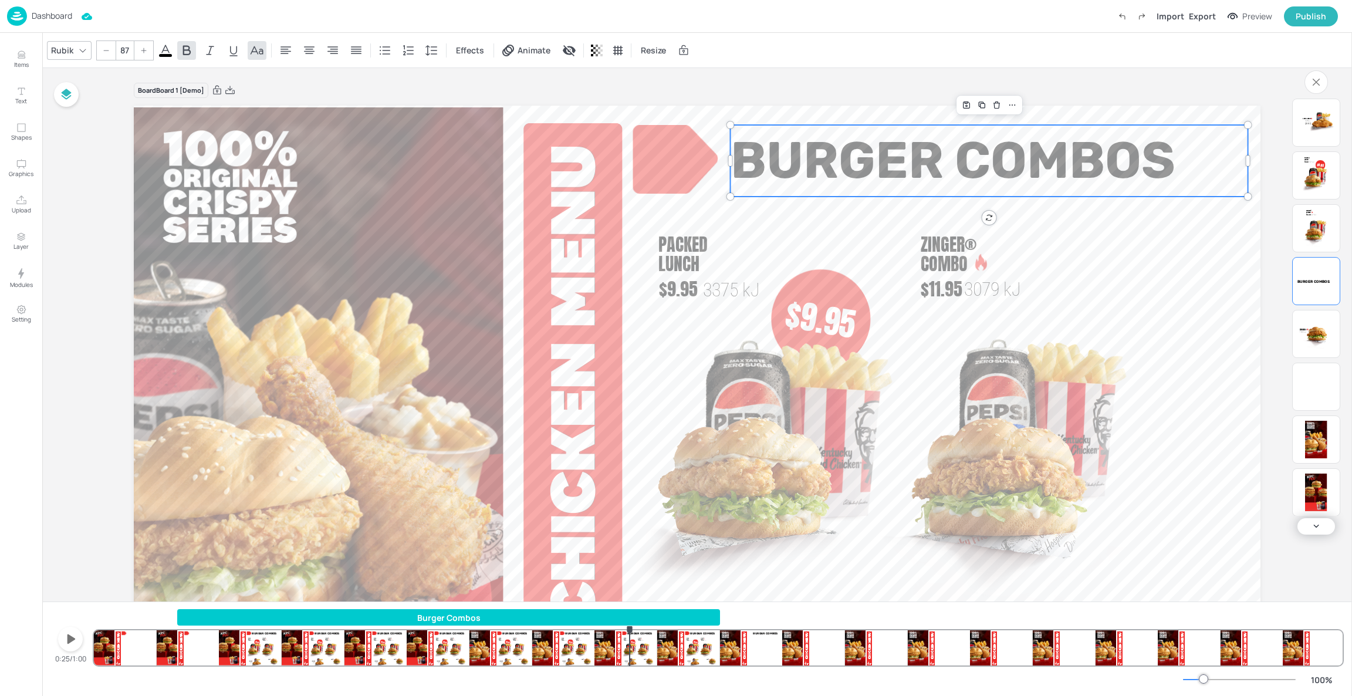
click at [70, 642] on icon "button" at bounding box center [72, 639] width 8 height 9
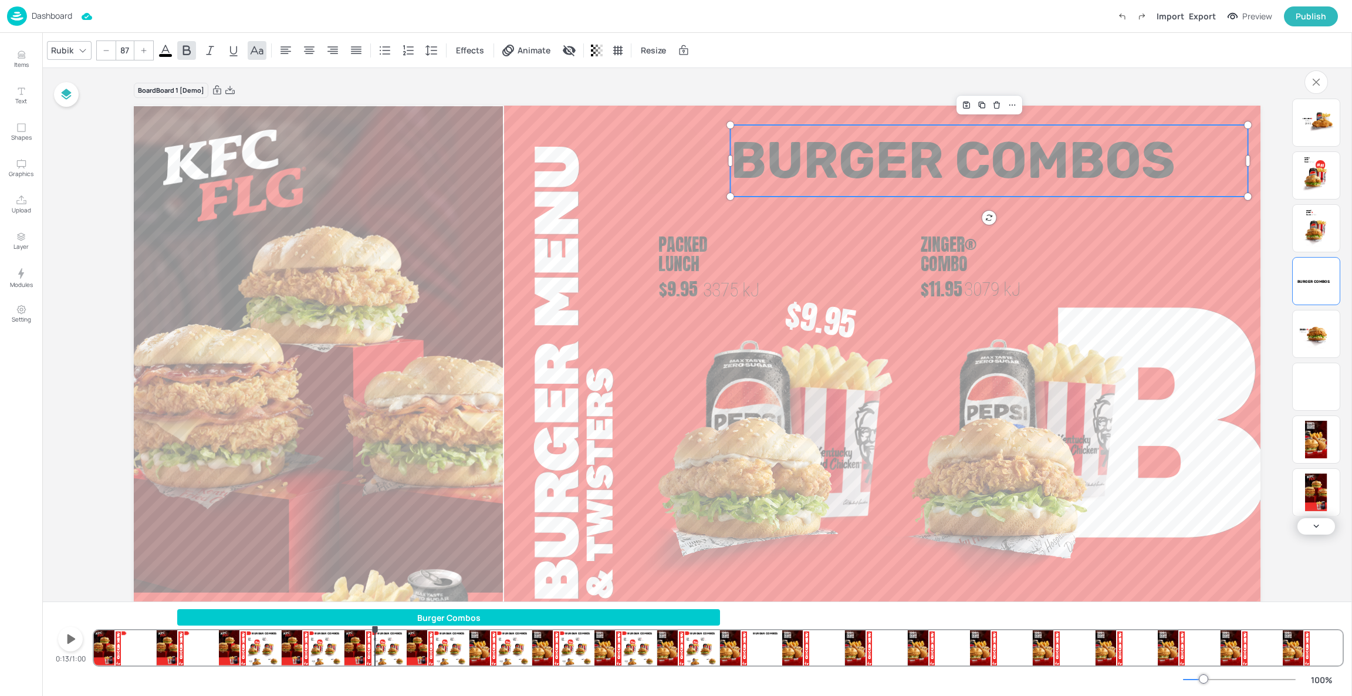
click at [375, 644] on div "Burger Combos Zinger® 1888 kJ Burger Combos Zinger® Combo 3079 kJ $11.95 $9.95 …" at bounding box center [718, 637] width 1249 height 56
click at [723, 290] on span "3375 kJ" at bounding box center [731, 290] width 57 height 22
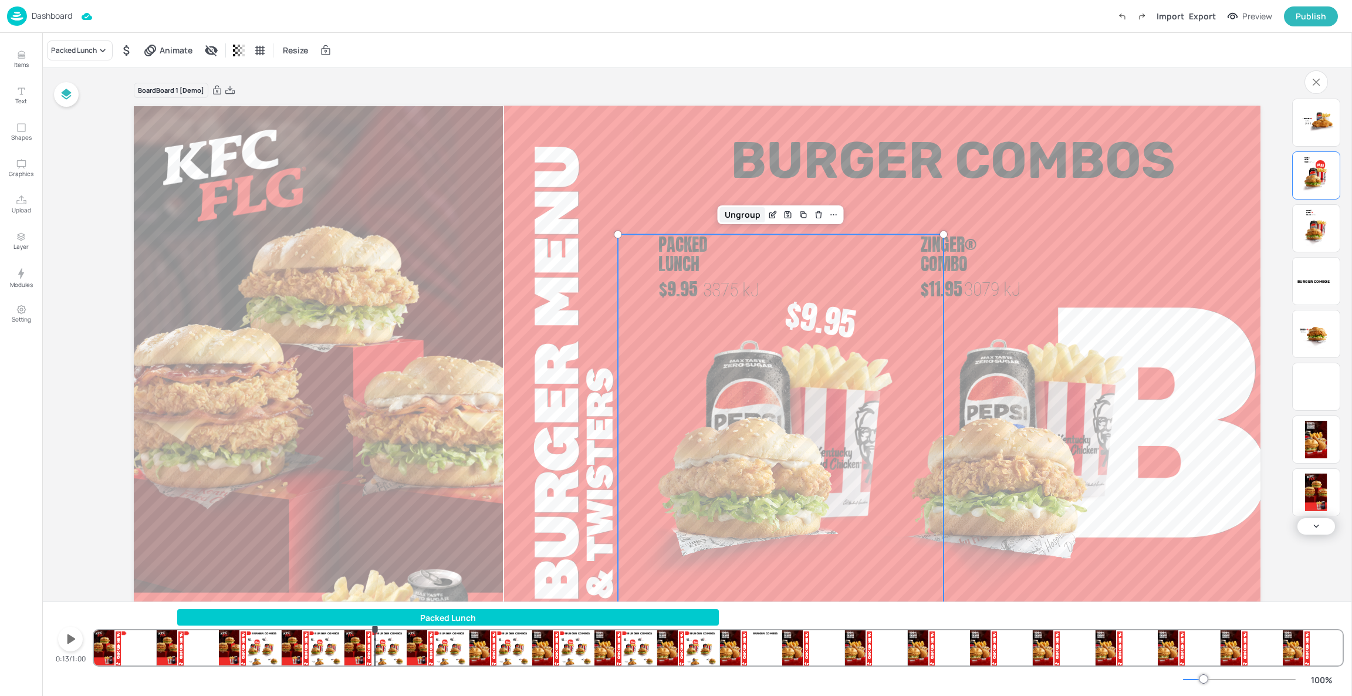
click at [752, 211] on div "Ungroup" at bounding box center [742, 214] width 45 height 15
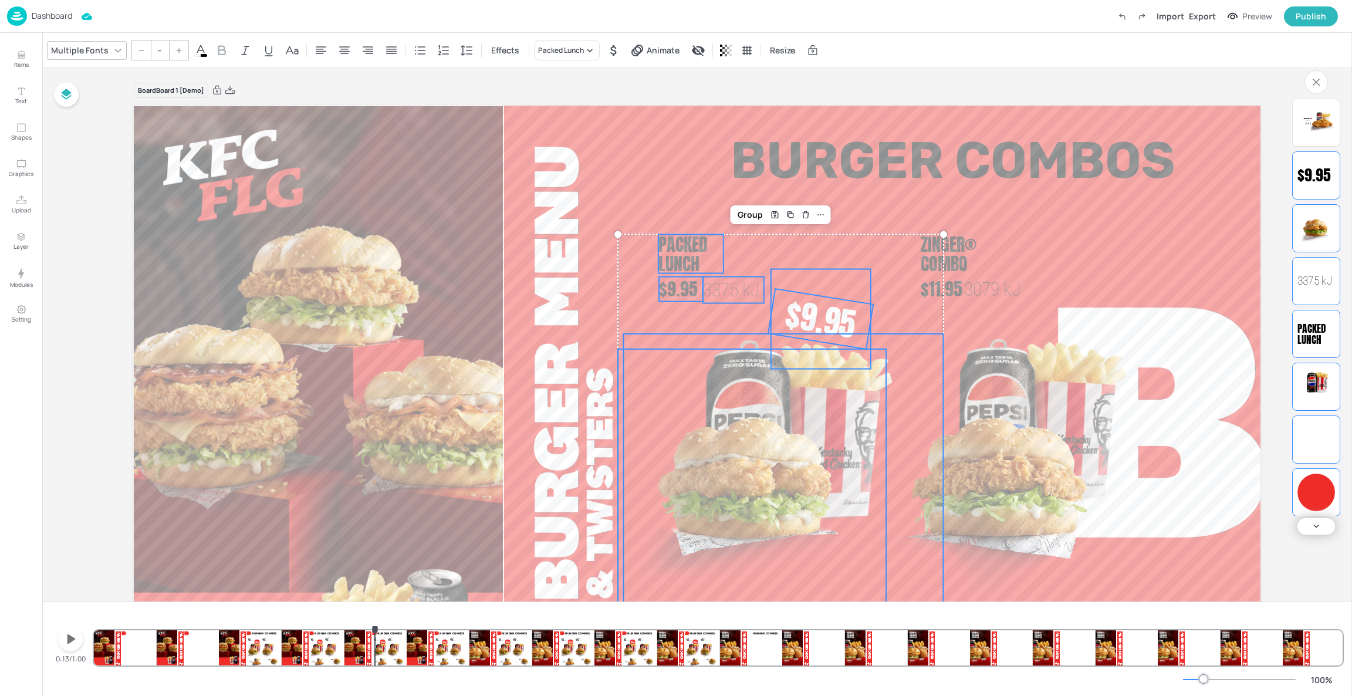
click at [737, 289] on span "3375 kJ" at bounding box center [731, 290] width 57 height 22
type input "32"
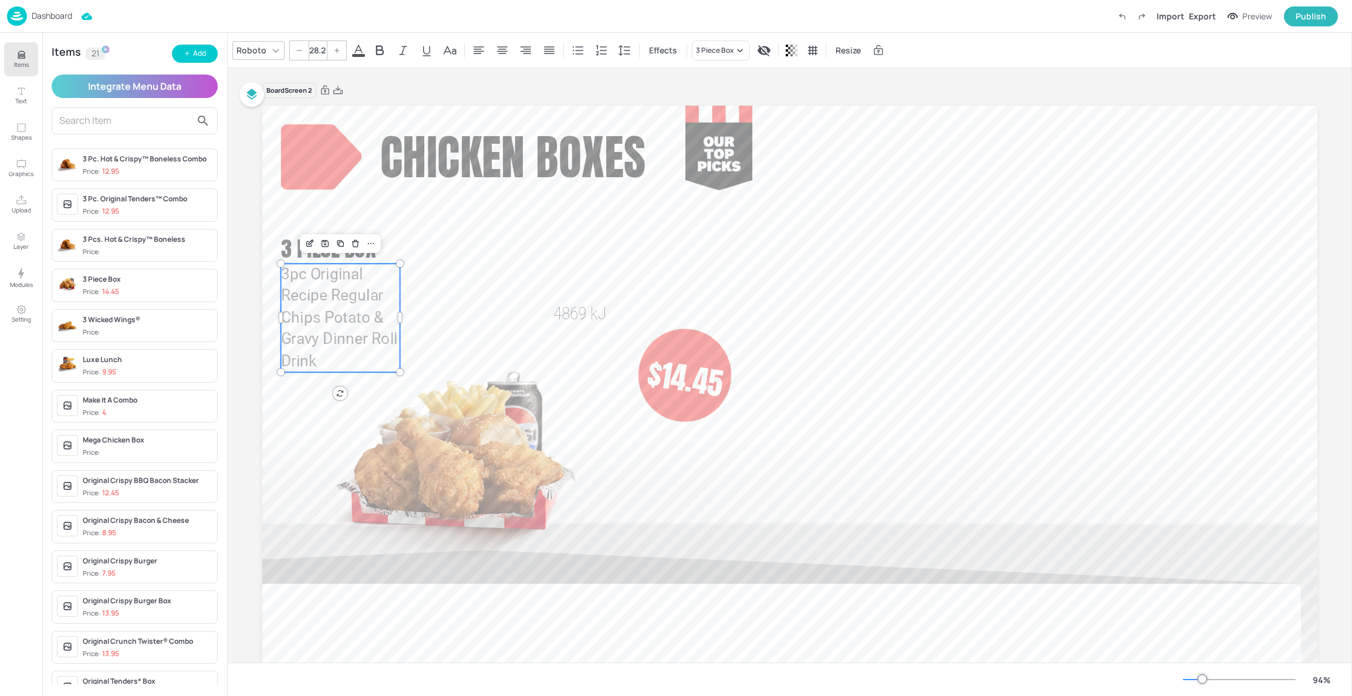
click at [353, 306] on p "3pc Original Recipe Regular Chips Potato & Gravy Dinner Roll Drink" at bounding box center [340, 318] width 119 height 109
drag, startPoint x: 396, startPoint y: 320, endPoint x: 414, endPoint y: 309, distance: 21.0
click at [417, 309] on div at bounding box center [419, 307] width 4 height 11
click at [355, 347] on span "3pc Original Recipe Regular Chips Potato & Gravy Dinner Roll Drink" at bounding box center [347, 306] width 132 height 83
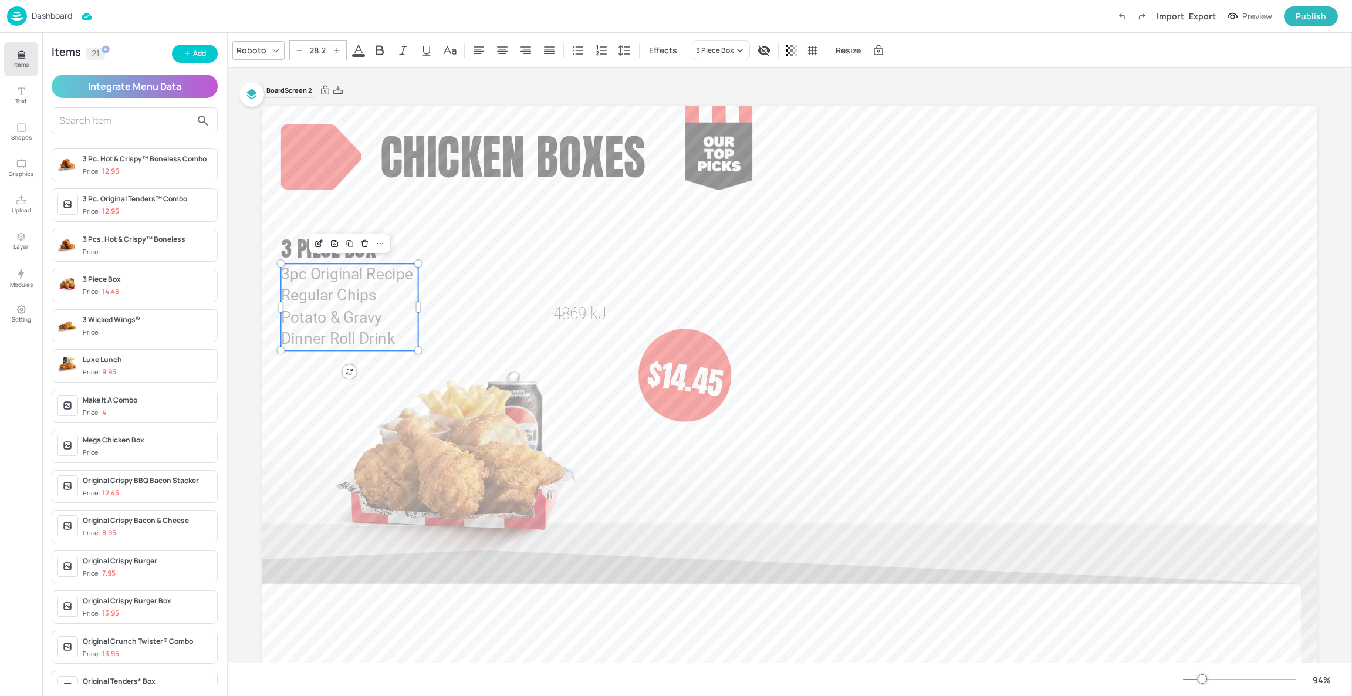
click at [355, 347] on span "3pc Original Recipe Regular Chips Potato & Gravy Dinner Roll Drink" at bounding box center [347, 306] width 132 height 83
click at [315, 239] on icon "Edit Item" at bounding box center [319, 243] width 10 height 9
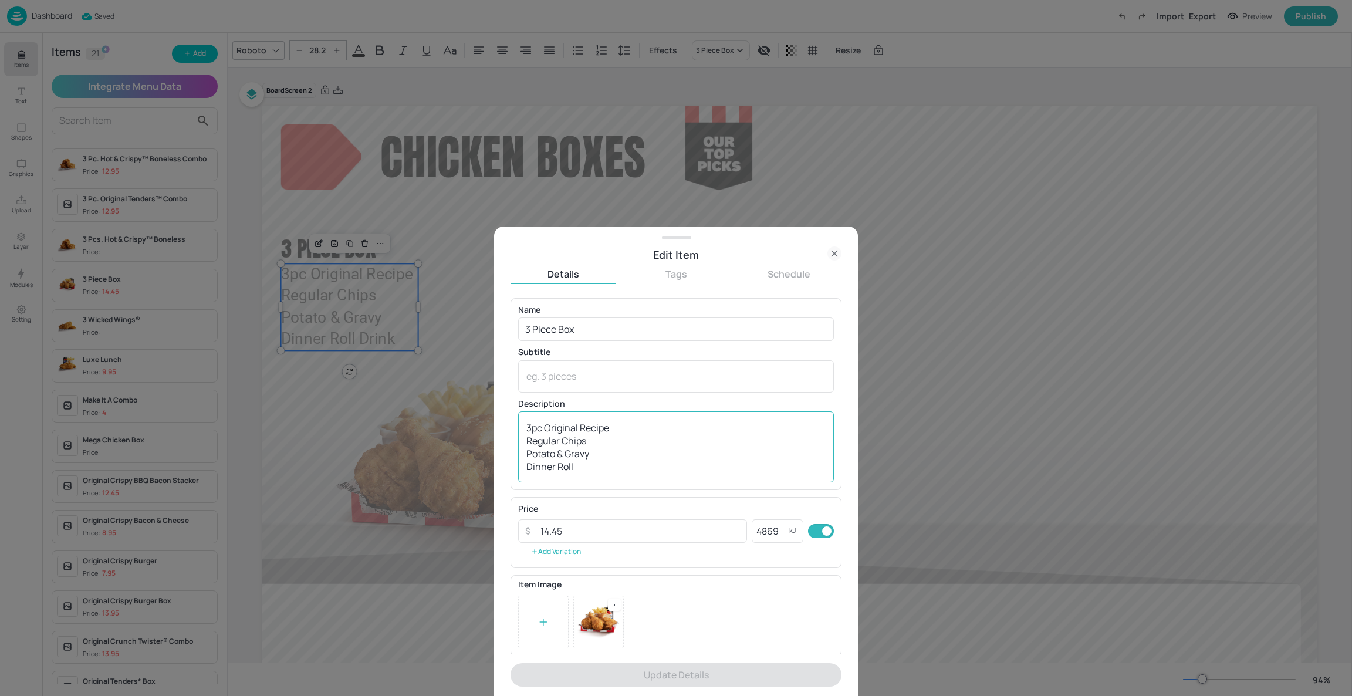
scroll to position [12, 0]
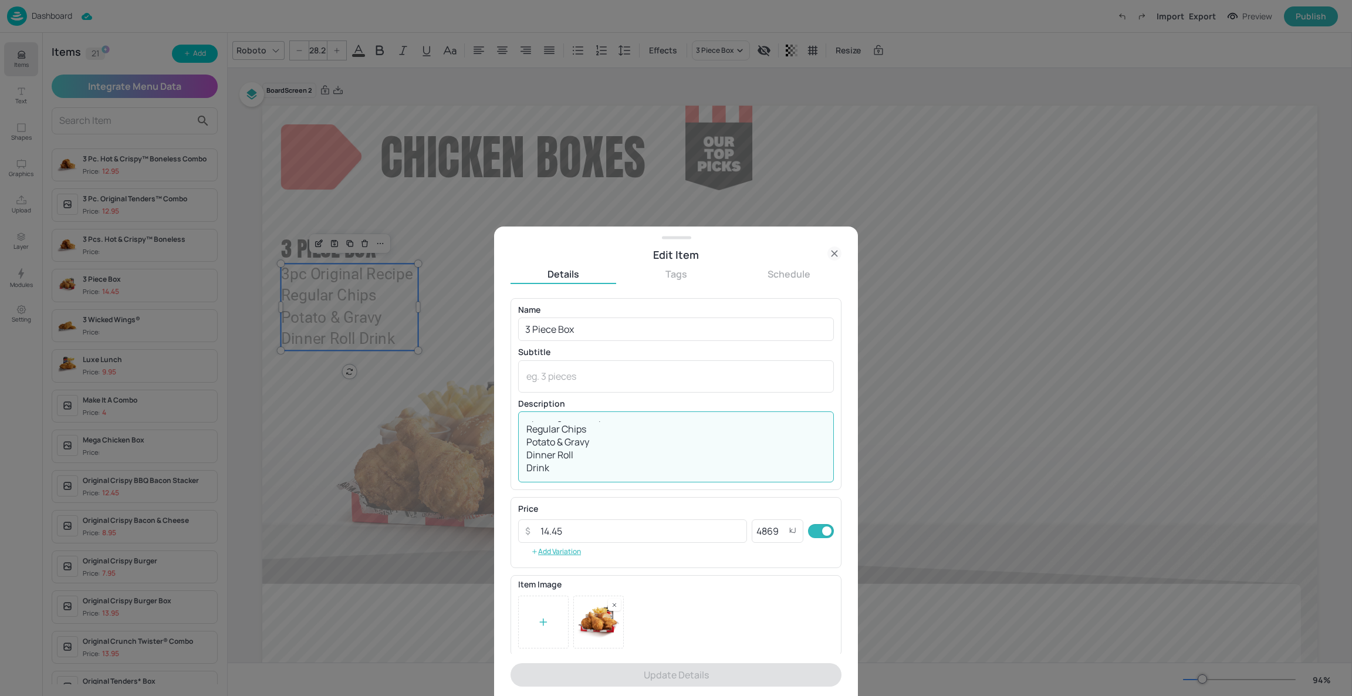
click at [527, 463] on textarea "3pc Original Recipe Regular Chips Potato & Gravy Dinner Roll Drink" at bounding box center [676, 447] width 299 height 52
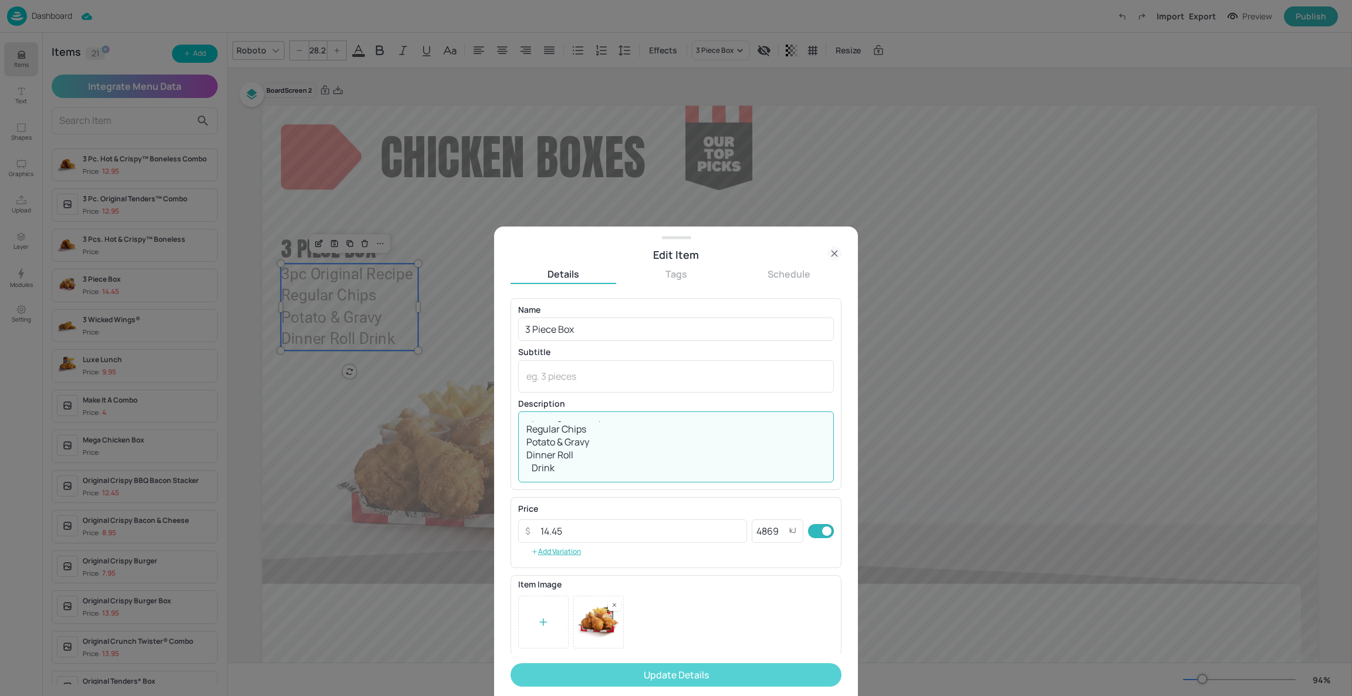
type textarea "3pc Original Recipe Regular Chips Potato & Gravy Dinner Roll Drink"
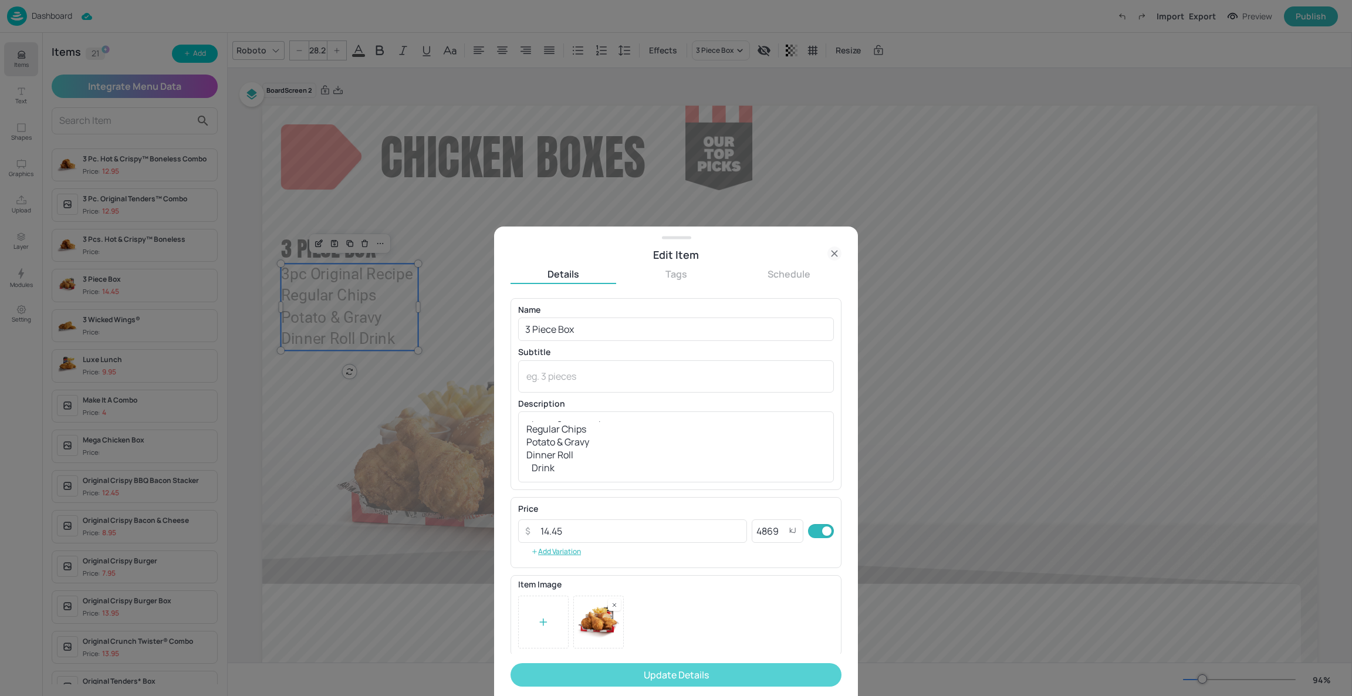
click at [656, 674] on button "Update Details" at bounding box center [676, 674] width 331 height 23
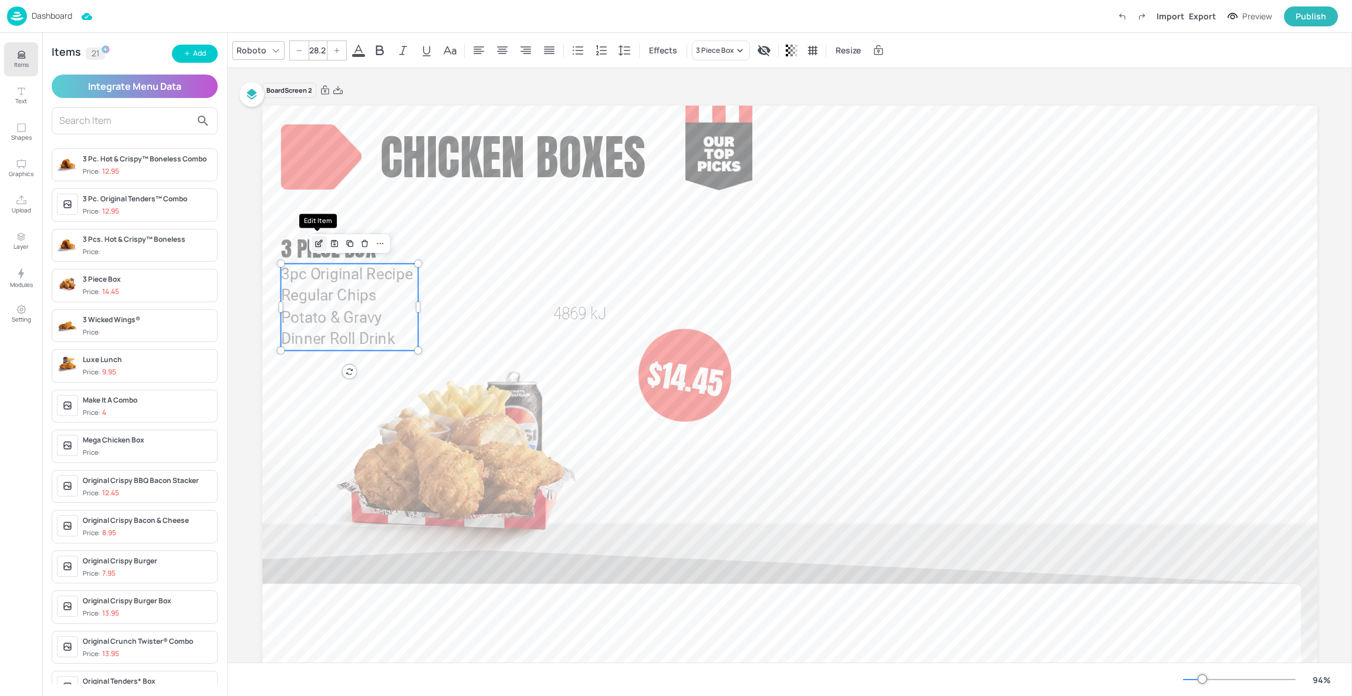
click at [316, 245] on icon "Edit Item" at bounding box center [318, 244] width 5 height 5
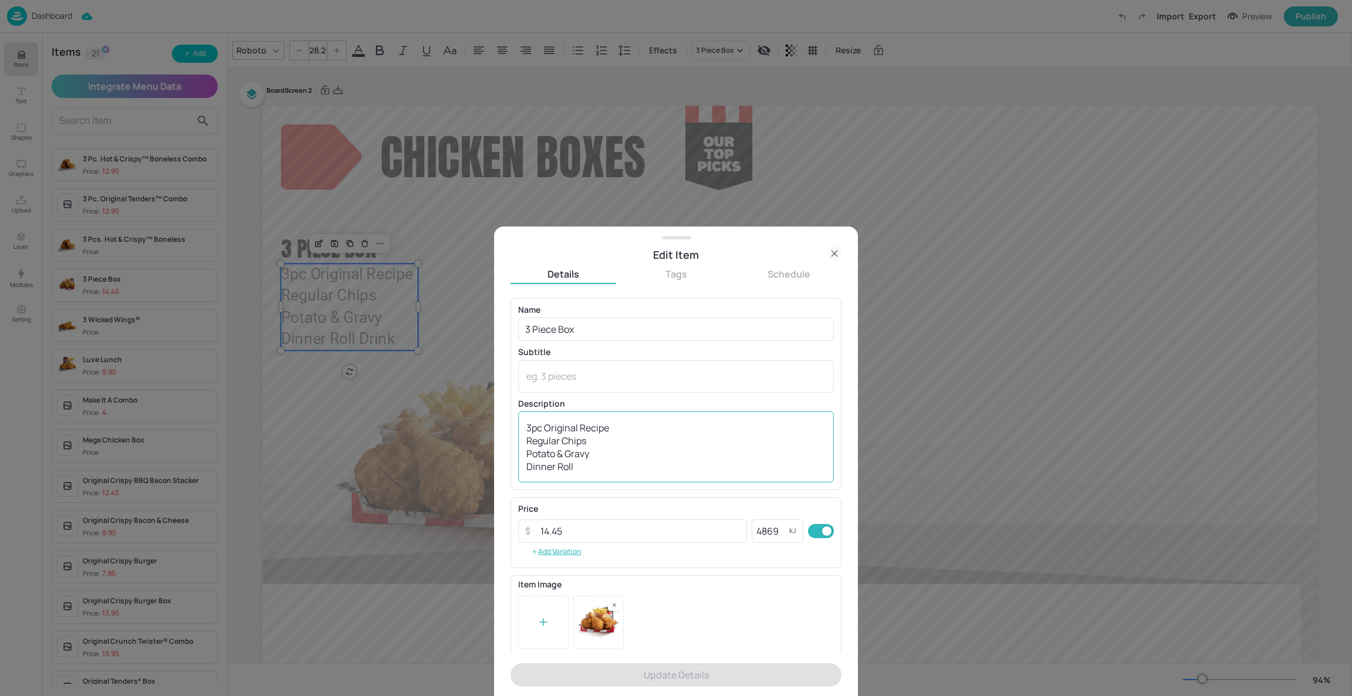
scroll to position [12, 0]
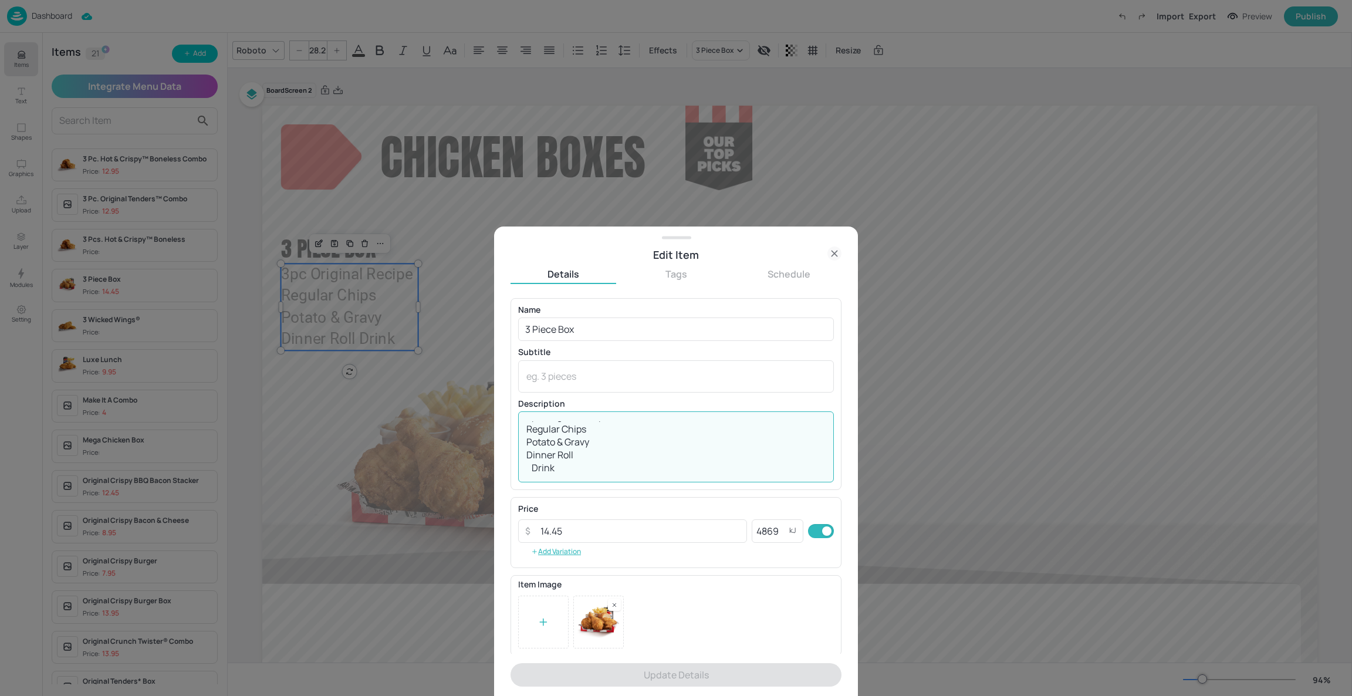
click at [528, 463] on textarea "3pc Original Recipe Regular Chips Potato & Gravy Dinner Roll Drink" at bounding box center [676, 447] width 299 height 52
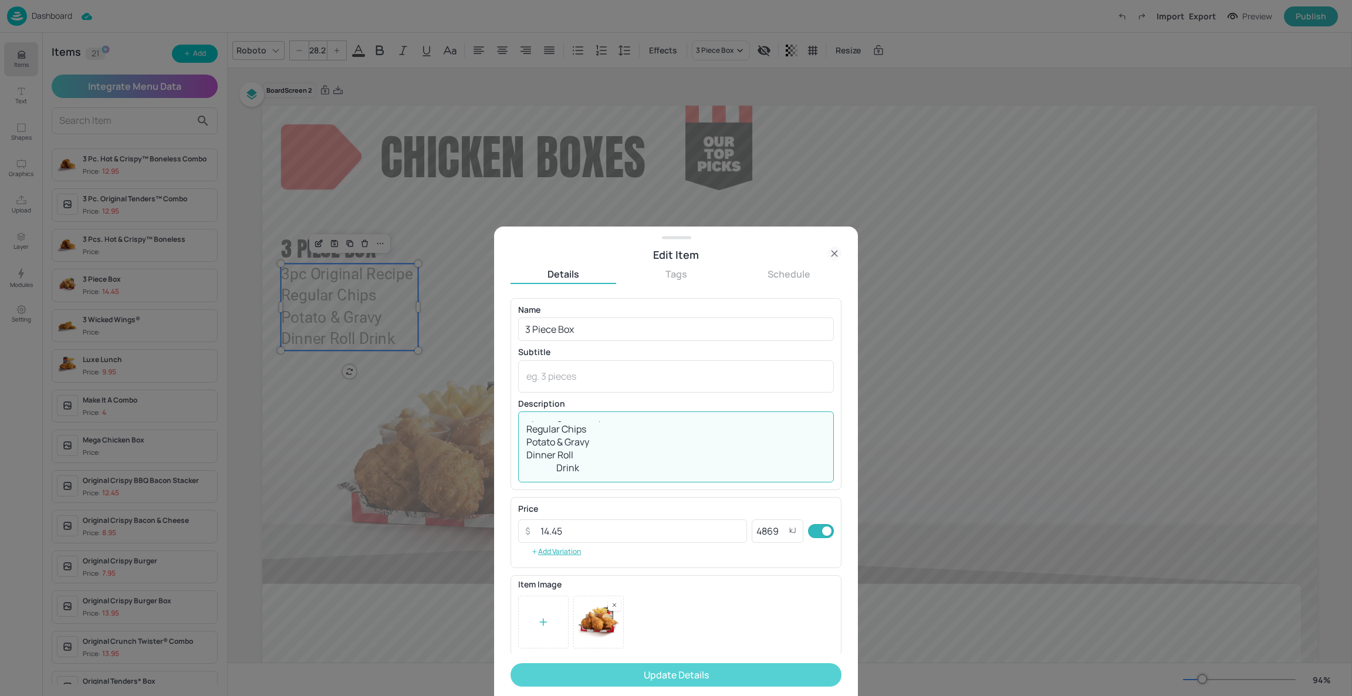
type textarea "3pc Original Recipe Regular Chips Potato & Gravy Dinner Roll Drink"
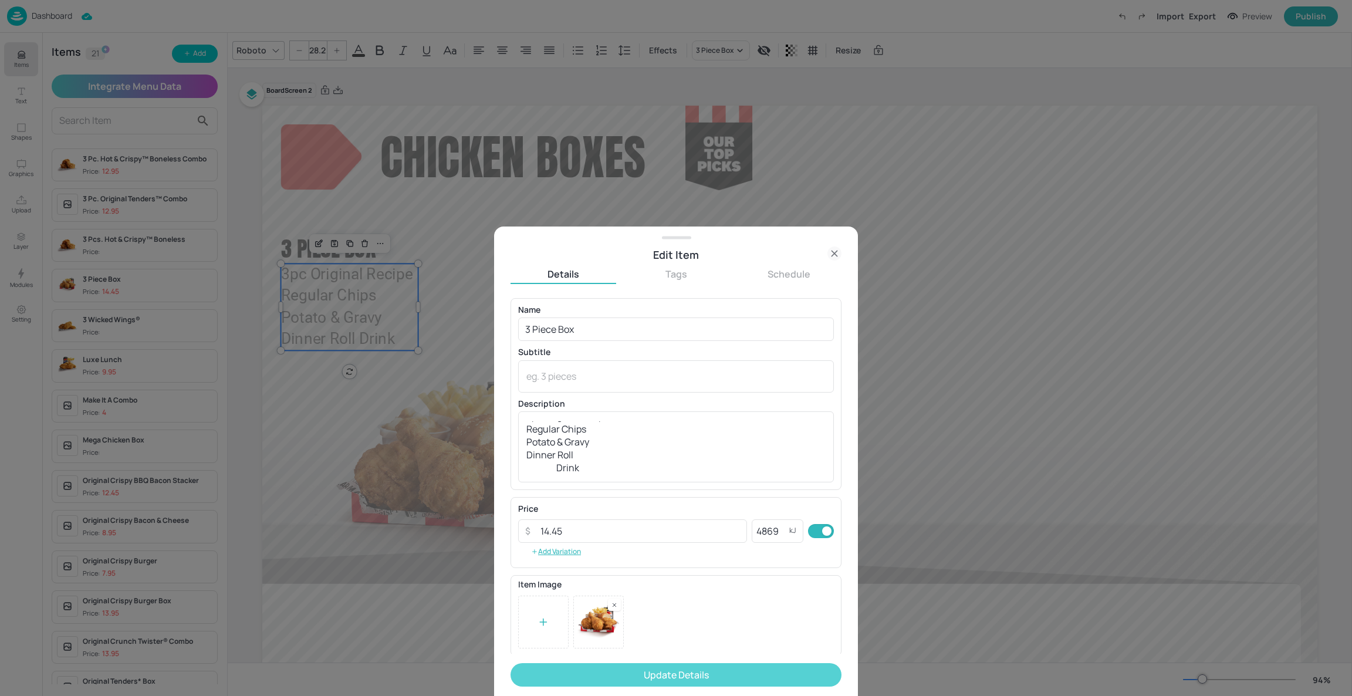
click at [583, 667] on button "Update Details" at bounding box center [676, 674] width 331 height 23
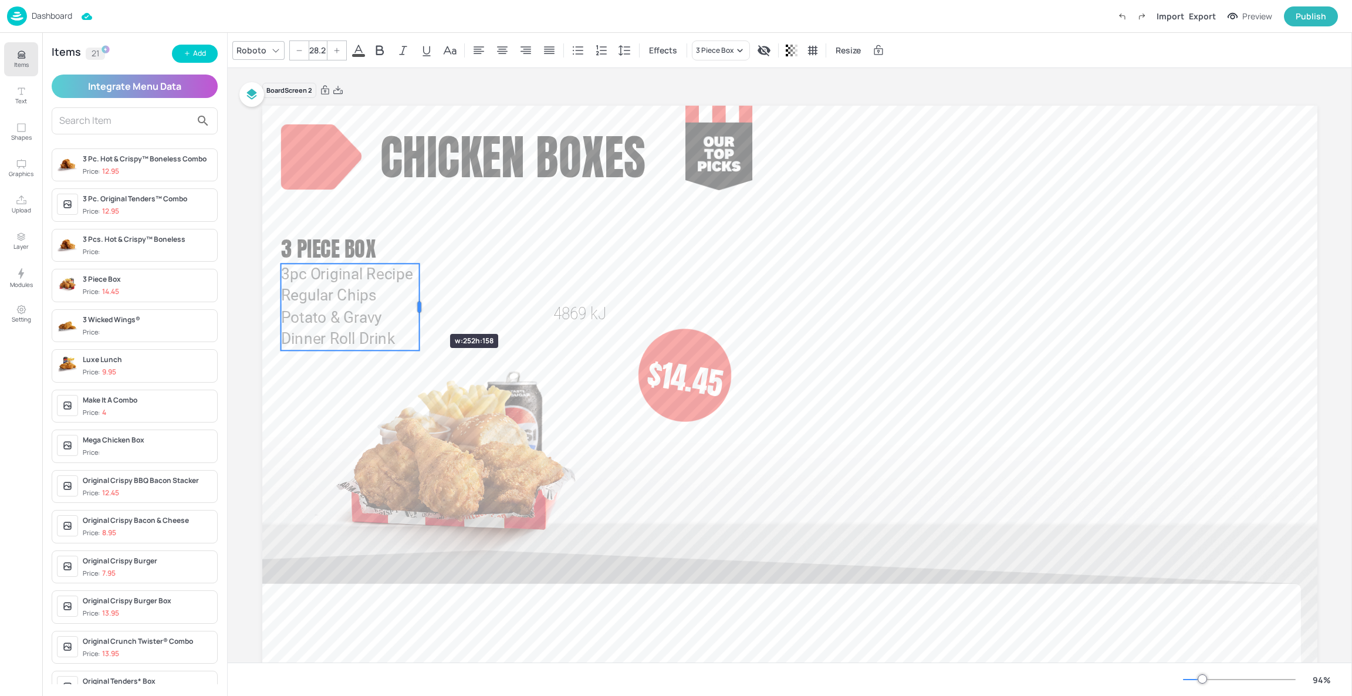
click at [415, 313] on div at bounding box center [419, 307] width 9 height 87
click at [315, 248] on icon "Edit Item" at bounding box center [320, 243] width 10 height 9
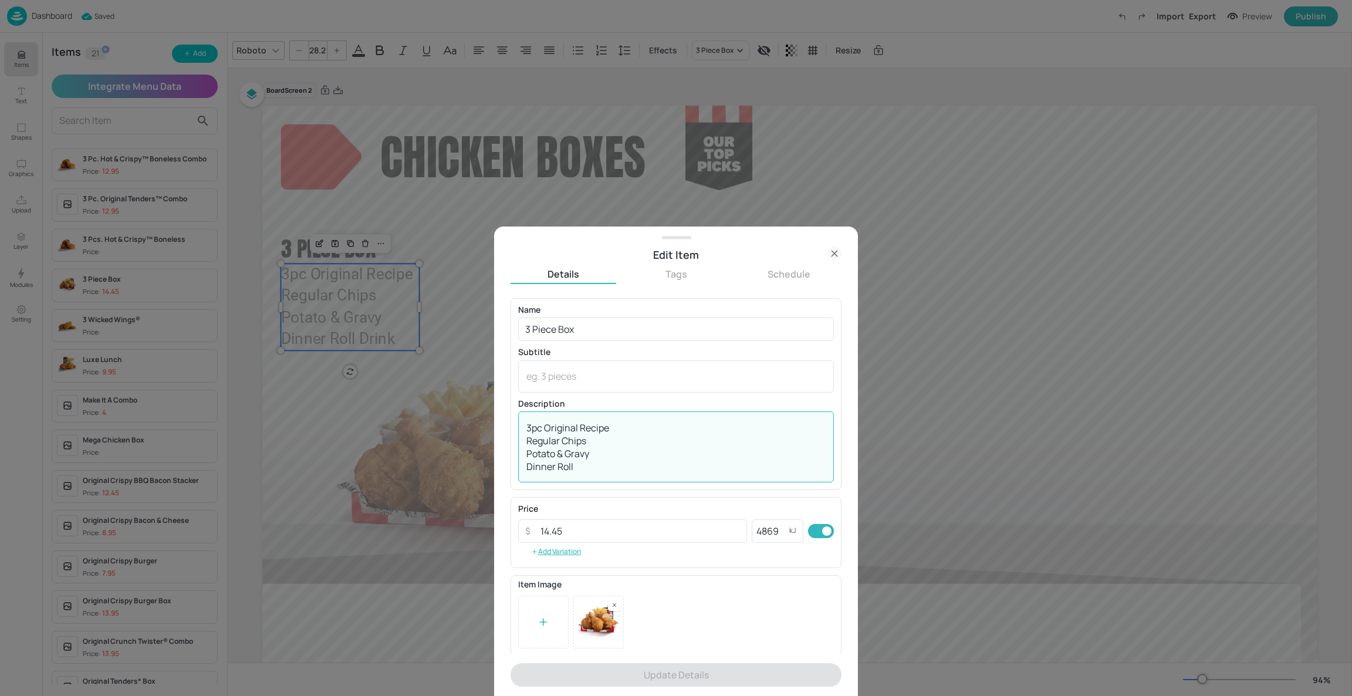
click at [596, 471] on textarea "3pc Original Recipe Regular Chips Potato & Gravy Dinner Roll Drink" at bounding box center [676, 447] width 299 height 52
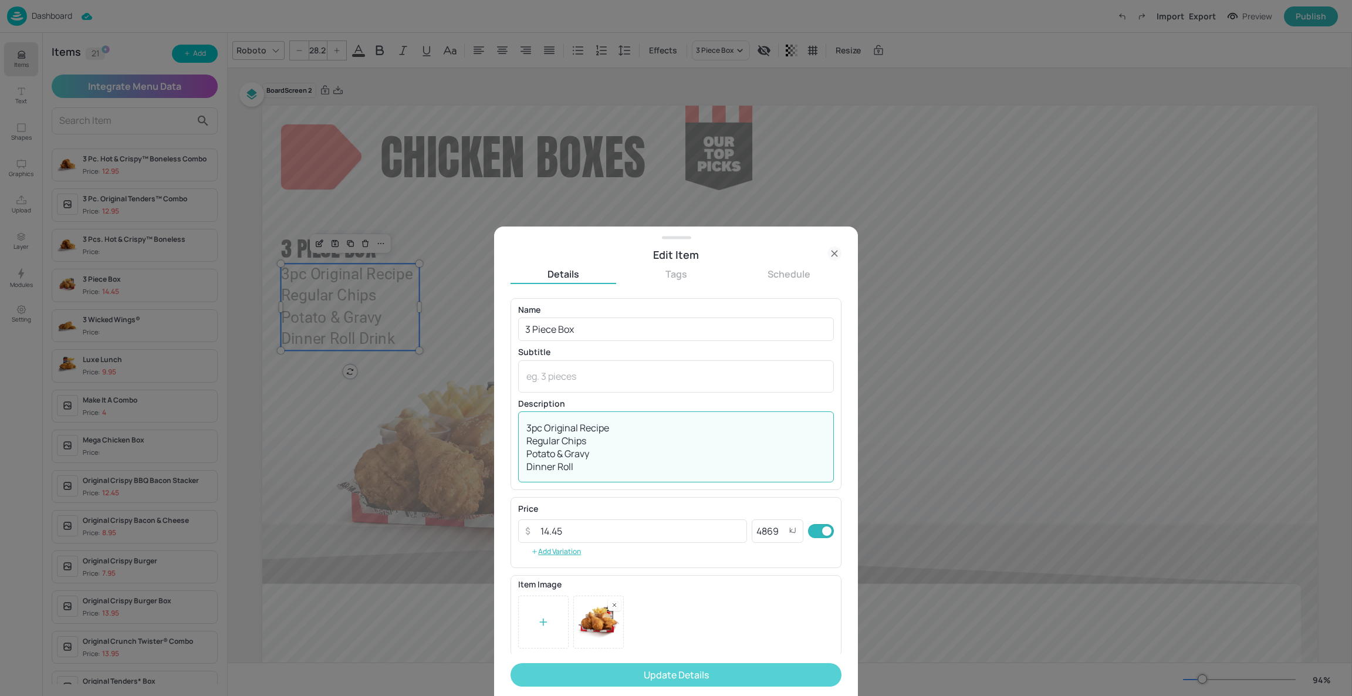
type textarea "3pc Original Recipe Regular Chips Potato & Gravy Dinner Roll Drink"
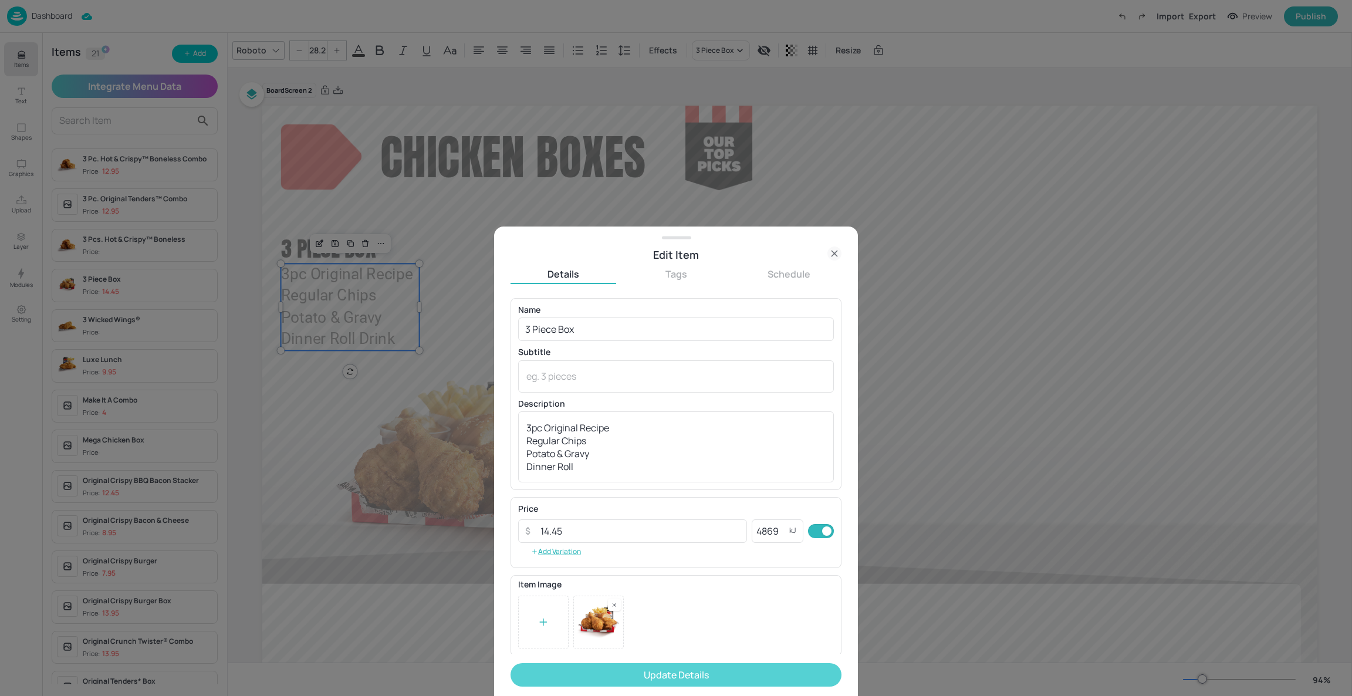
click at [615, 683] on button "Update Details" at bounding box center [676, 674] width 331 height 23
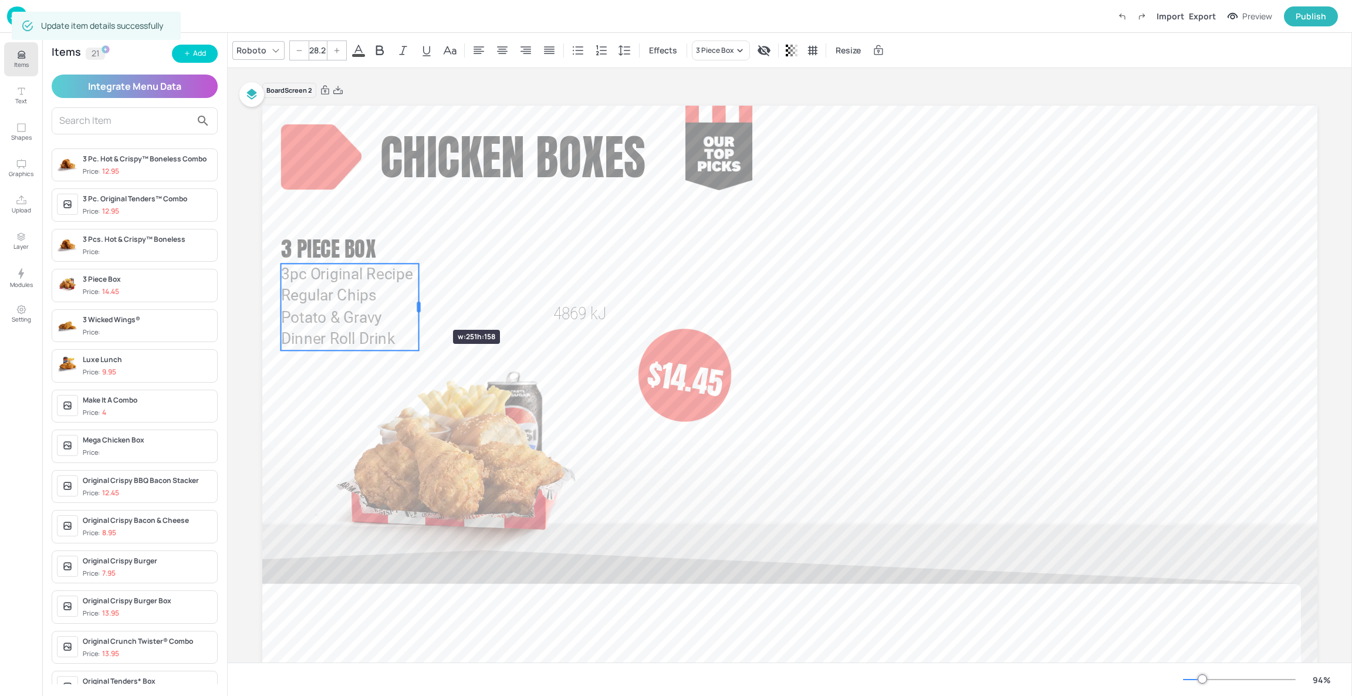
click at [418, 309] on div at bounding box center [419, 307] width 4 height 11
click at [309, 243] on div at bounding box center [349, 243] width 81 height 19
click at [318, 245] on icon "Edit Item" at bounding box center [320, 243] width 10 height 9
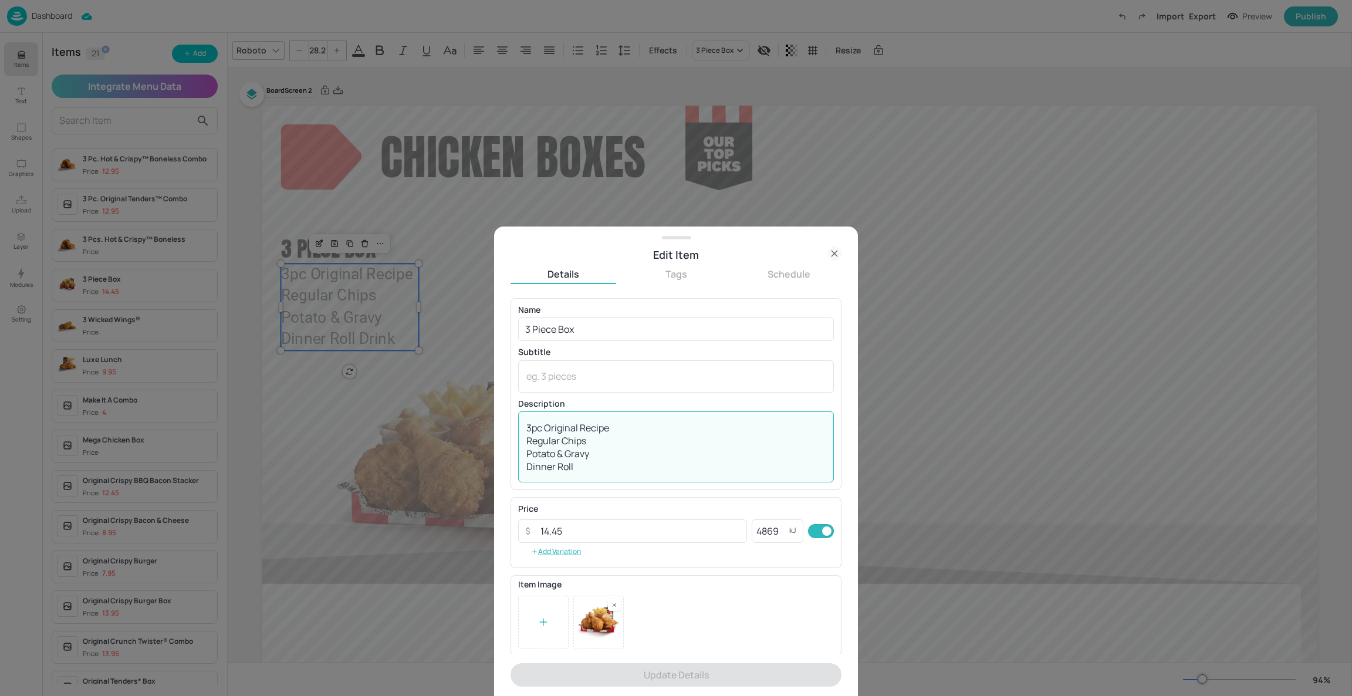
drag, startPoint x: 617, startPoint y: 430, endPoint x: 515, endPoint y: 427, distance: 102.2
click at [515, 427] on div "Name 3 Piece Box ​ Subtitle x ​ Description 3pc Original Recipe Regular Chips P…" at bounding box center [676, 394] width 331 height 192
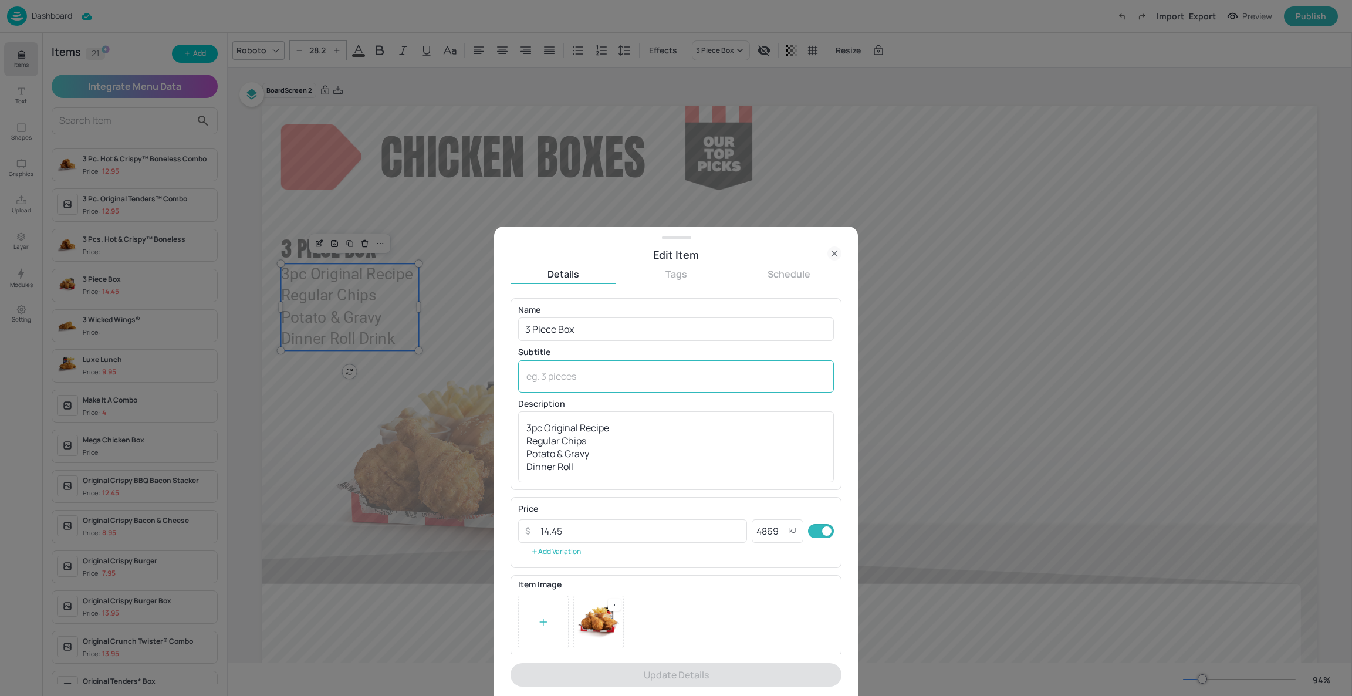
click at [554, 366] on div "x ​" at bounding box center [676, 376] width 316 height 32
paste textarea "3pc Original Recipe"
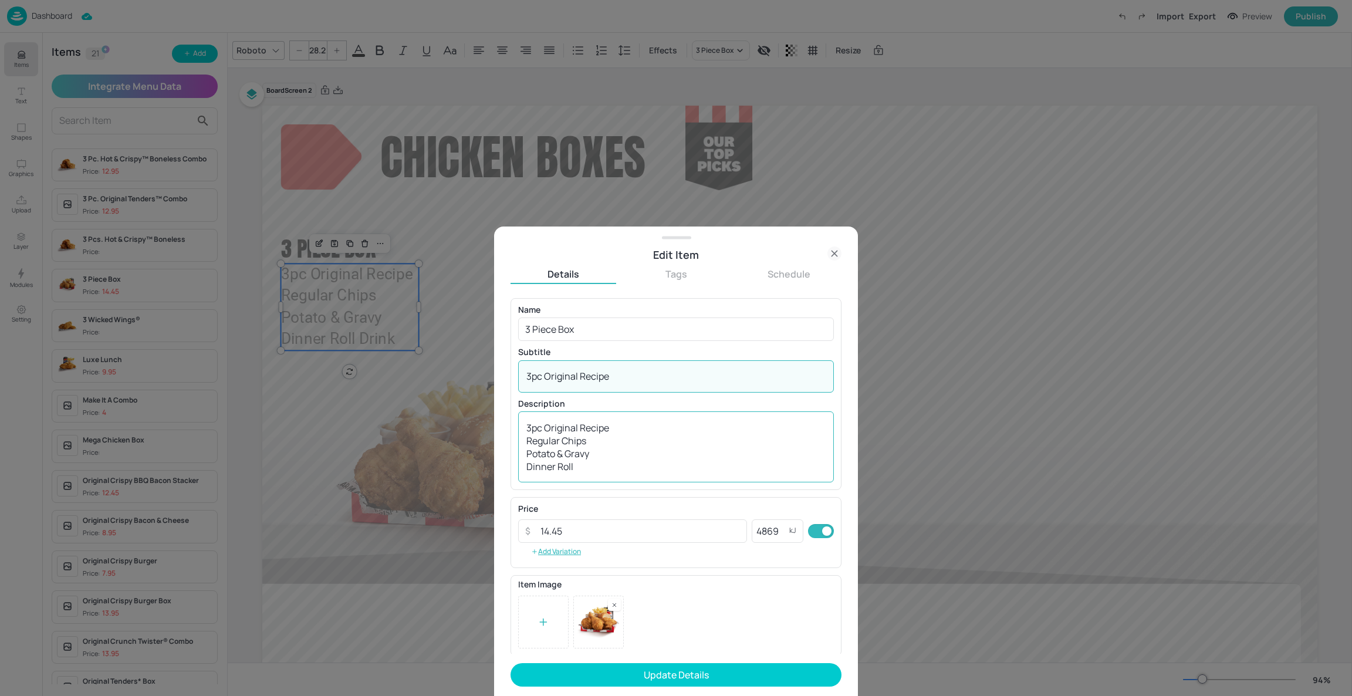
type textarea "3pc Original Recipe"
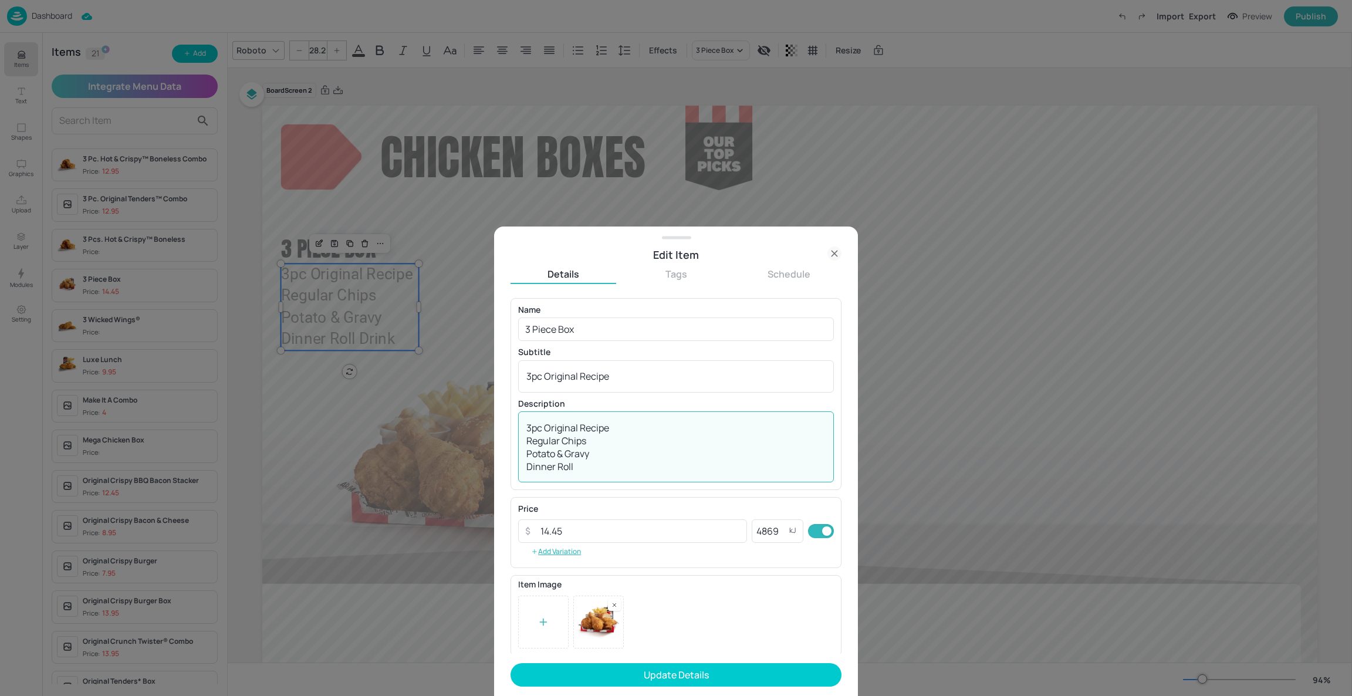
click at [608, 428] on textarea "3pc Original Recipe Regular Chips Potato & Gravy Dinner Roll Drink" at bounding box center [676, 447] width 299 height 52
drag, startPoint x: 608, startPoint y: 428, endPoint x: 505, endPoint y: 427, distance: 103.3
click at [505, 427] on div "Edit Item Details Tags Schedule Name 3 Piece Box ​ Subtitle 3pc Original Recipe…" at bounding box center [676, 462] width 364 height 470
drag, startPoint x: 557, startPoint y: 468, endPoint x: 551, endPoint y: 468, distance: 6.5
click at [551, 468] on textarea "Regular Chips Potato & Gravy Dinner Roll Drink" at bounding box center [676, 446] width 299 height 50
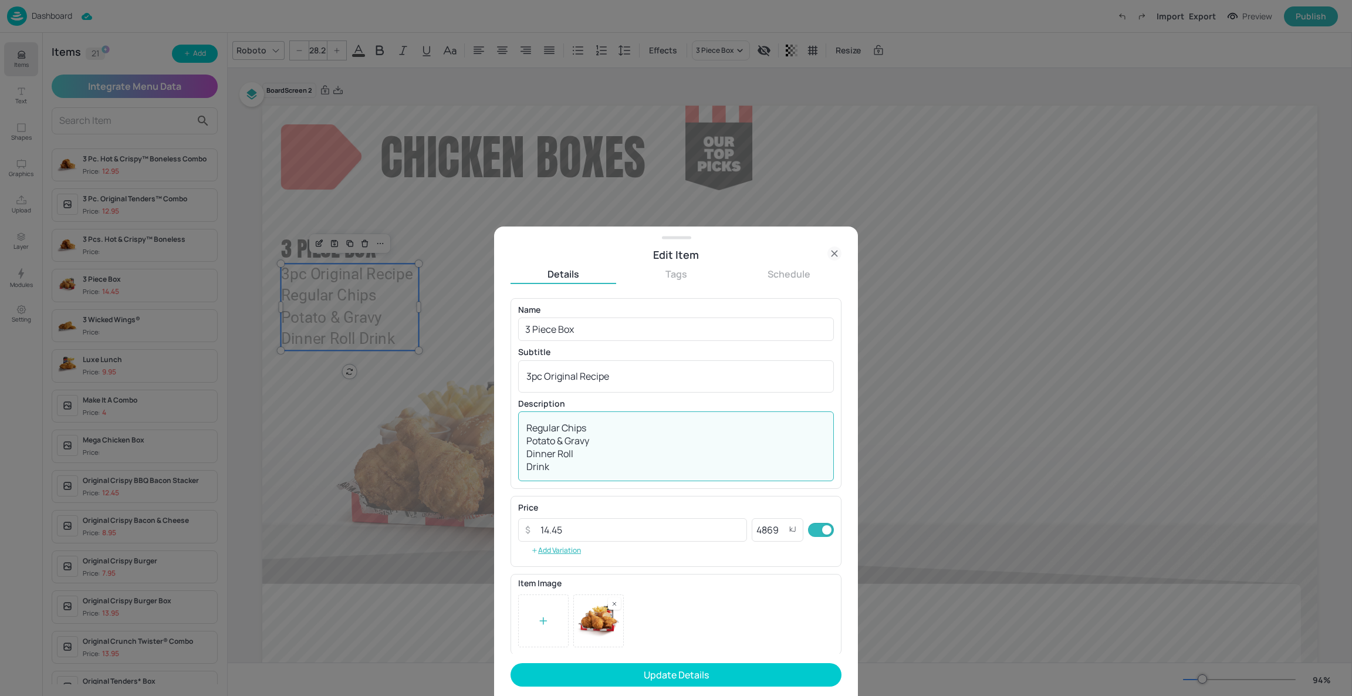
click at [599, 456] on textarea "Regular Chips Potato & Gravy Dinner Roll Drink" at bounding box center [676, 446] width 299 height 50
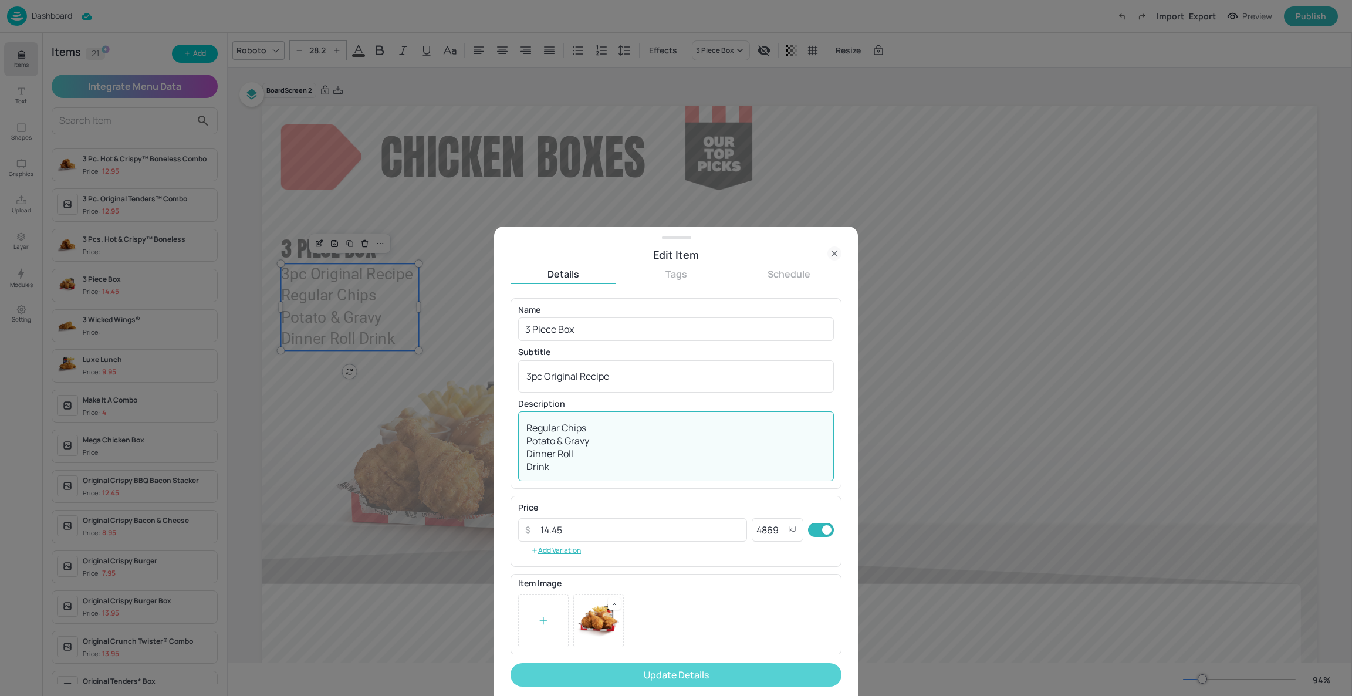
type textarea "Regular Chips Potato & Gravy Dinner Roll Drink"
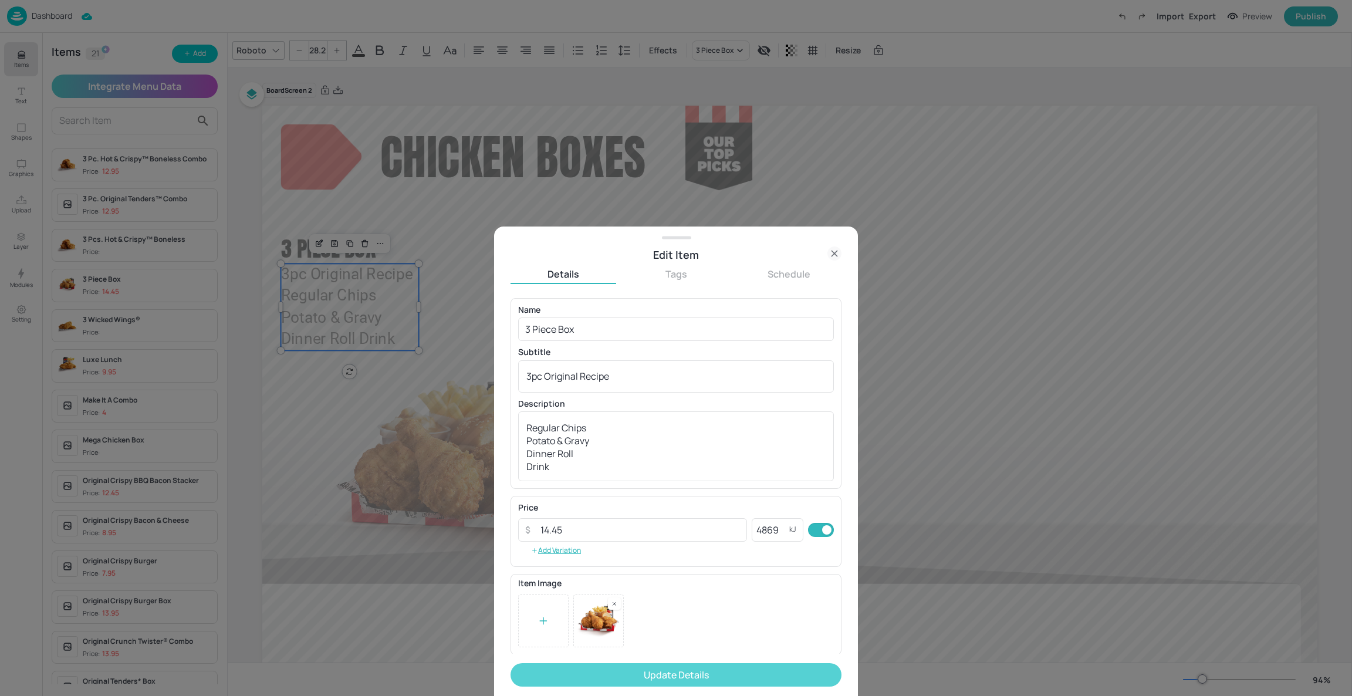
click at [617, 679] on button "Update Details" at bounding box center [676, 674] width 331 height 23
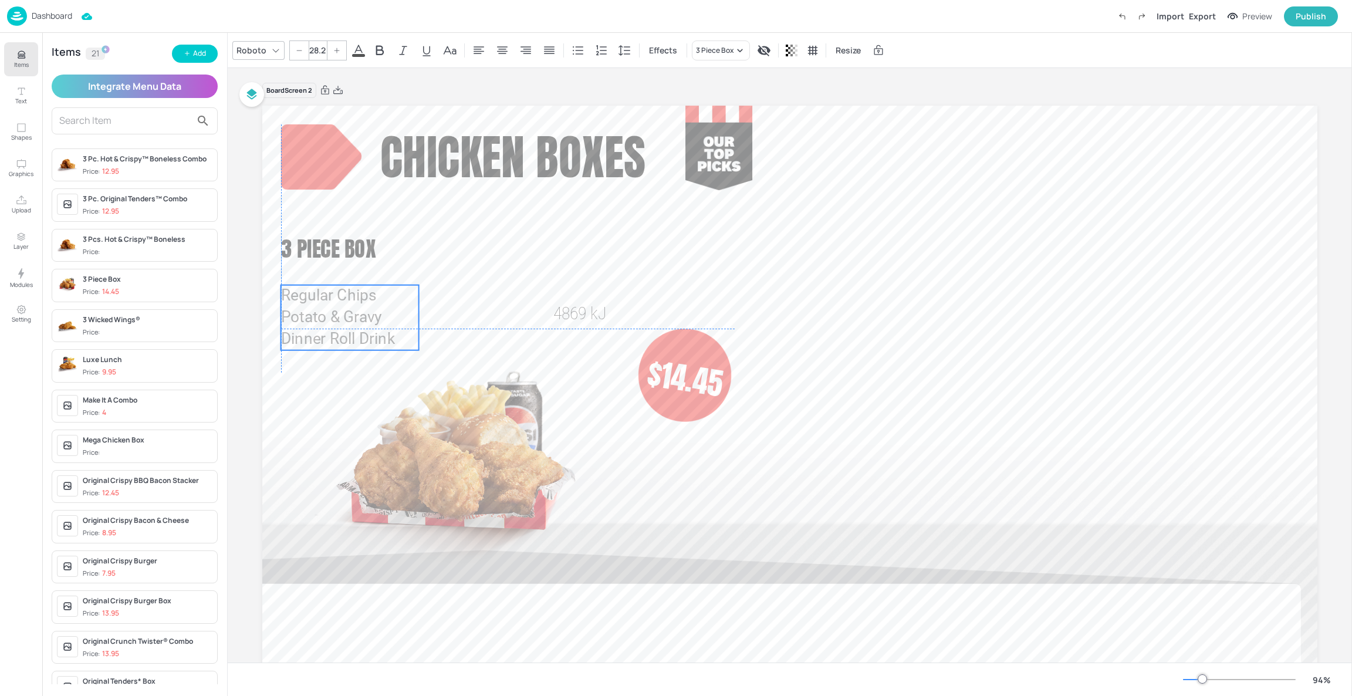
drag, startPoint x: 336, startPoint y: 308, endPoint x: 336, endPoint y: 330, distance: 21.7
click at [336, 330] on span "Regular Chips Potato & Gravy Dinner Roll Drink" at bounding box center [338, 316] width 114 height 61
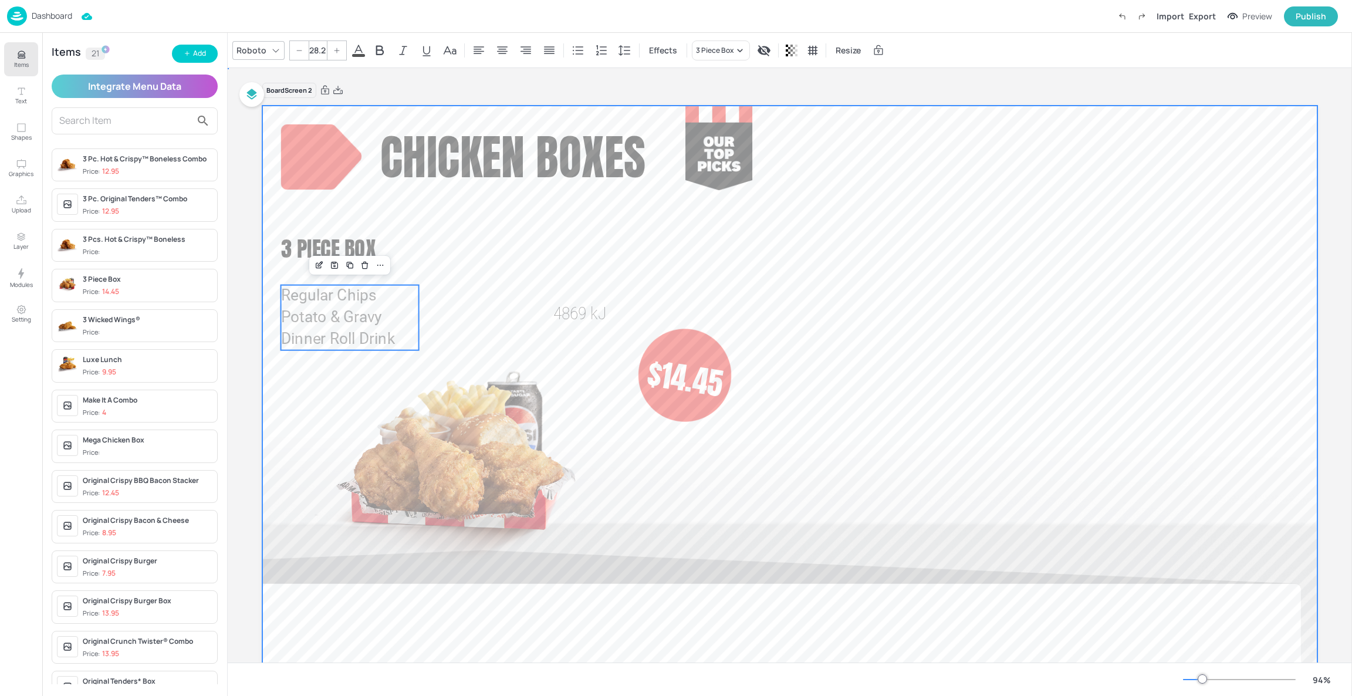
click at [457, 299] on div at bounding box center [789, 402] width 1055 height 593
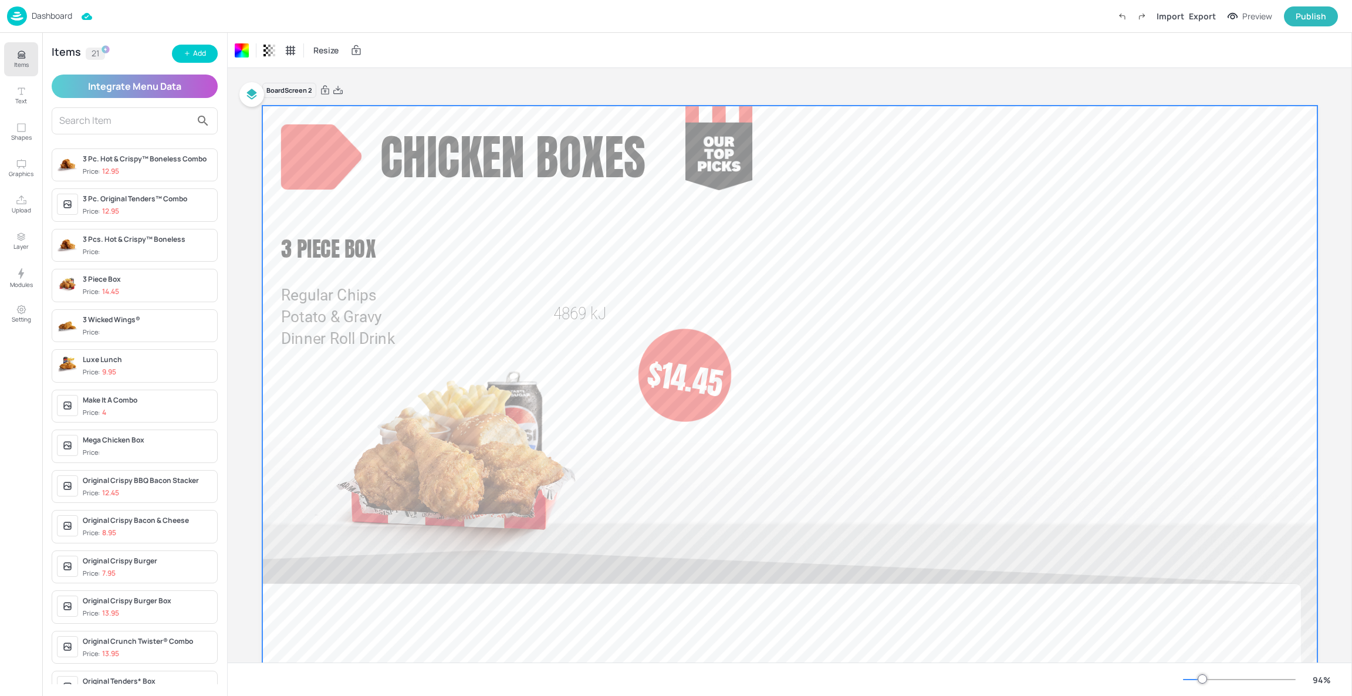
click at [173, 285] on div "3 Piece Box" at bounding box center [148, 279] width 130 height 11
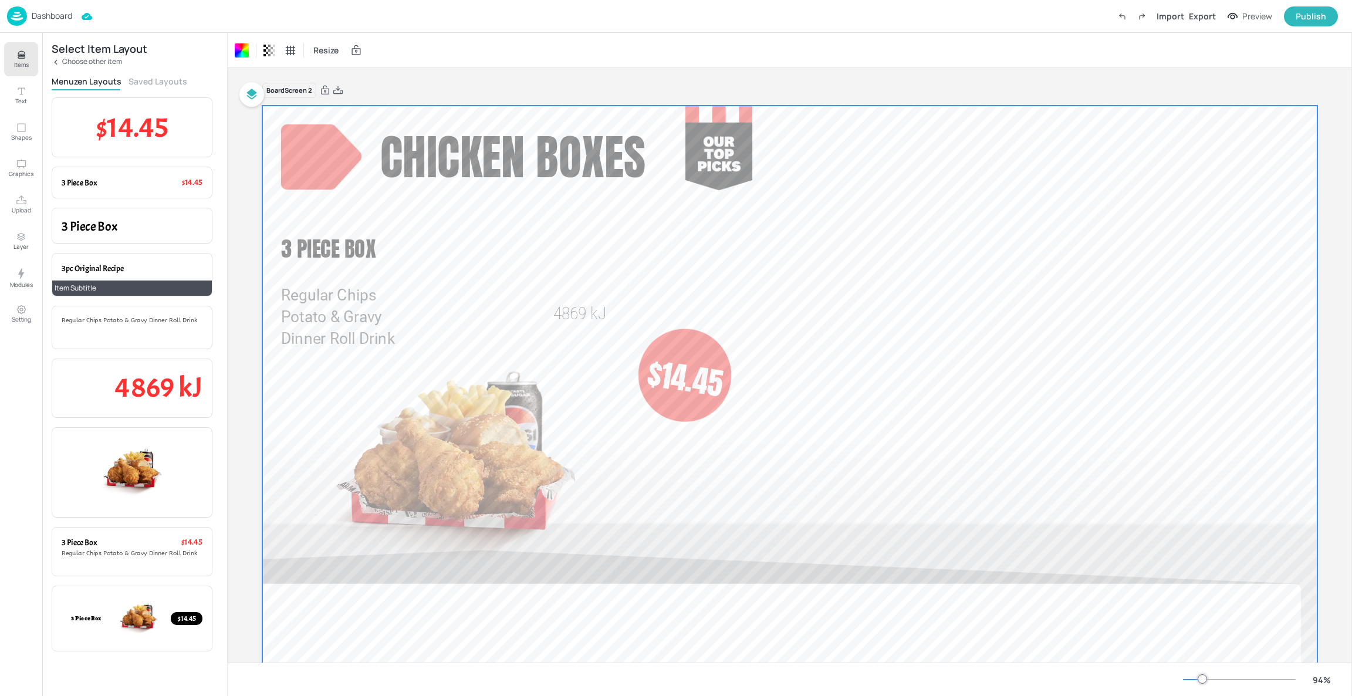
click at [167, 274] on p "3pc Original Recipe" at bounding box center [132, 269] width 141 height 12
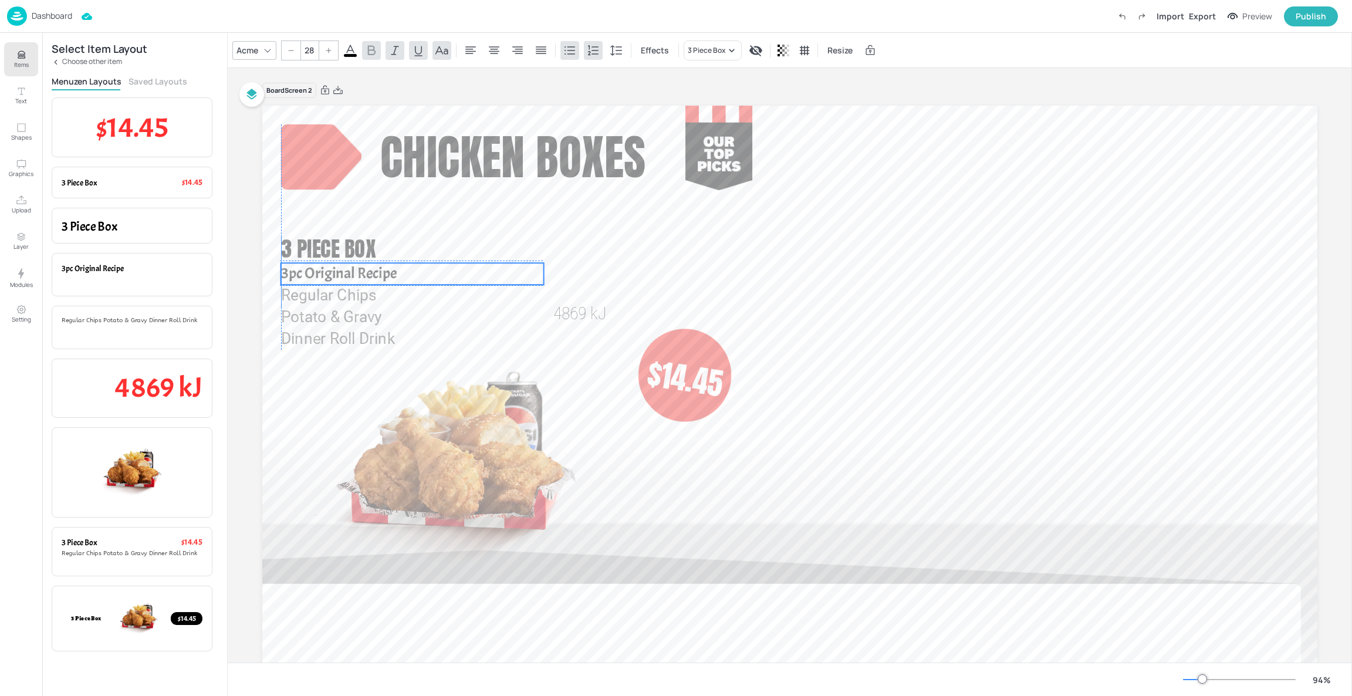
drag, startPoint x: 334, startPoint y: 150, endPoint x: 340, endPoint y: 274, distance: 124.0
click at [340, 274] on span "3pc Original Recipe" at bounding box center [339, 274] width 116 height 20
click at [337, 291] on span "Regular Chips Potato & Gravy Dinner Roll Drink" at bounding box center [338, 316] width 114 height 61
type input "28"
click at [287, 272] on span "3pc Original Recipe" at bounding box center [339, 274] width 116 height 20
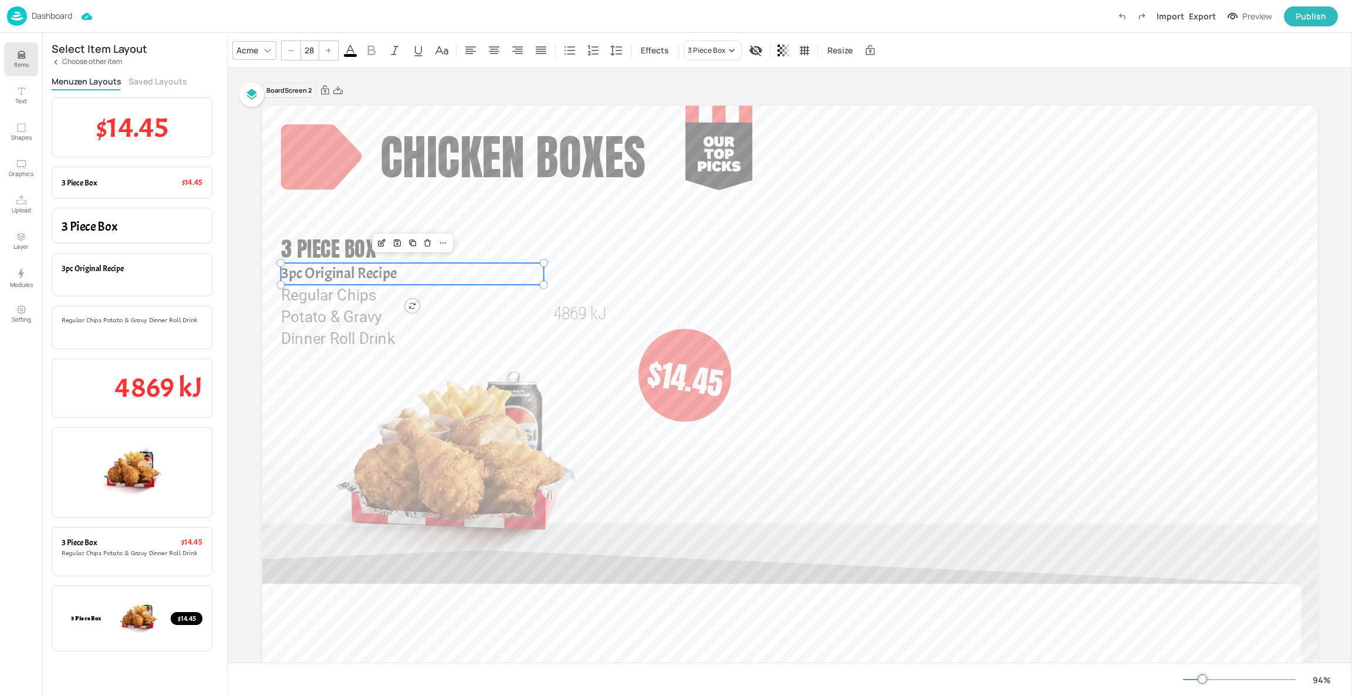
click at [252, 49] on div "Acme" at bounding box center [247, 50] width 26 height 17
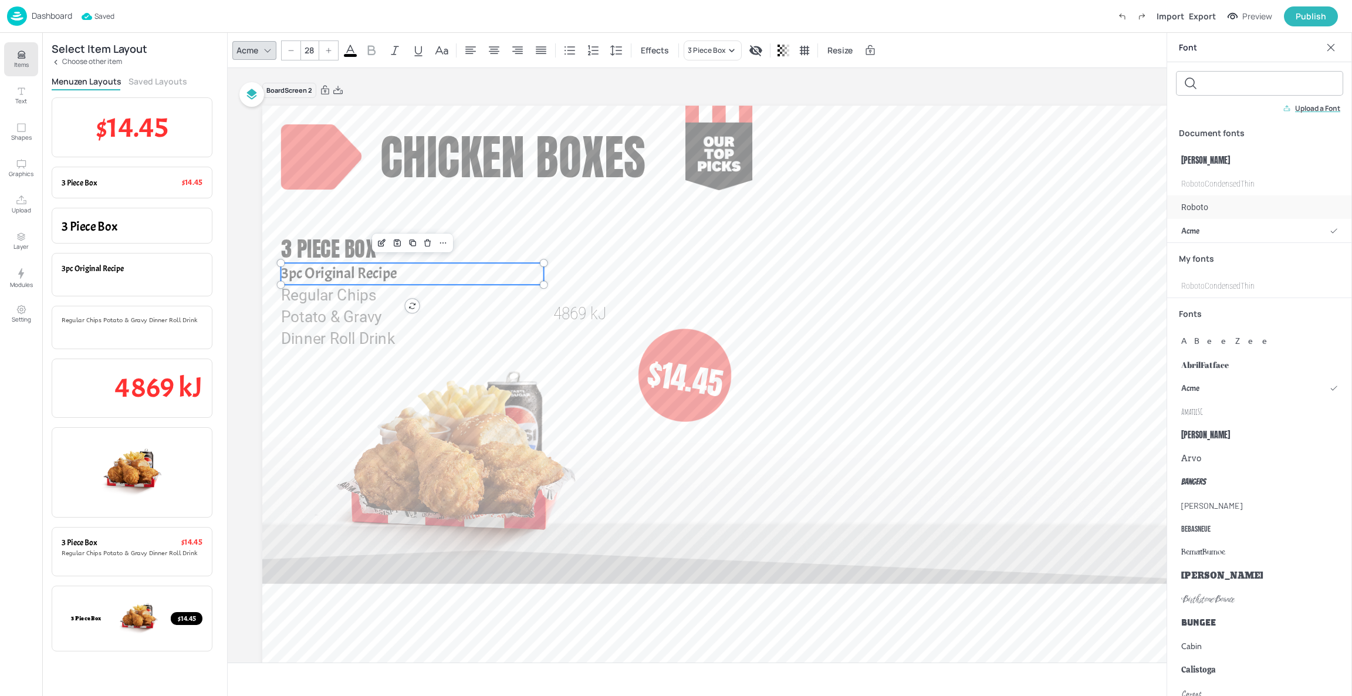
click at [1212, 209] on div "Roboto" at bounding box center [1259, 206] width 185 height 23
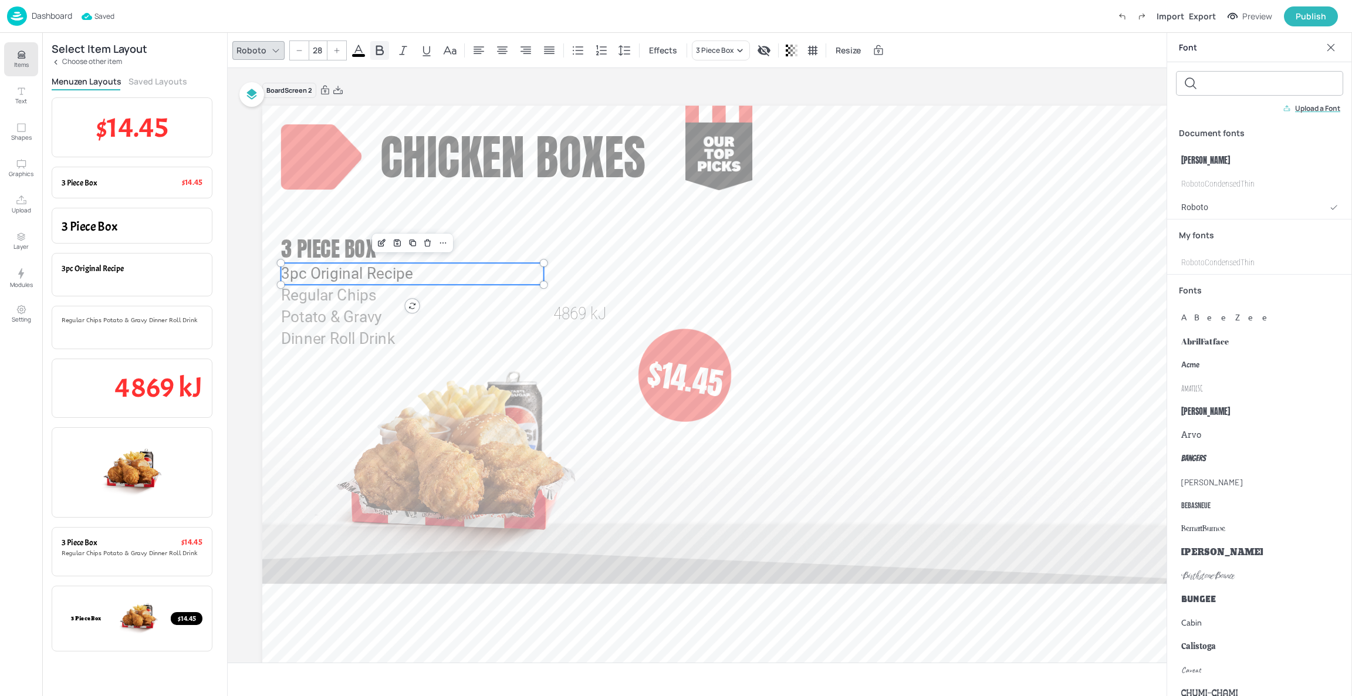
click at [379, 48] on icon at bounding box center [380, 50] width 14 height 14
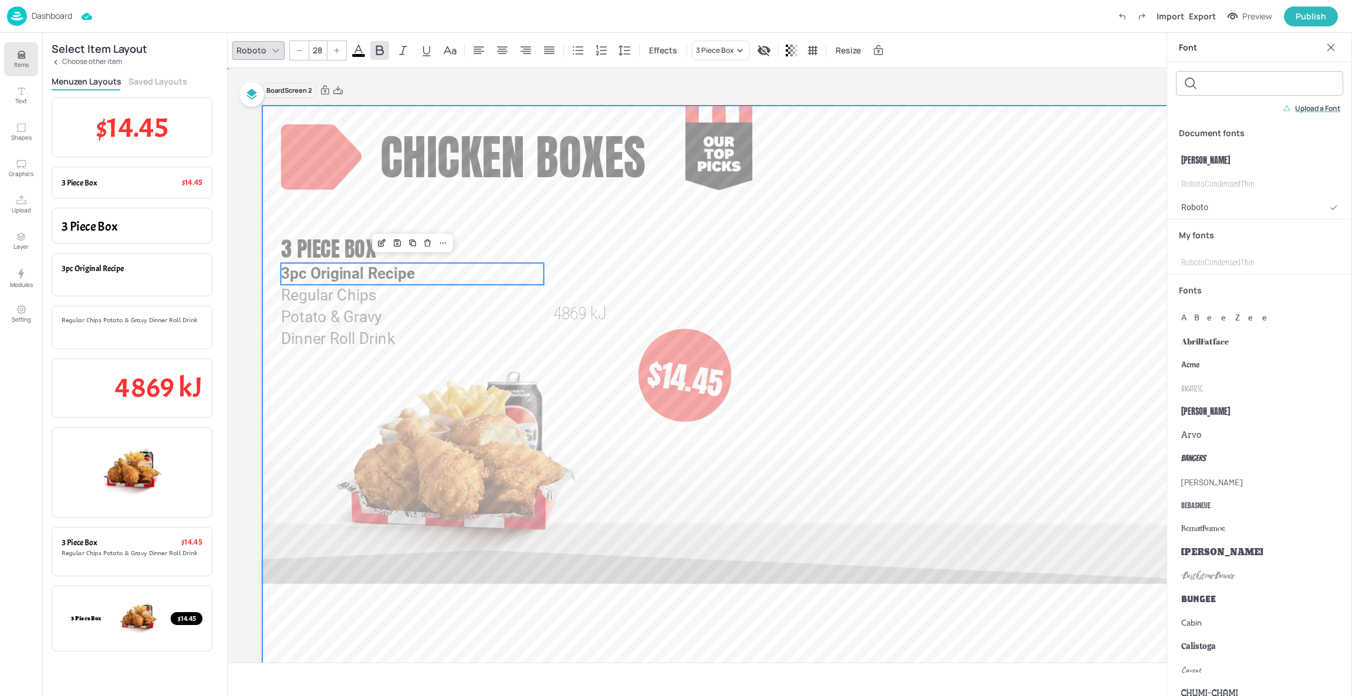
click at [774, 250] on div at bounding box center [789, 402] width 1055 height 593
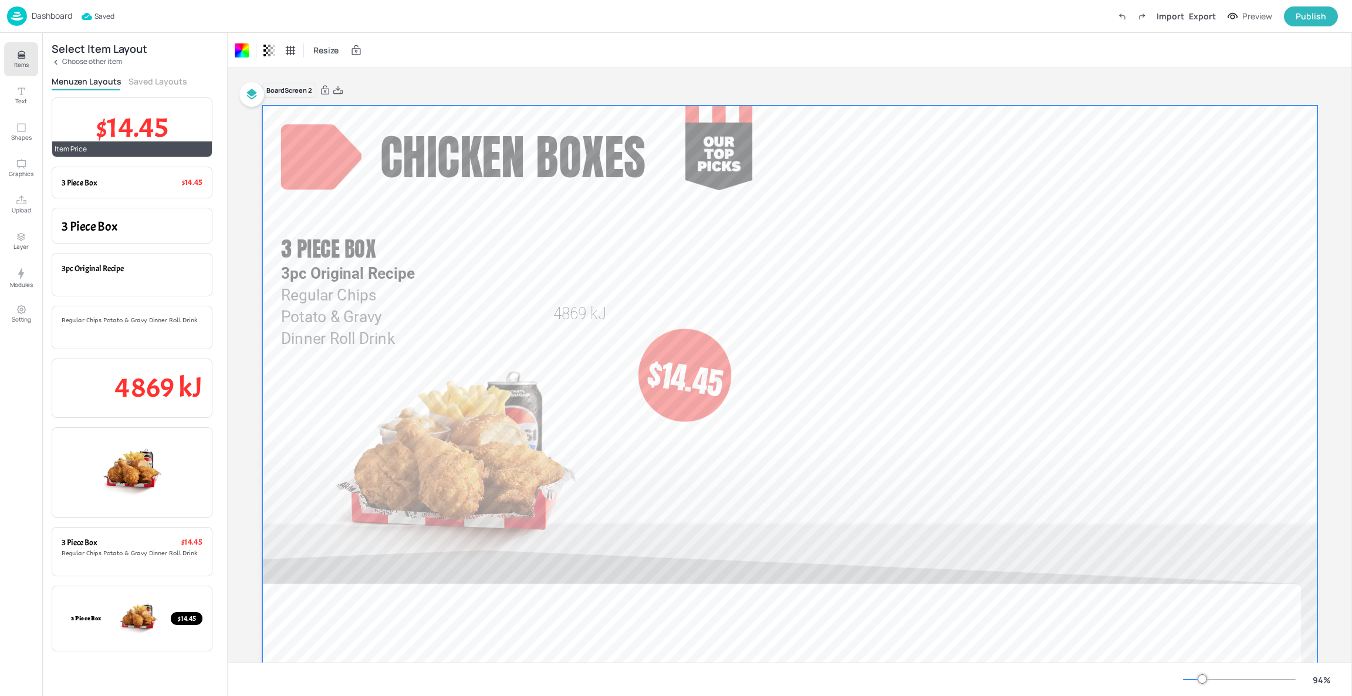
click at [172, 139] on p "$14.45" at bounding box center [132, 127] width 141 height 40
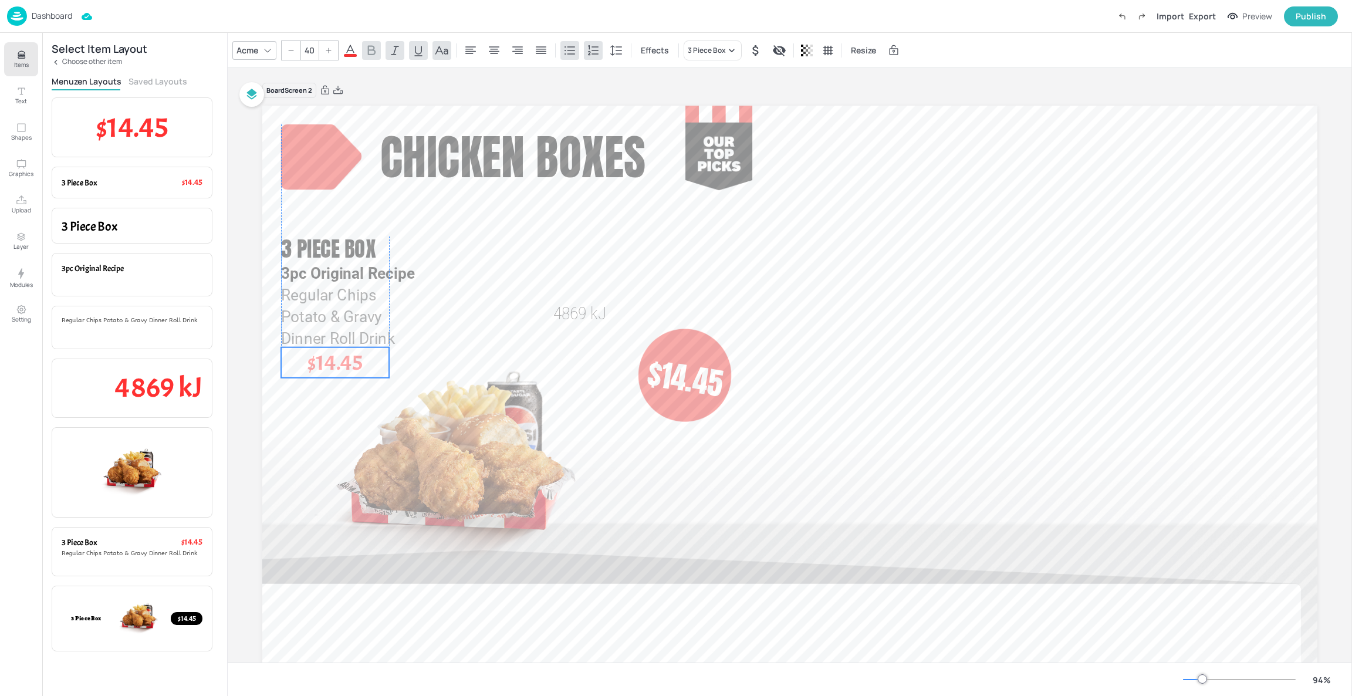
drag, startPoint x: 350, startPoint y: 147, endPoint x: 347, endPoint y: 369, distance: 221.9
click at [347, 369] on span "$14.45" at bounding box center [335, 363] width 55 height 28
click at [468, 52] on icon at bounding box center [471, 50] width 14 height 14
click at [258, 50] on div "Acme" at bounding box center [247, 50] width 26 height 17
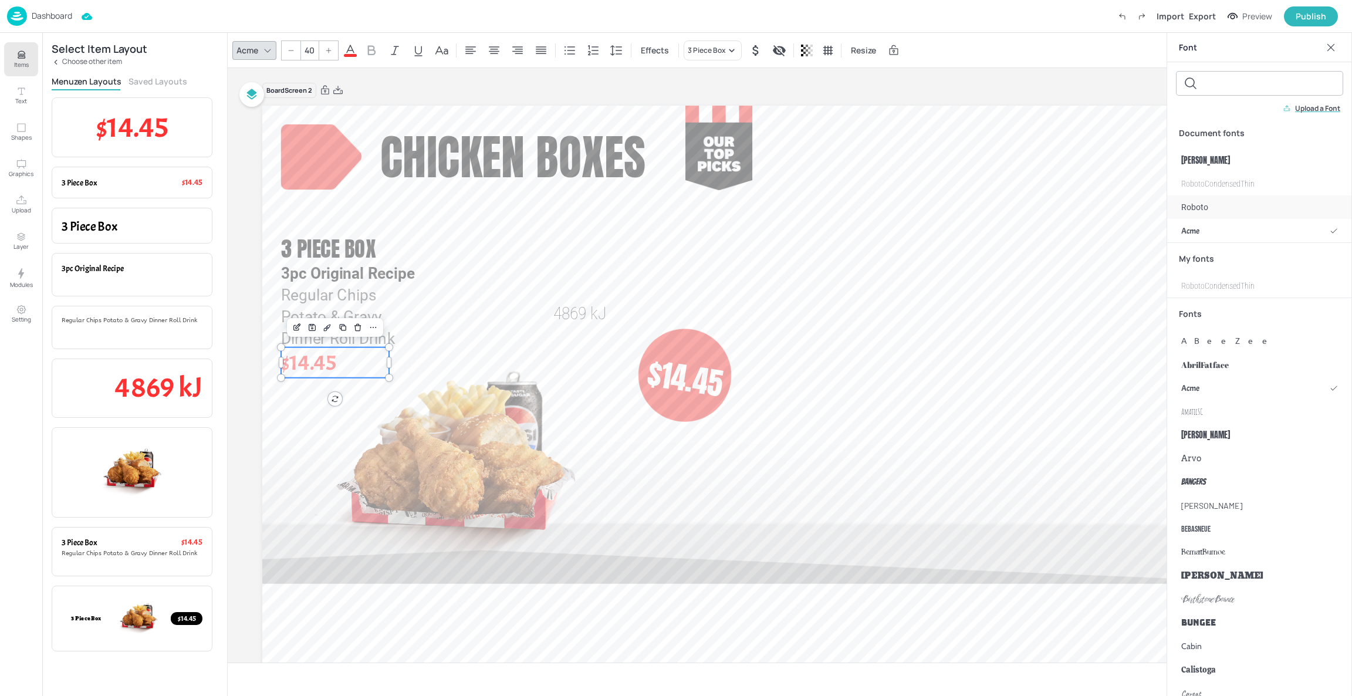
click at [1209, 214] on div "Roboto" at bounding box center [1259, 206] width 185 height 23
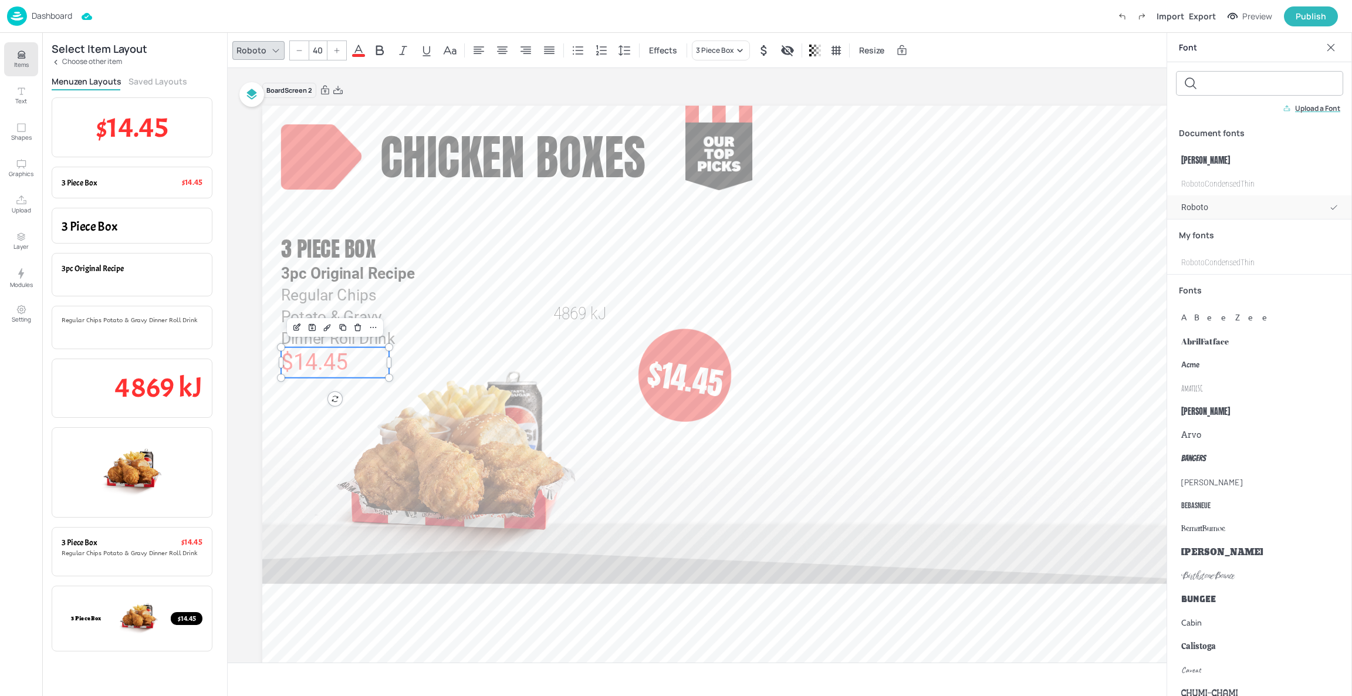
click at [1214, 206] on div "Roboto" at bounding box center [1259, 206] width 185 height 23
click at [1207, 154] on div "[PERSON_NAME]" at bounding box center [1259, 160] width 185 height 23
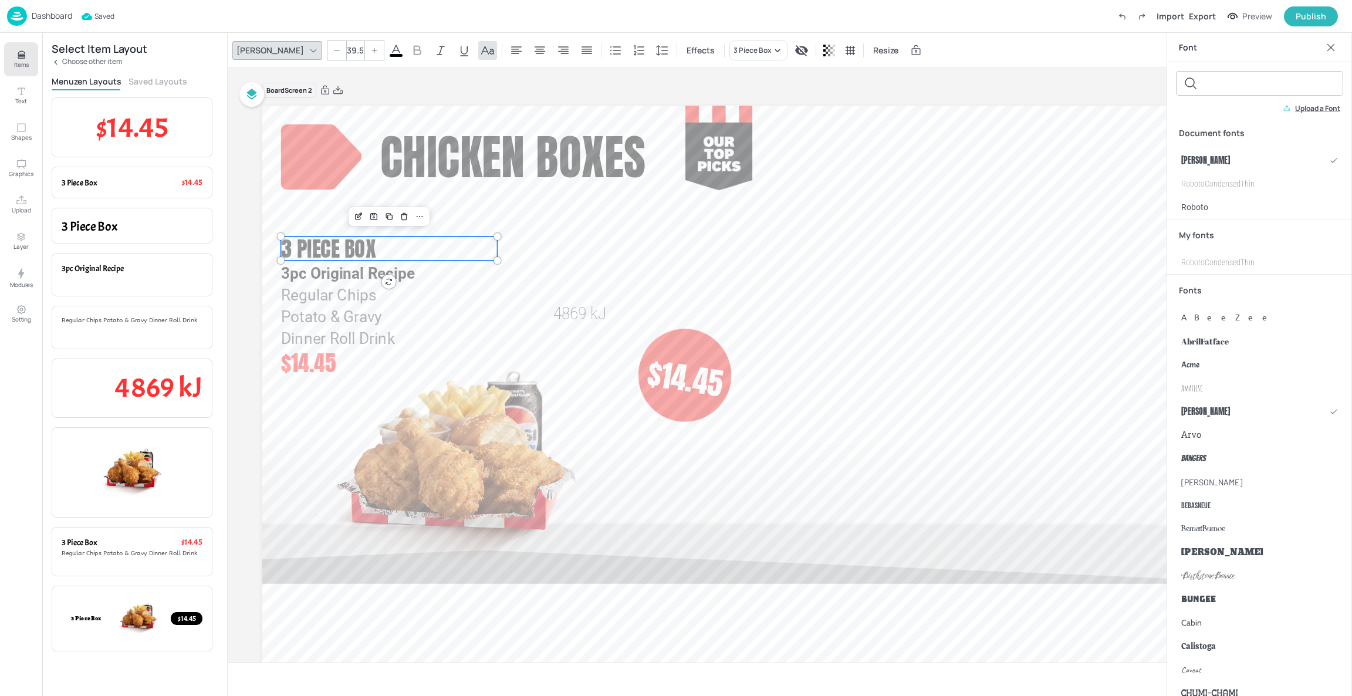
click at [368, 232] on span "3 Piece Box" at bounding box center [329, 248] width 96 height 32
click at [322, 359] on span "$14.45" at bounding box center [308, 362] width 55 height 33
click at [389, 52] on icon at bounding box center [396, 50] width 14 height 14
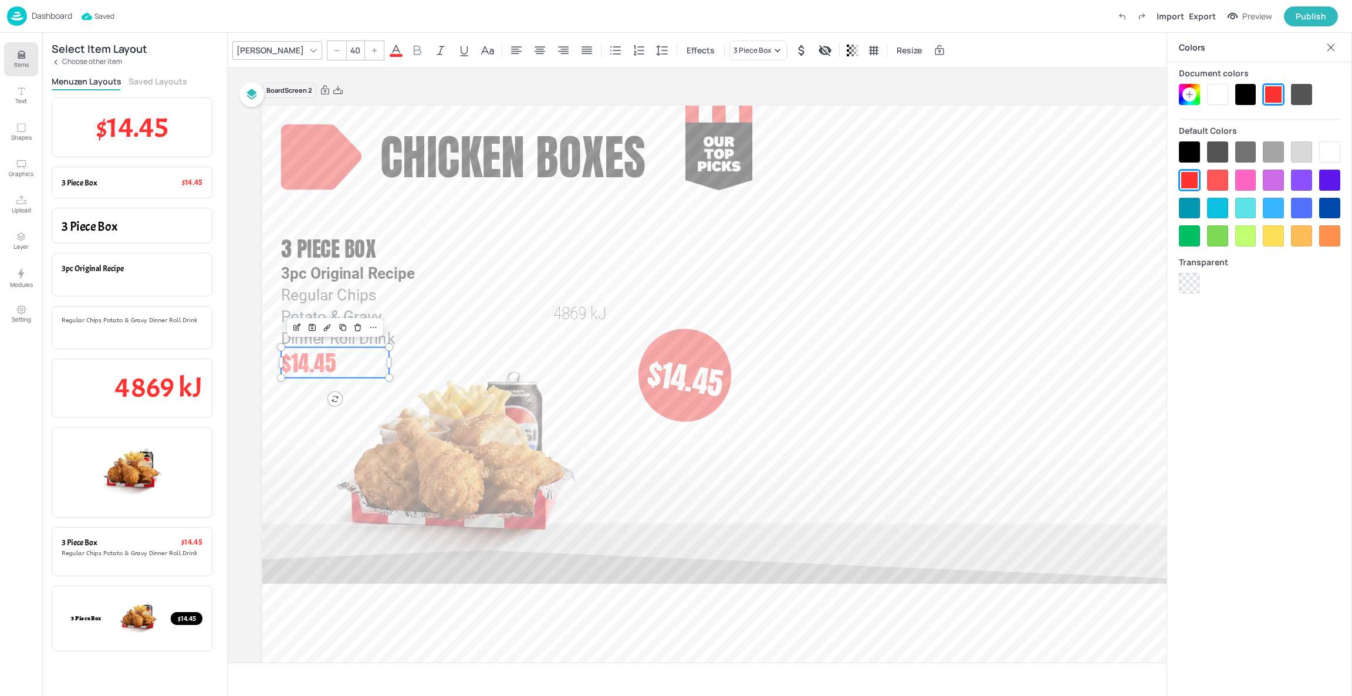
click at [1180, 147] on div at bounding box center [1189, 151] width 21 height 21
type input "32"
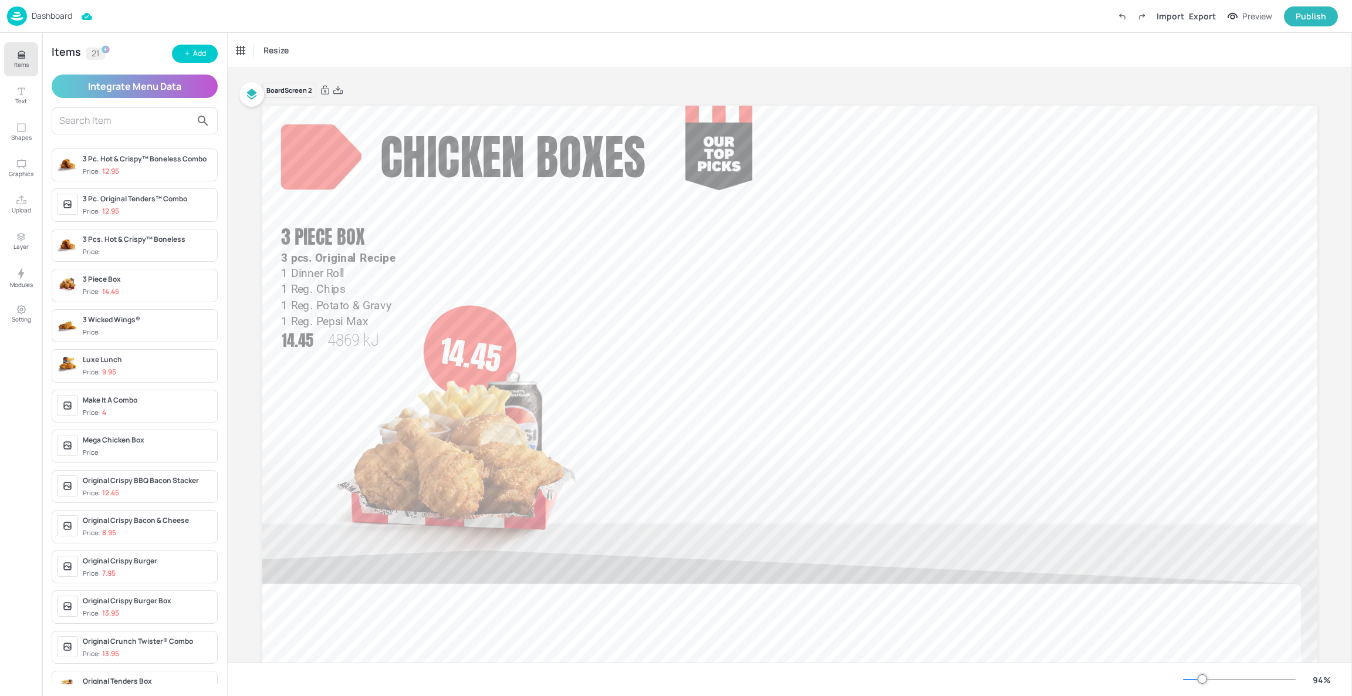
click at [149, 117] on input "text" at bounding box center [125, 121] width 132 height 19
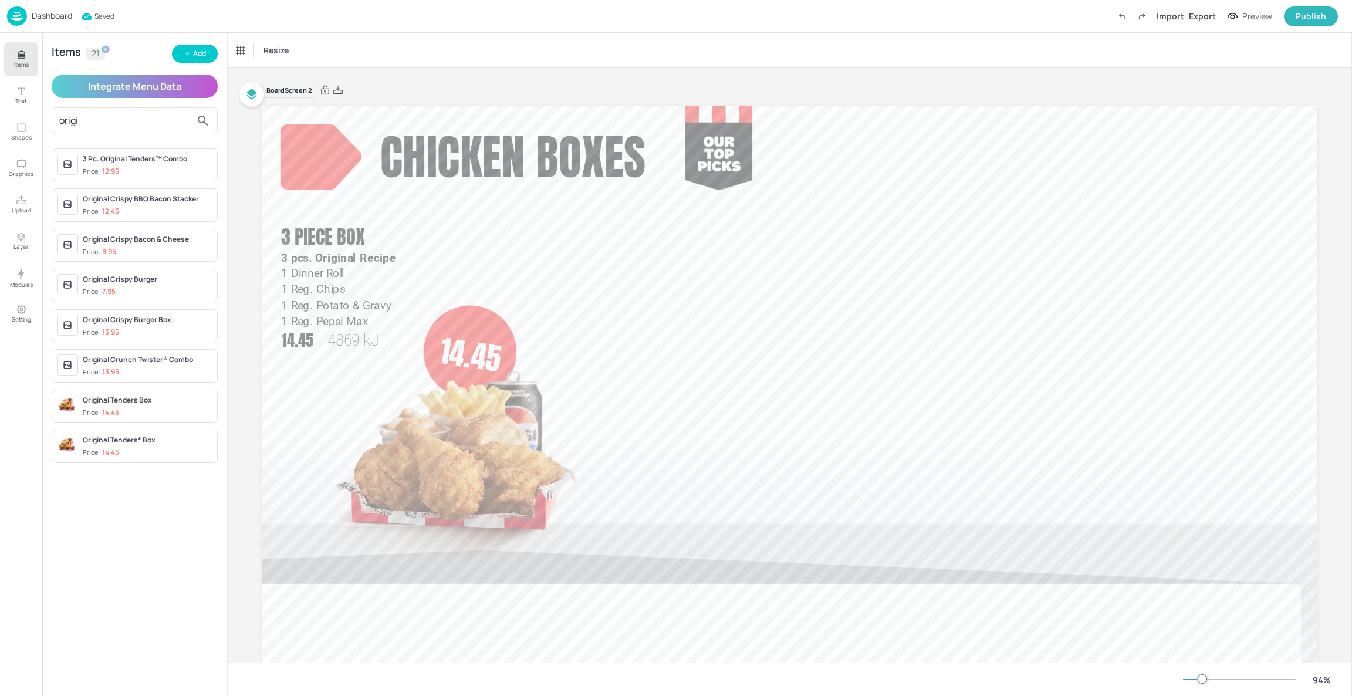
type input "origi"
click at [166, 406] on div "Original Tenders Box" at bounding box center [148, 400] width 130 height 11
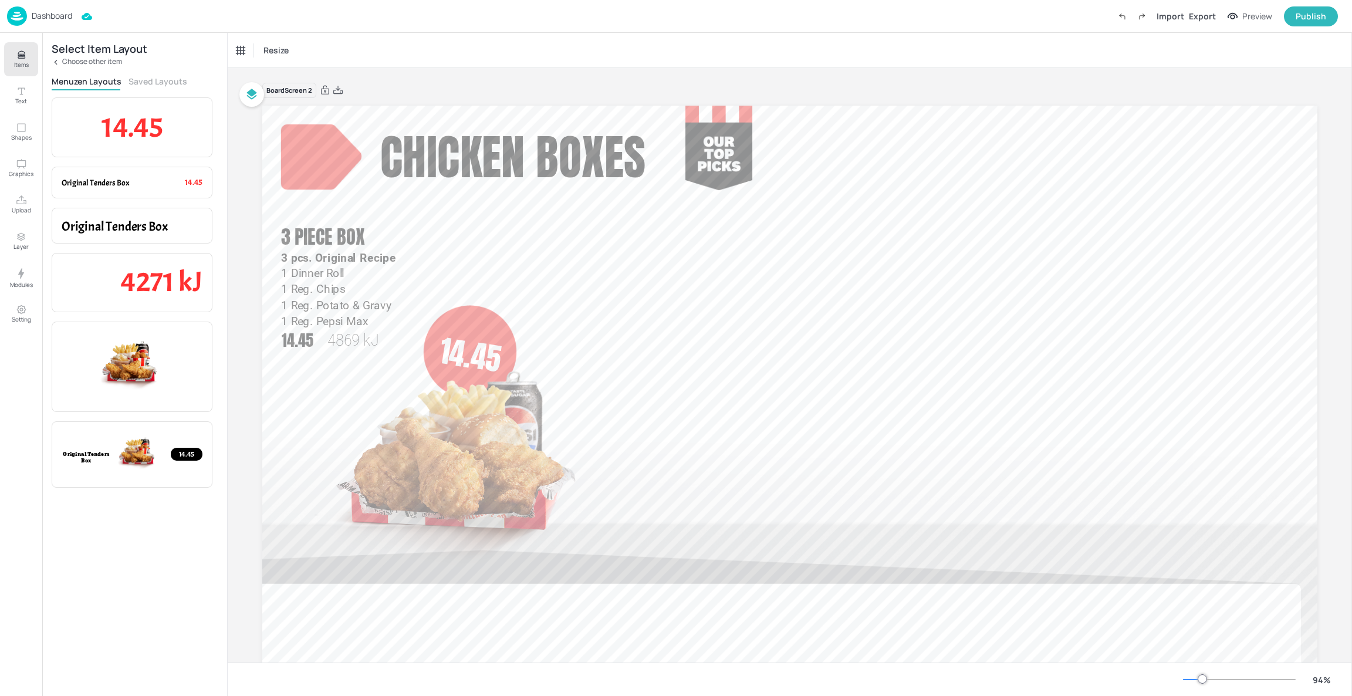
click at [150, 73] on div "Select Item Layout Choose other item Menuzen Layouts Saved Layouts 14.45 Item P…" at bounding box center [134, 364] width 185 height 663
click at [156, 77] on button "Saved Layouts" at bounding box center [158, 81] width 59 height 11
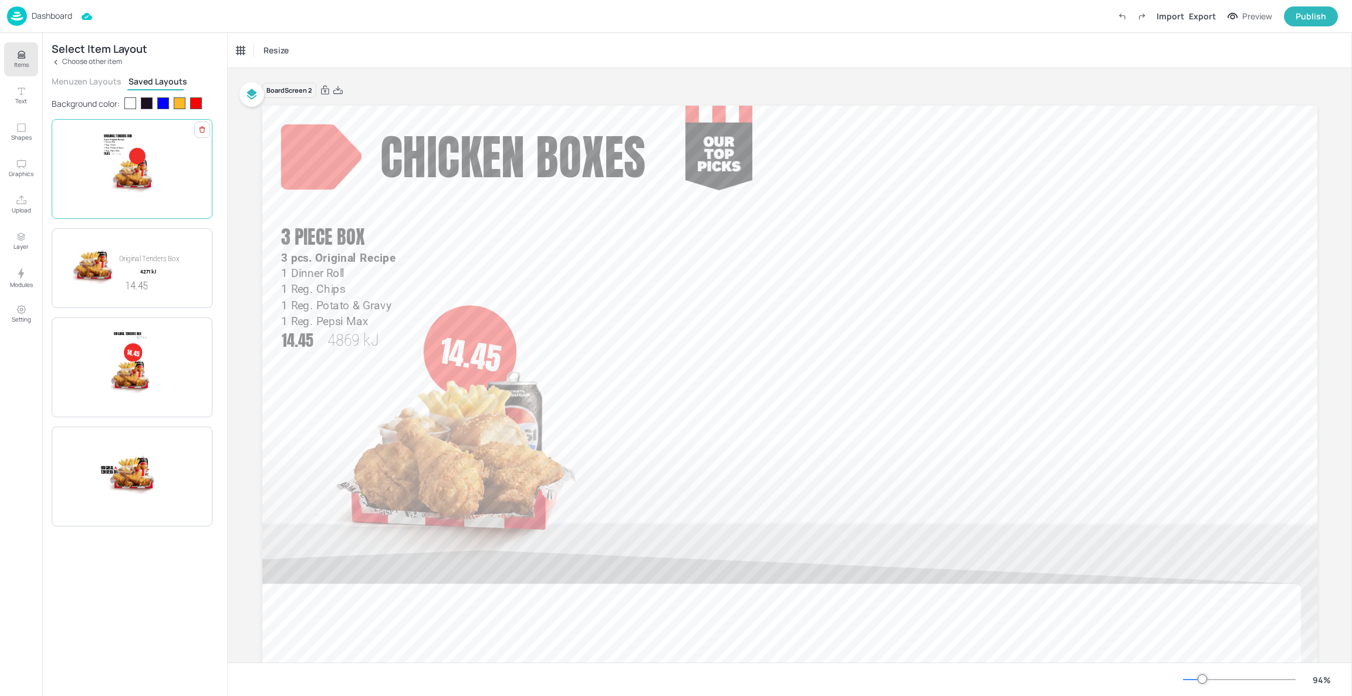
click at [178, 166] on div "1 Dinner Roll 1 Reg. Chips 1 Reg. Potato & Gravy 1 Reg. Pepsi Max 3 pcs. Origin…" at bounding box center [132, 169] width 141 height 70
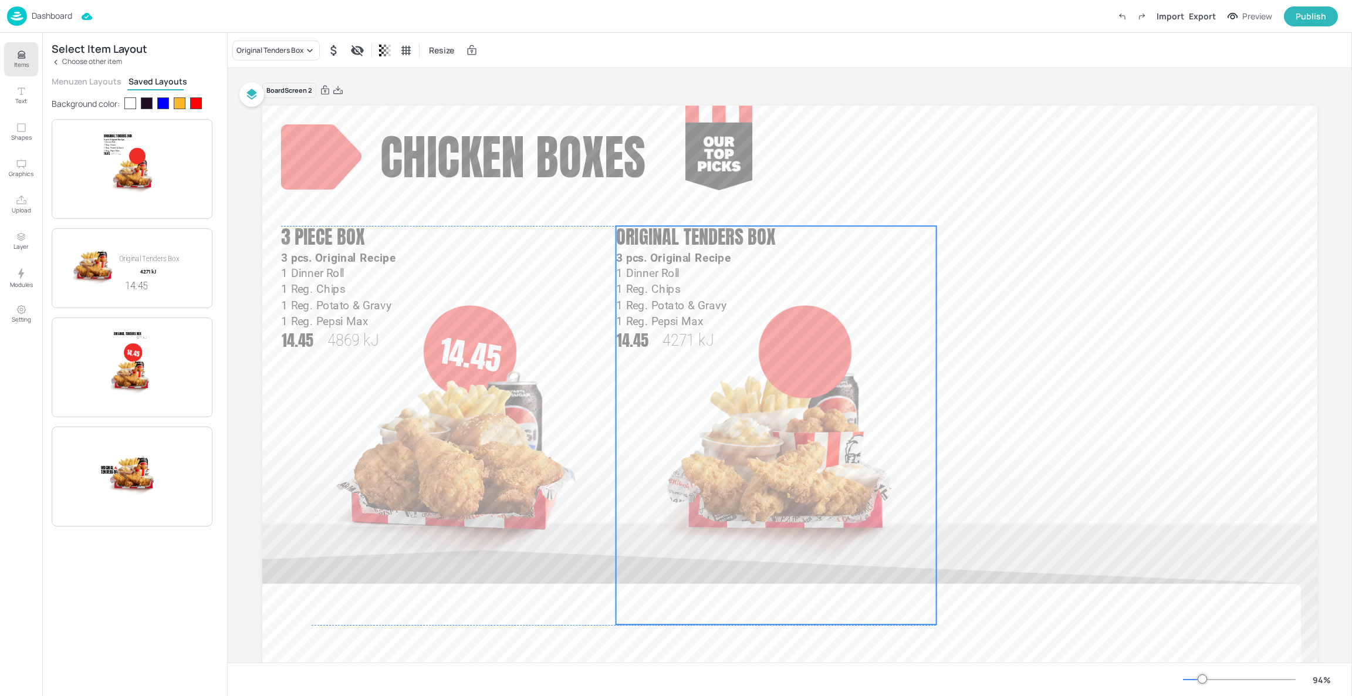
drag, startPoint x: 495, startPoint y: 467, endPoint x: 831, endPoint y: 468, distance: 335.2
click at [831, 468] on img at bounding box center [791, 468] width 289 height 311
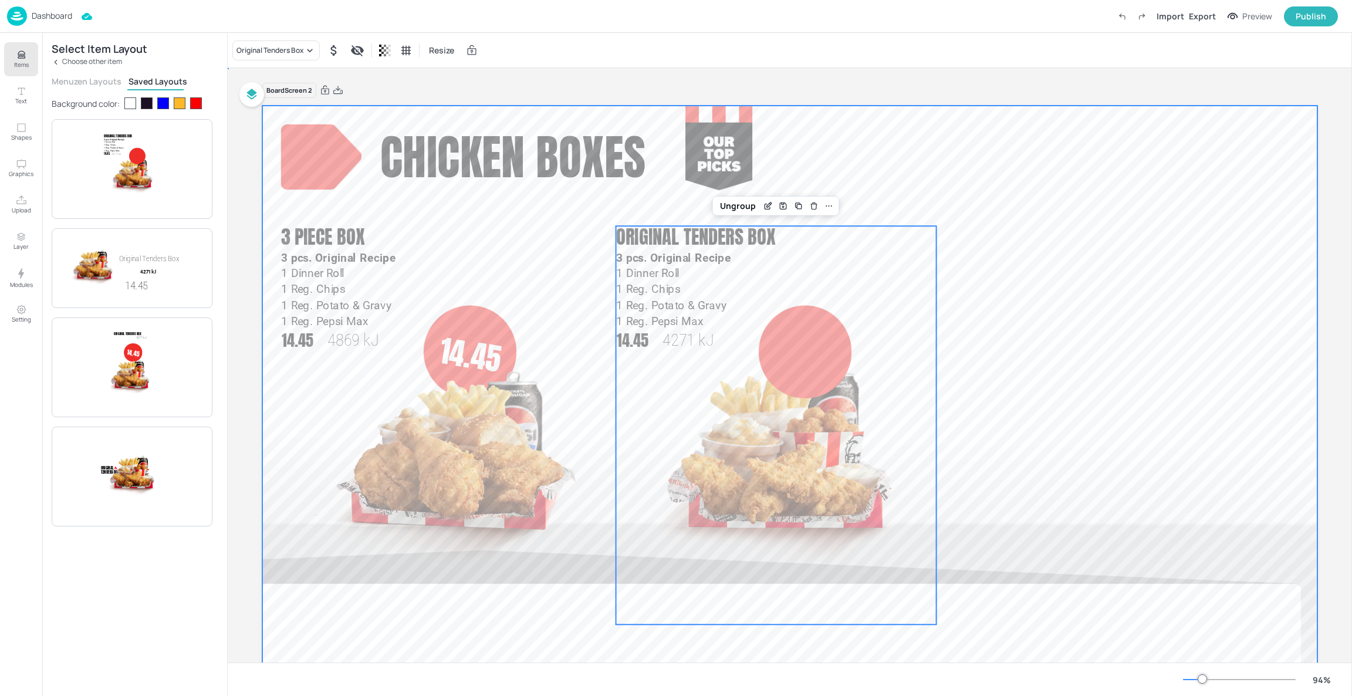
click at [1007, 340] on div at bounding box center [789, 402] width 1055 height 593
click at [750, 352] on img at bounding box center [791, 468] width 289 height 311
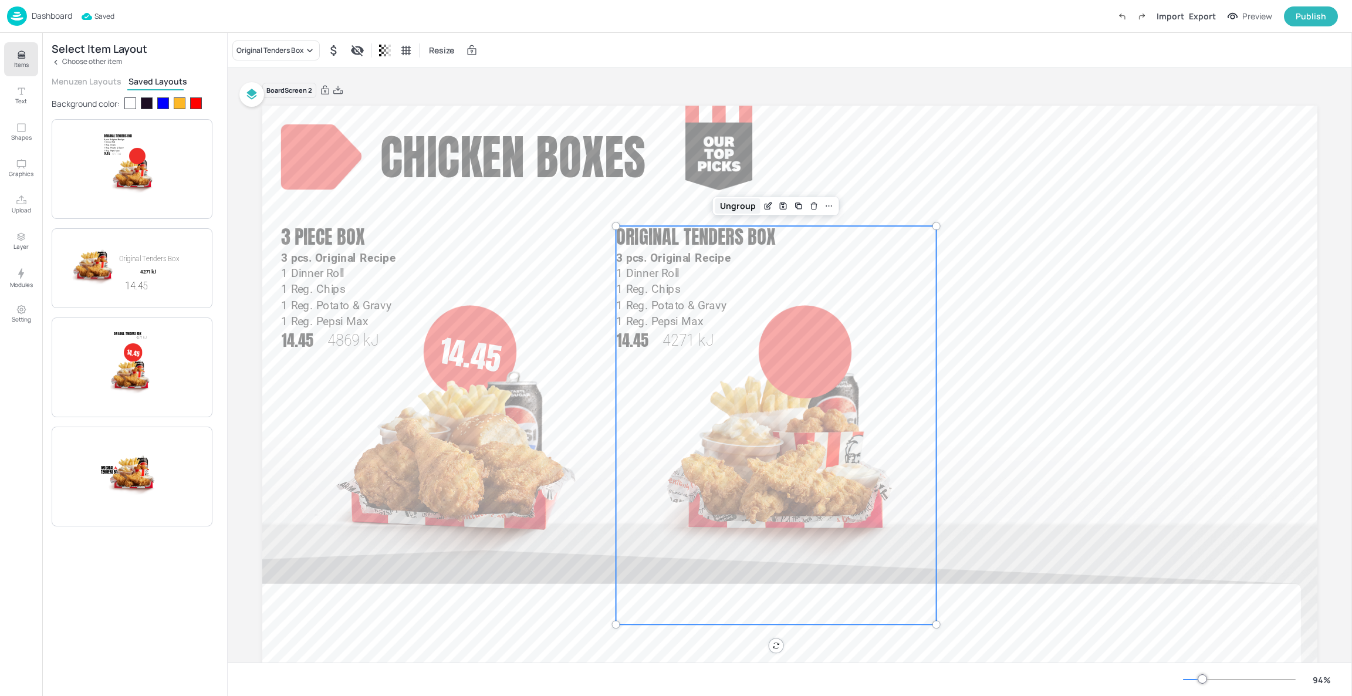
click at [734, 203] on div "Ungroup" at bounding box center [738, 205] width 45 height 15
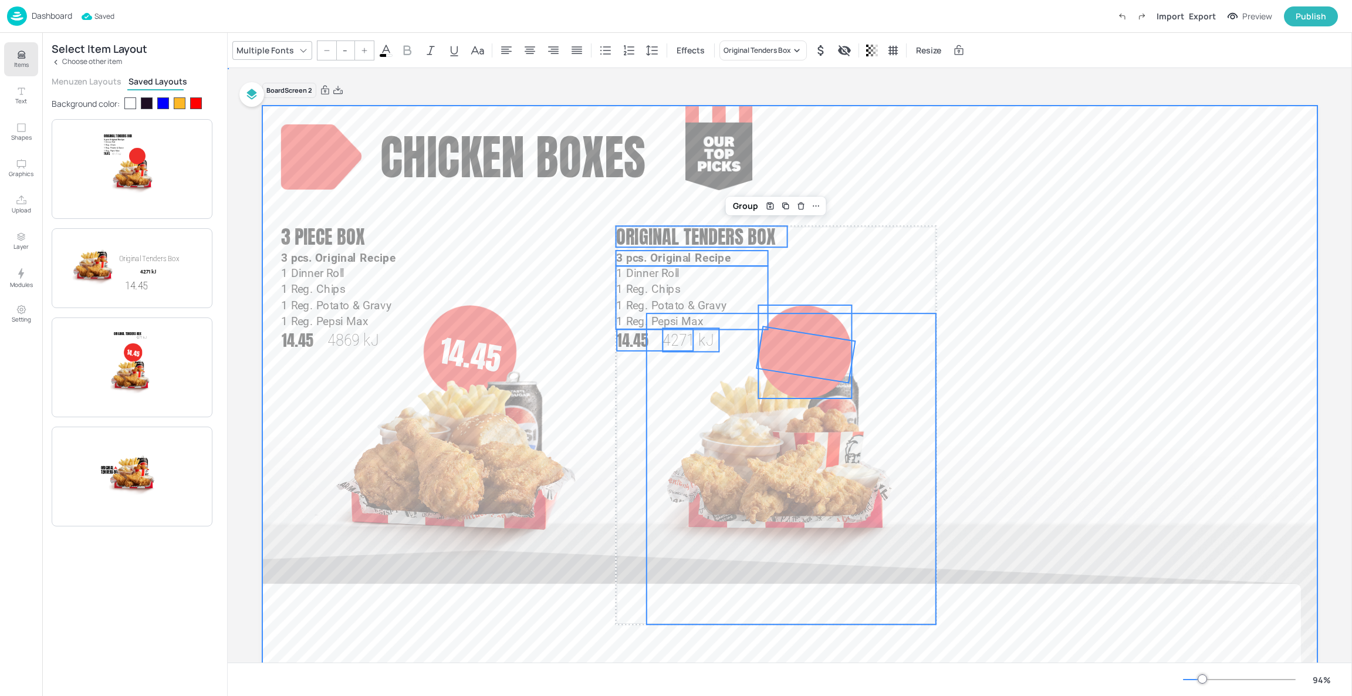
click at [966, 302] on div at bounding box center [789, 402] width 1055 height 593
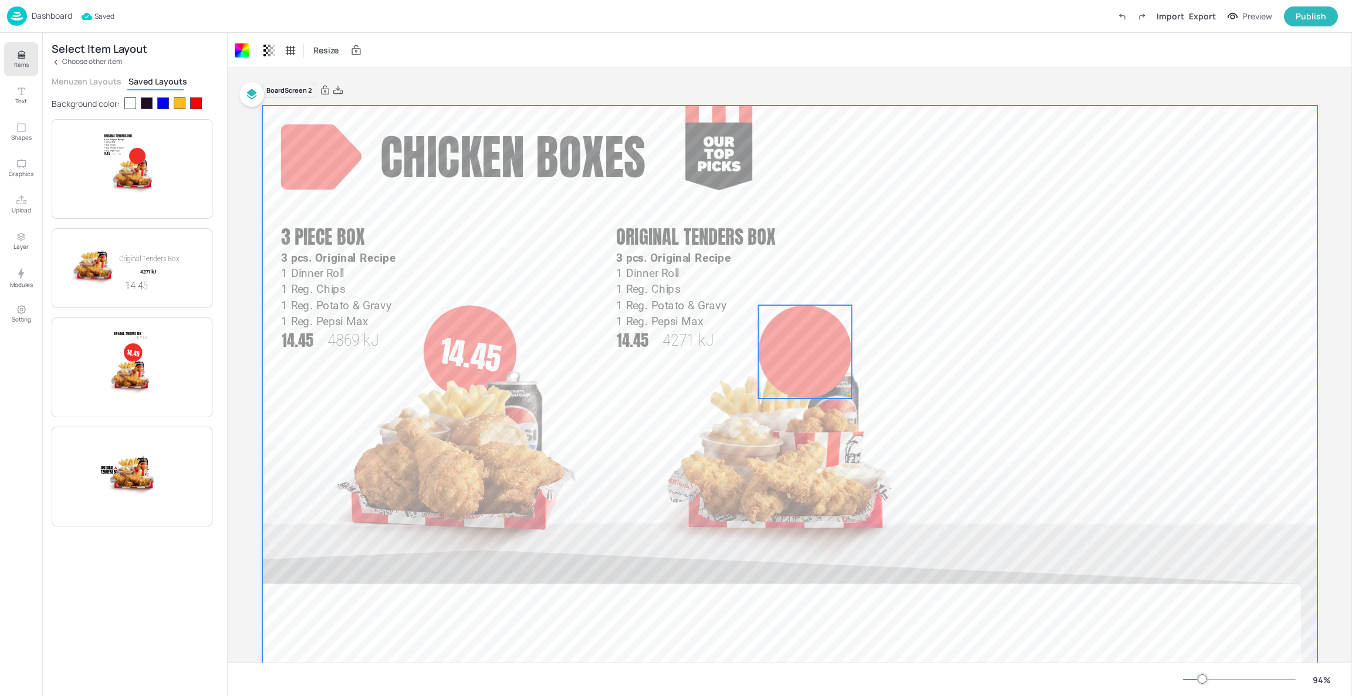
click at [809, 361] on div at bounding box center [804, 351] width 93 height 93
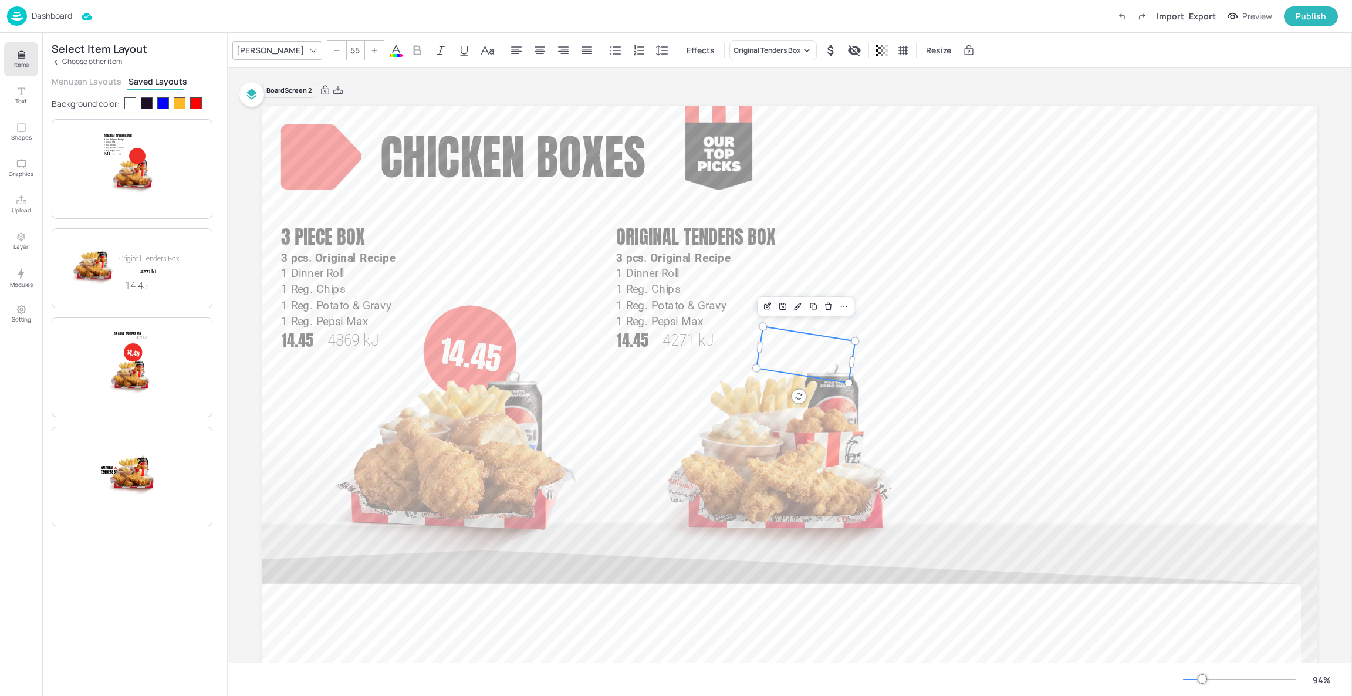
click at [809, 361] on span "14.45" at bounding box center [806, 355] width 68 height 55
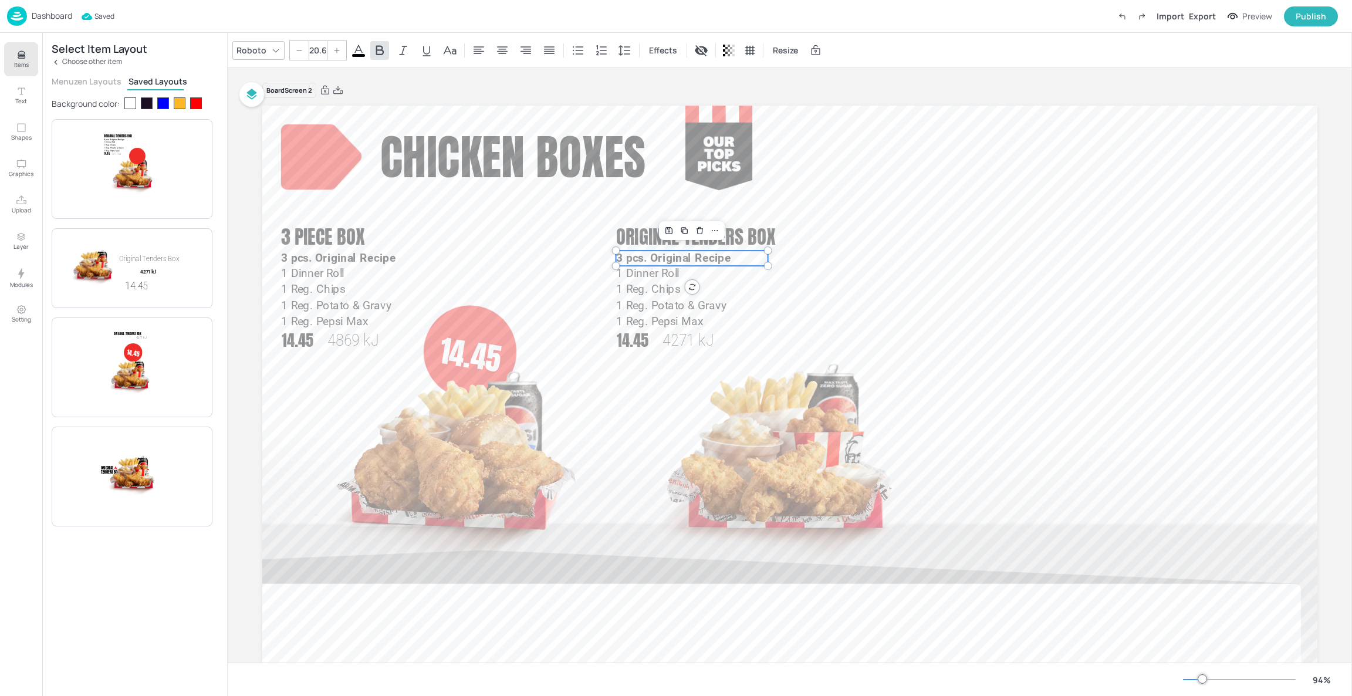
click at [666, 257] on span "3 pcs. Original Recipe" at bounding box center [673, 258] width 115 height 12
click at [730, 251] on p "3 pcs. Original Recipe" at bounding box center [692, 259] width 152 height 16
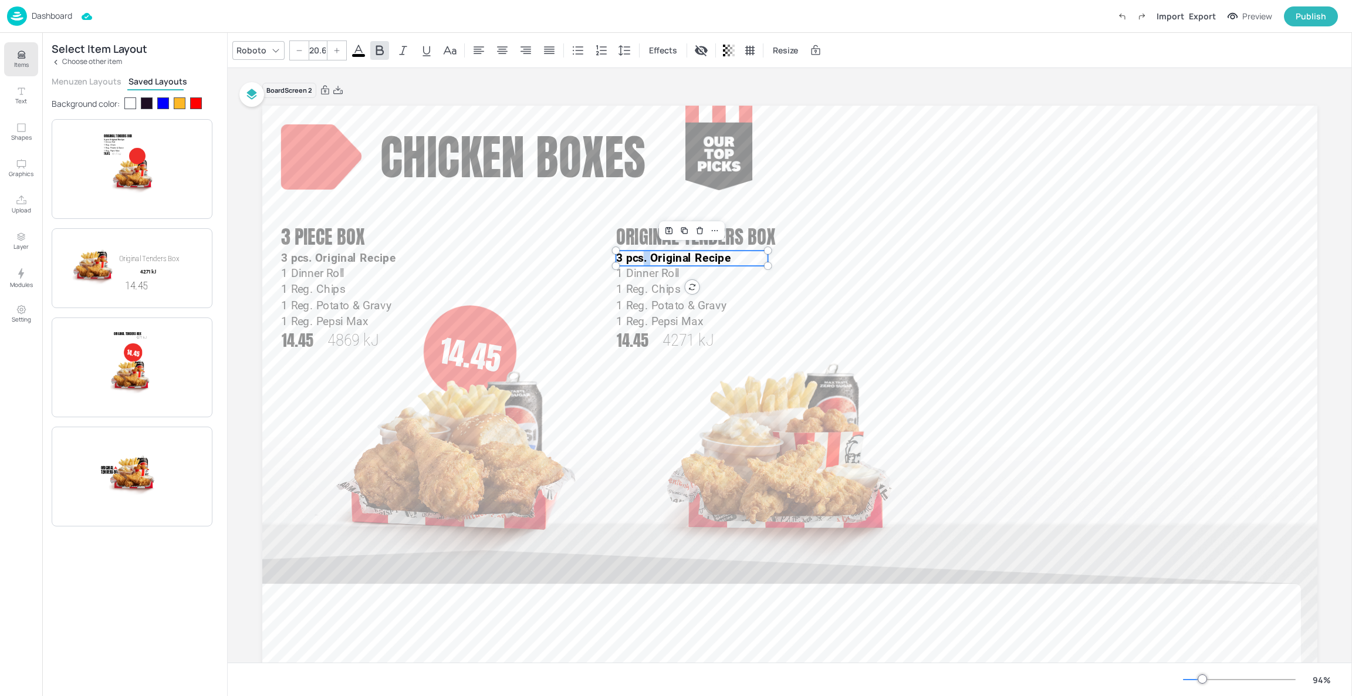
drag, startPoint x: 640, startPoint y: 257, endPoint x: 647, endPoint y: 257, distance: 7.0
click at [647, 257] on span "3 pcs. Original Recipe" at bounding box center [673, 258] width 115 height 12
click at [704, 258] on p "3 Original Recipe" at bounding box center [692, 259] width 152 height 16
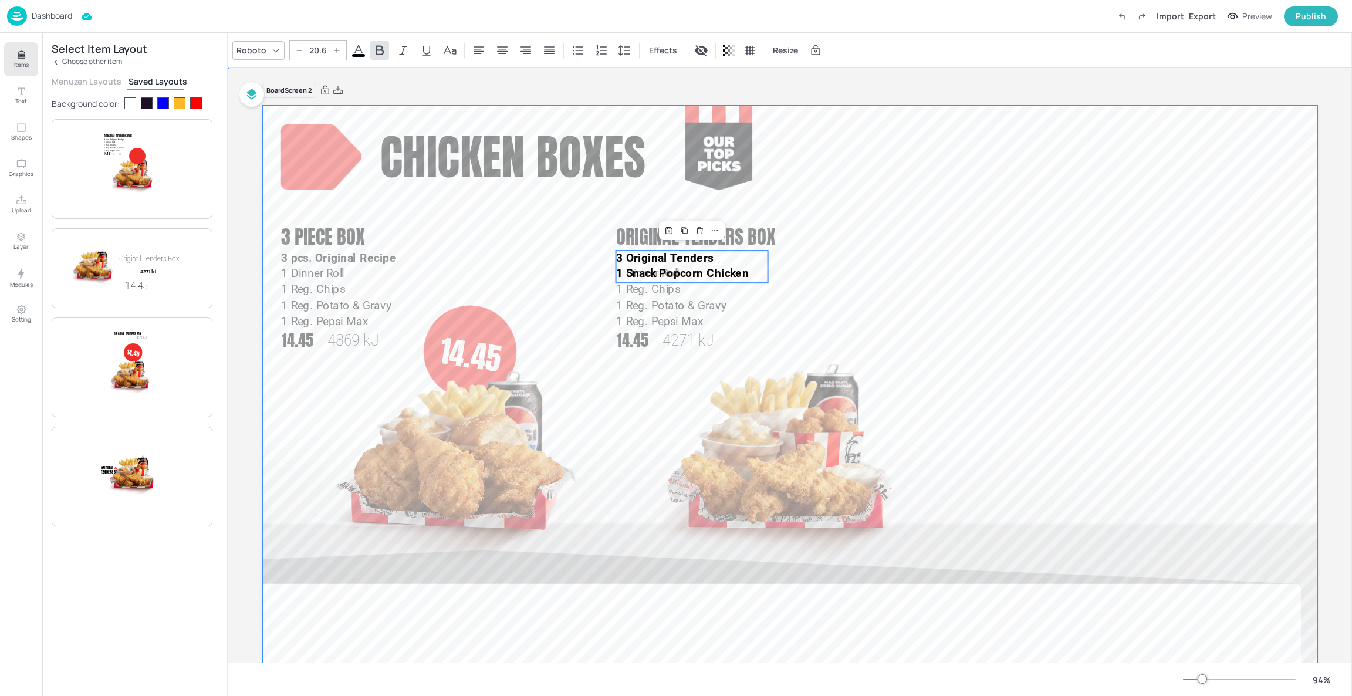
click at [782, 306] on div at bounding box center [789, 402] width 1055 height 593
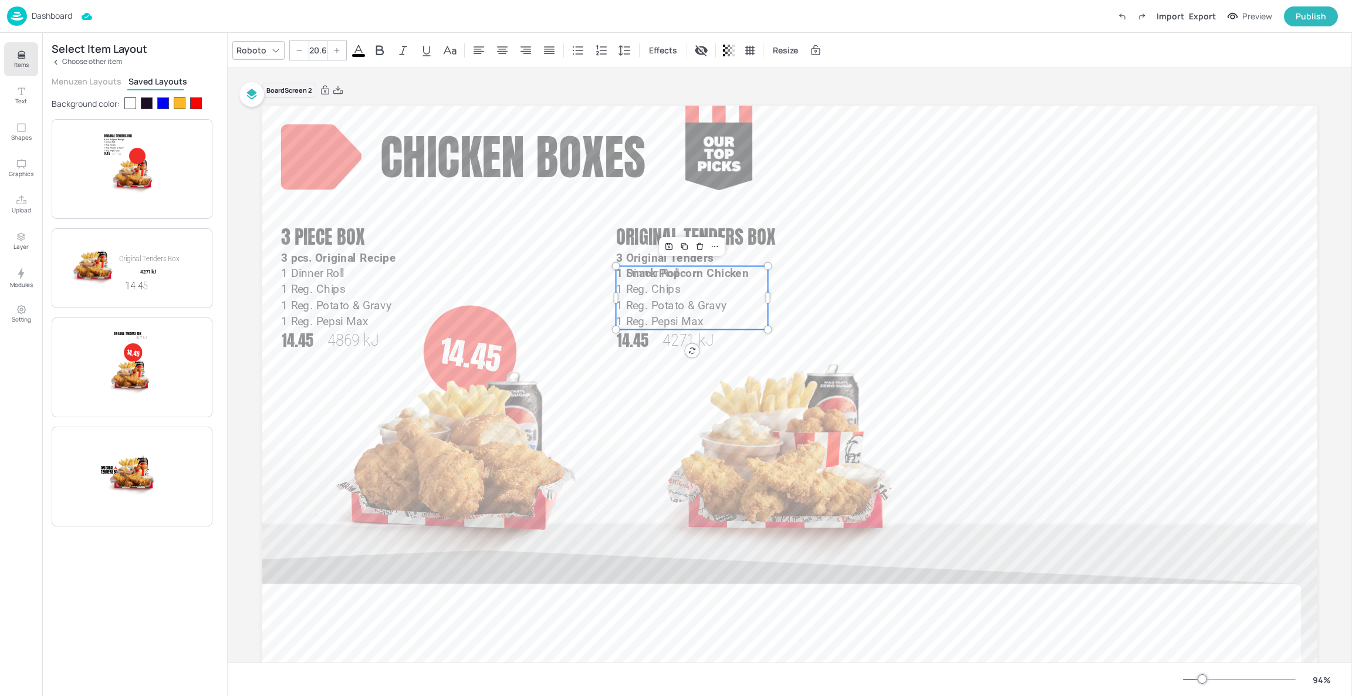
click at [646, 297] on p "1 Reg. Chips" at bounding box center [692, 290] width 152 height 16
type input "--"
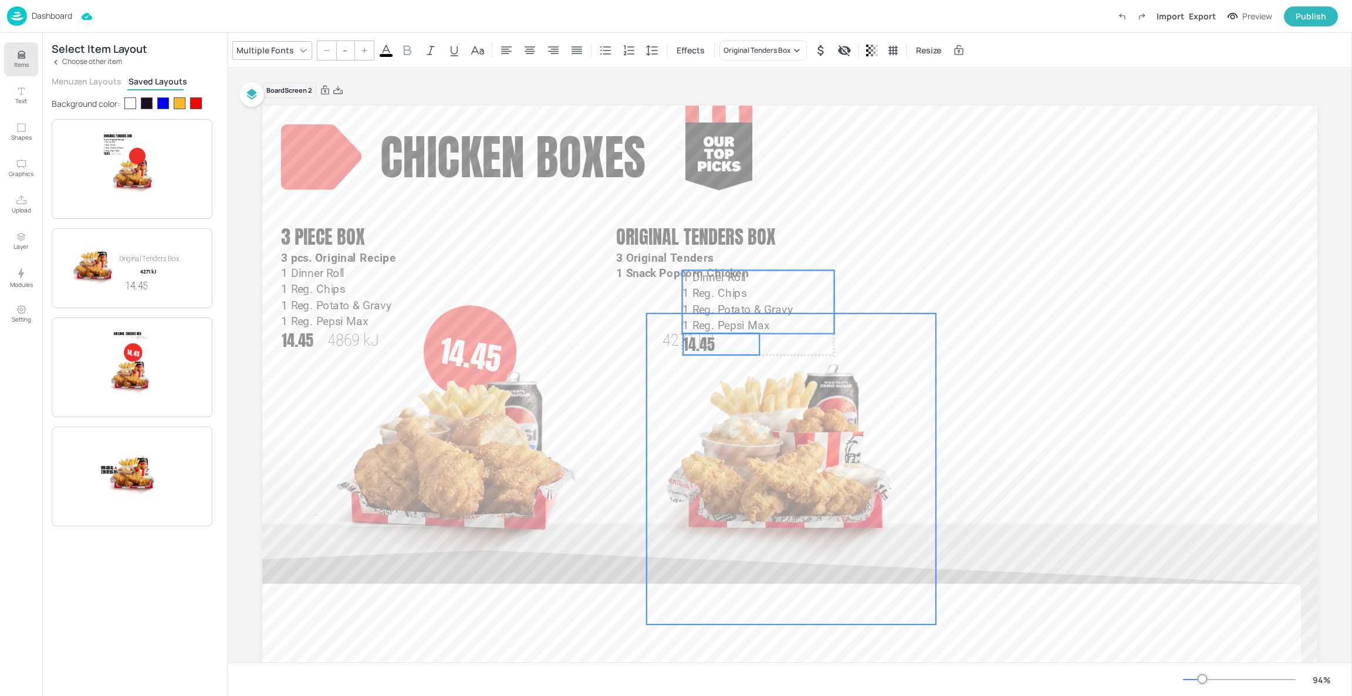
drag, startPoint x: 633, startPoint y: 336, endPoint x: 699, endPoint y: 340, distance: 65.9
click at [699, 106] on div "Chicken Boxes 14.45 3 Piece Box 4869 kJ 14.45 3 pcs. Original Recipe 1 Dinner R…" at bounding box center [789, 106] width 1055 height 0
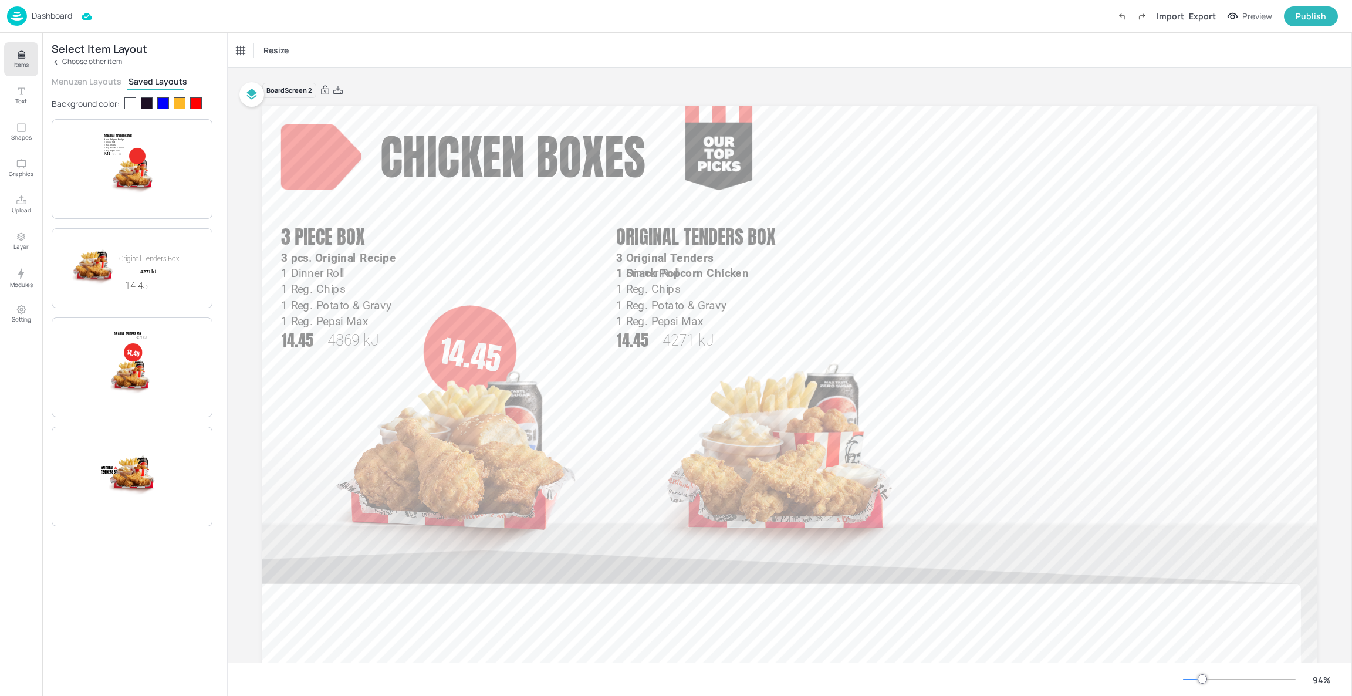
click at [674, 317] on img at bounding box center [791, 468] width 289 height 311
click at [662, 308] on span "1 Reg. Potato & Gravy" at bounding box center [671, 305] width 111 height 12
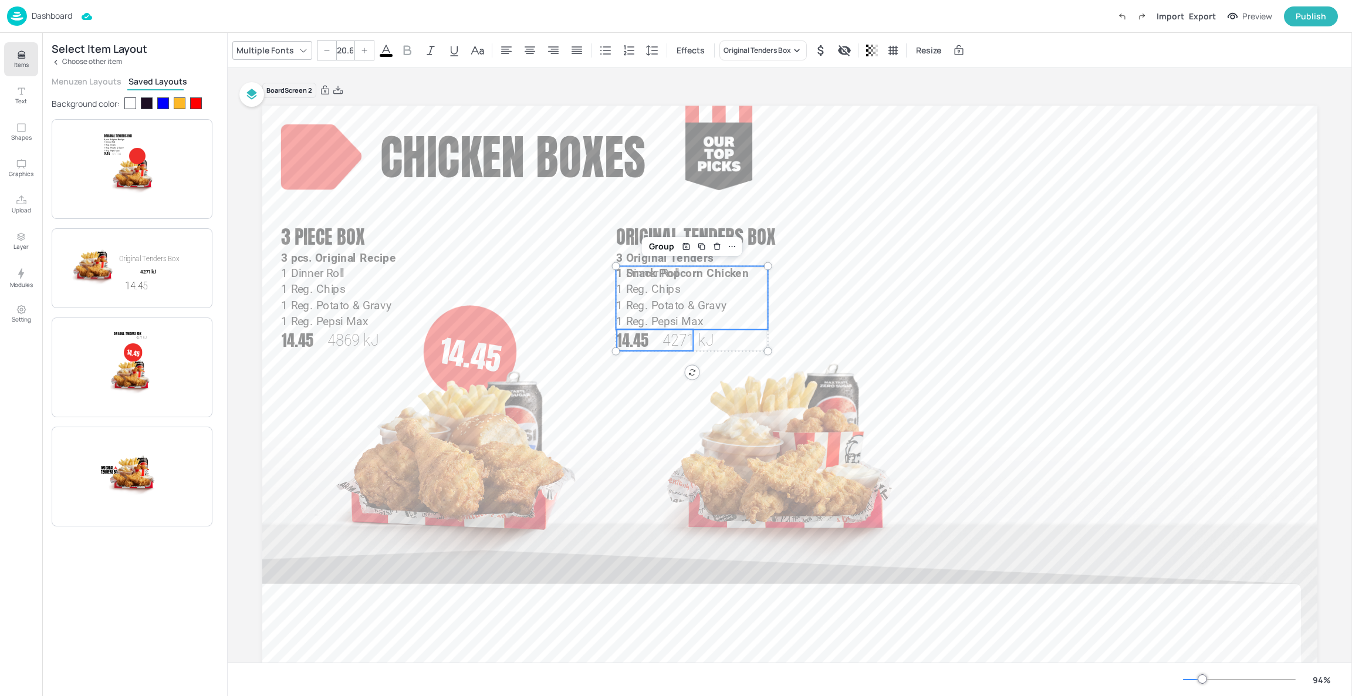
type input "--"
click at [632, 342] on span "14.45" at bounding box center [633, 340] width 32 height 23
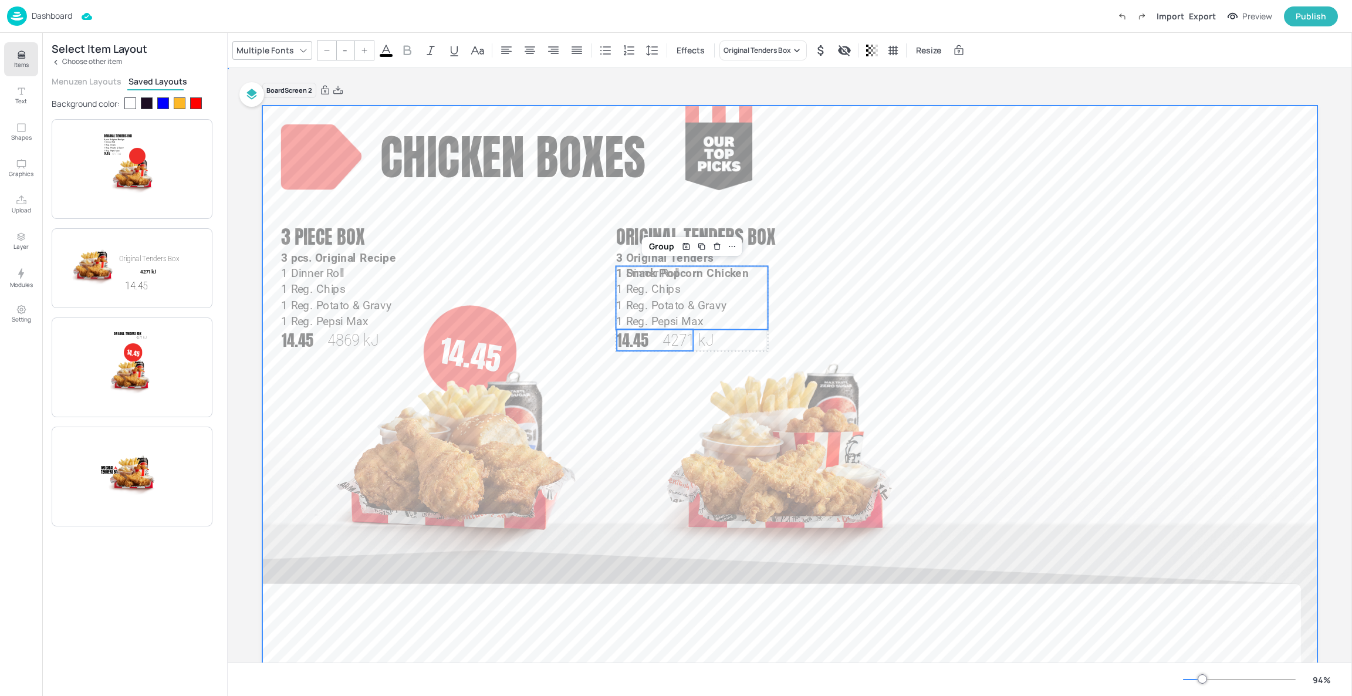
click at [625, 376] on div at bounding box center [789, 402] width 1055 height 593
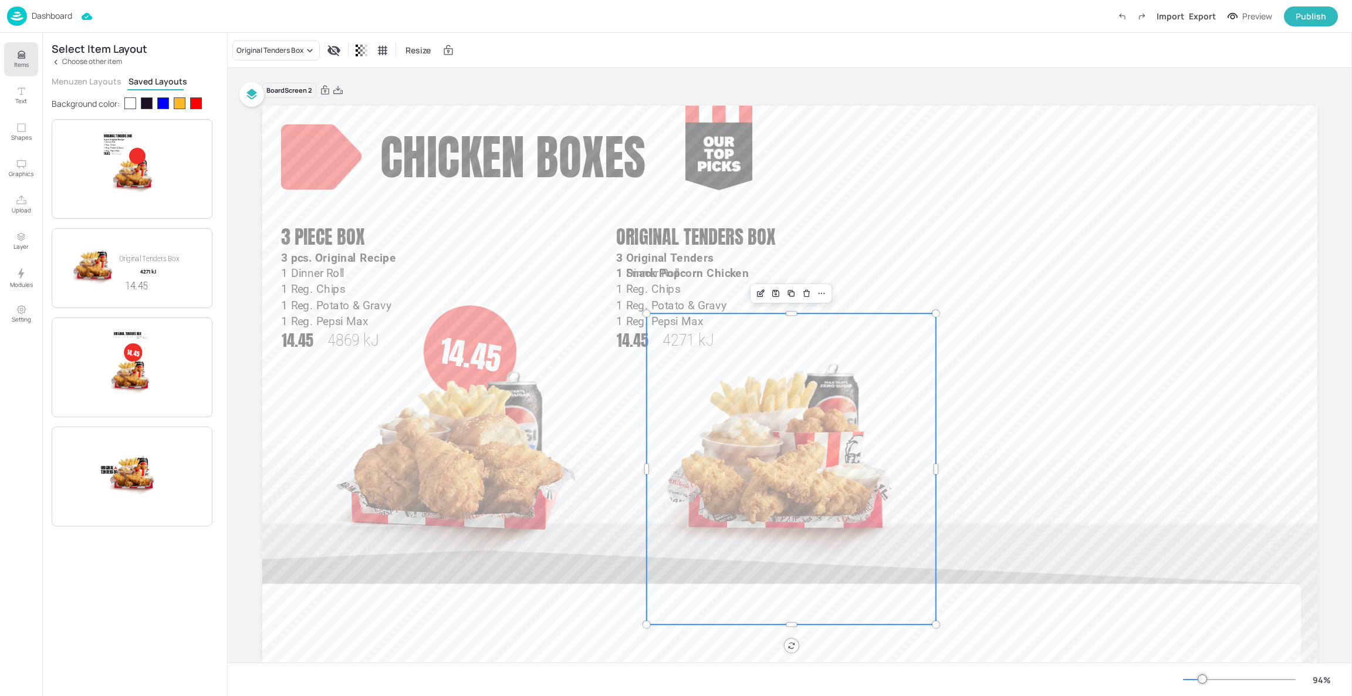
click at [717, 419] on img at bounding box center [791, 468] width 289 height 311
